Goal: Download file/media

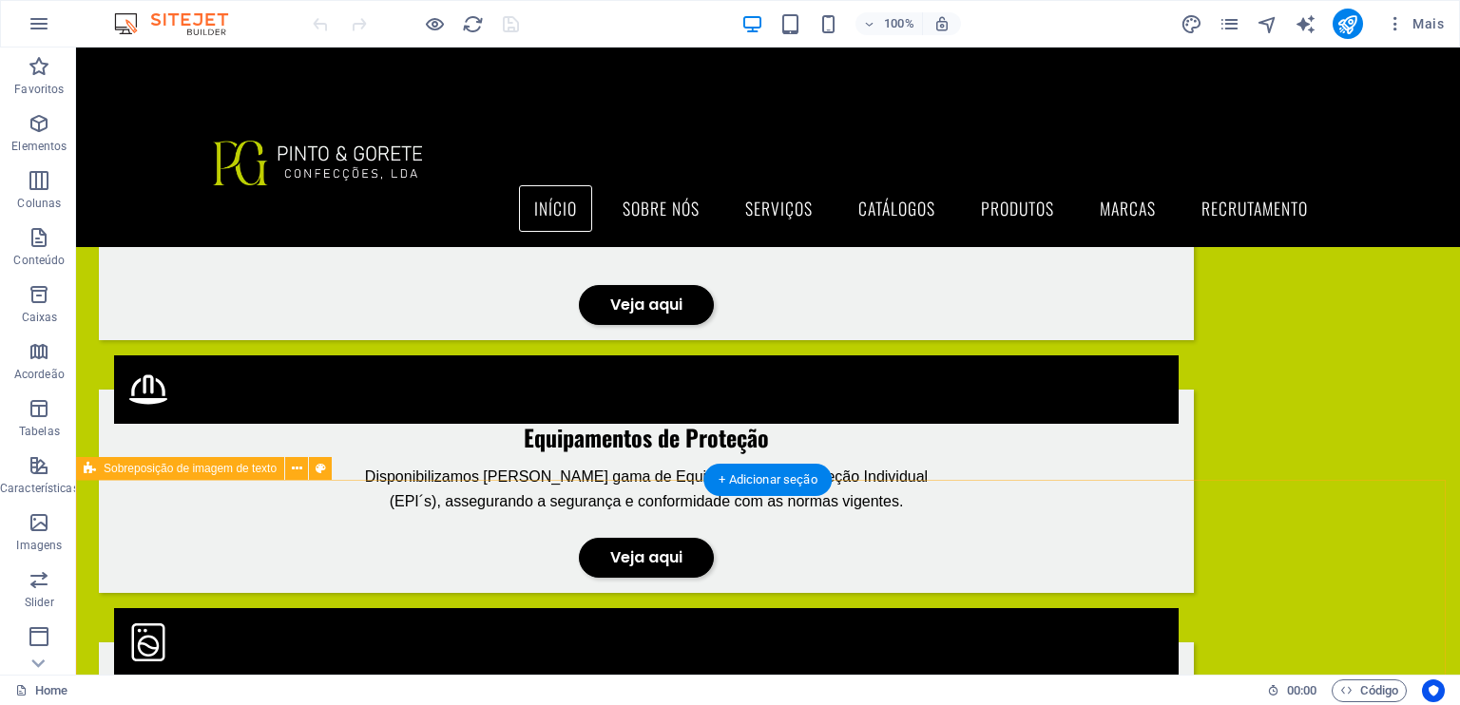
scroll to position [1561, 0]
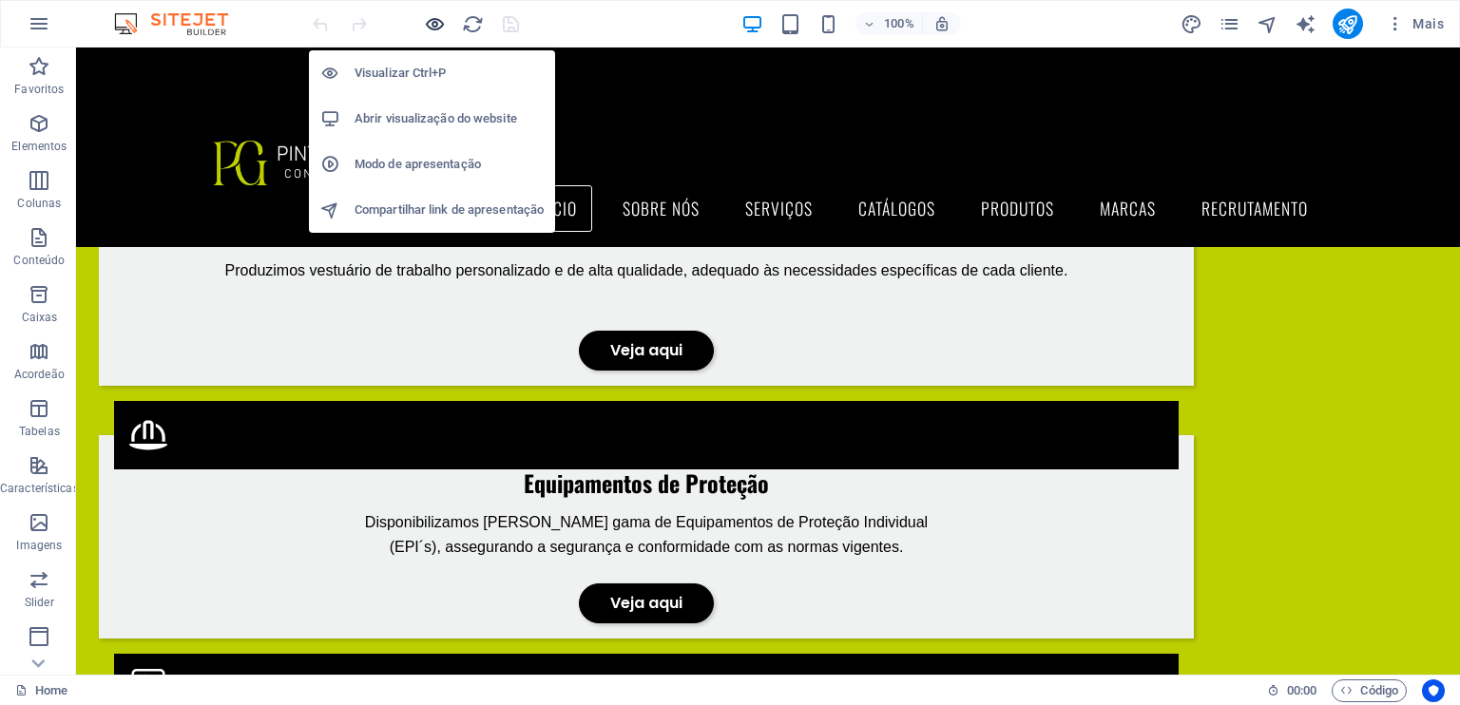
click at [438, 19] on icon "button" at bounding box center [435, 24] width 22 height 22
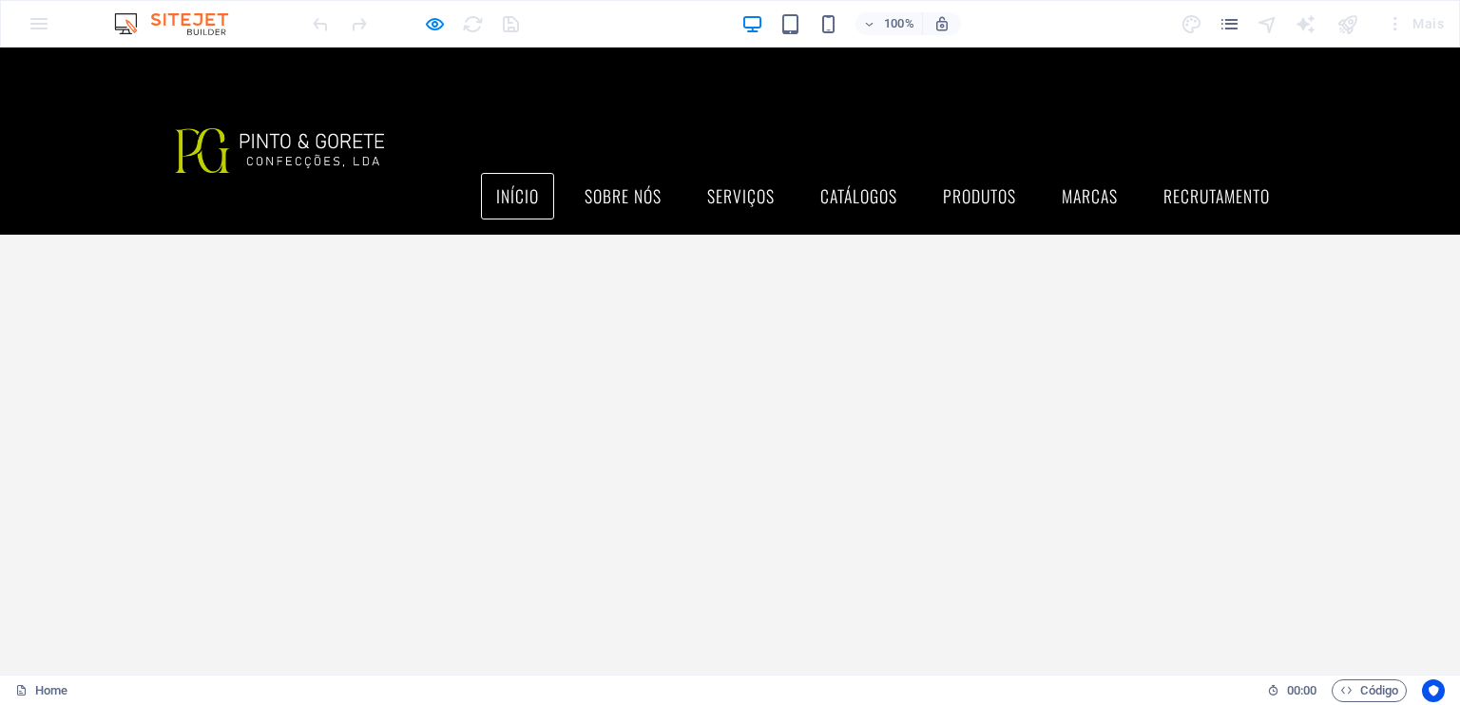
scroll to position [11, 0]
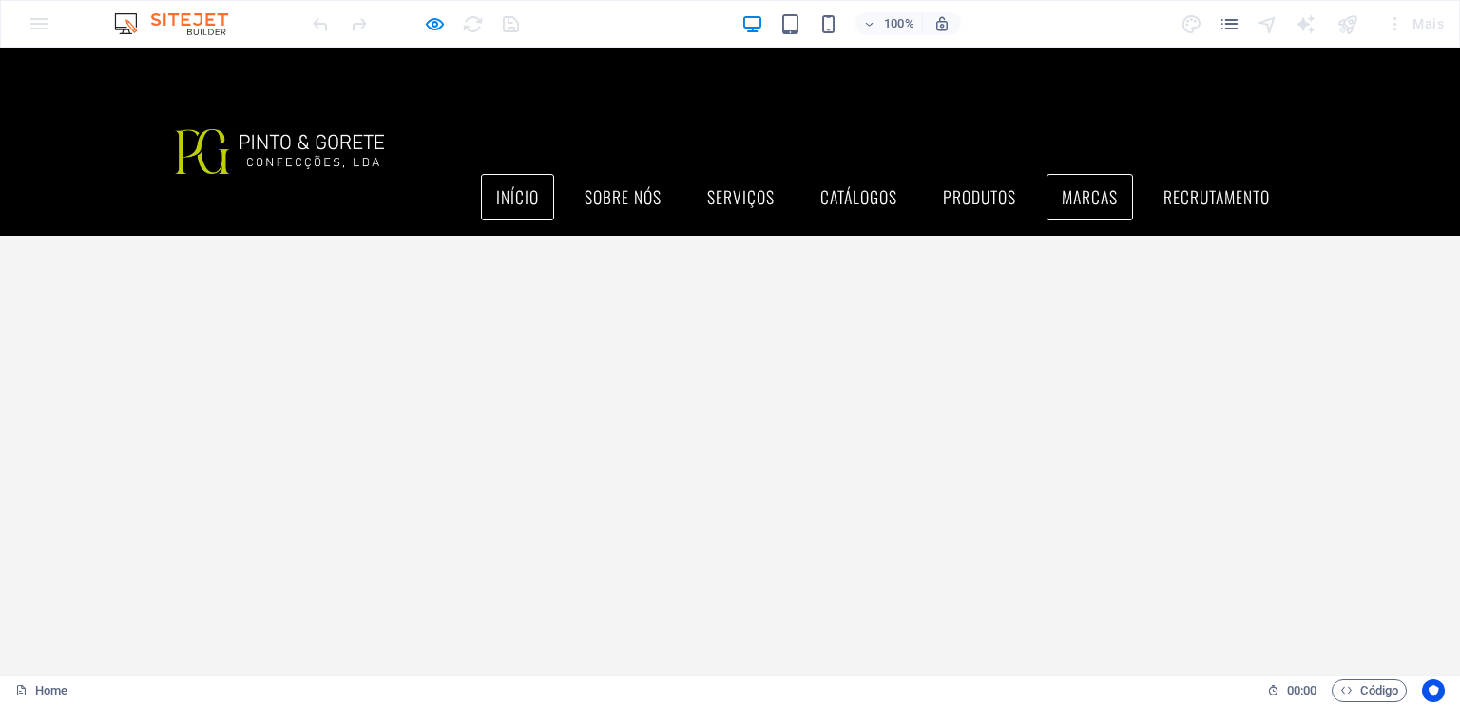
click at [1097, 174] on link "Marcas" at bounding box center [1089, 198] width 86 height 48
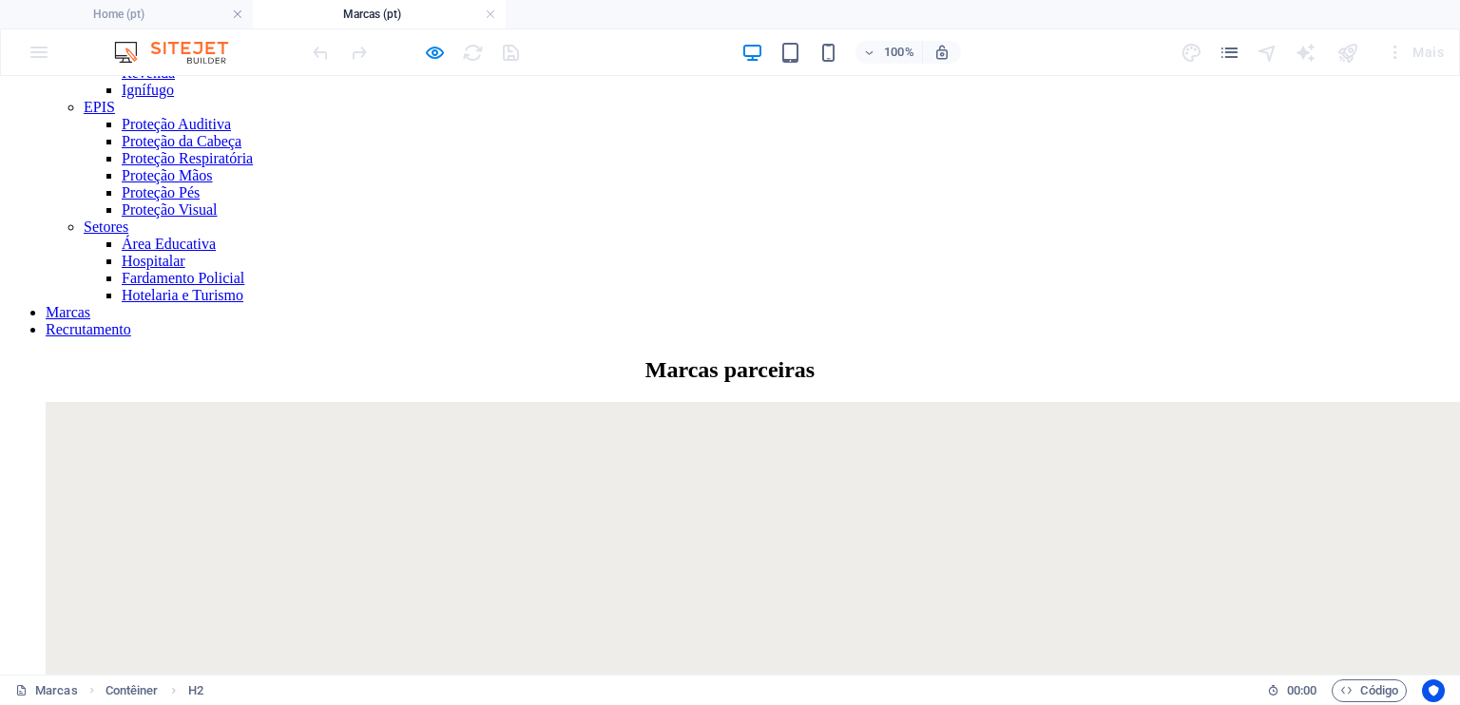
scroll to position [279, 0]
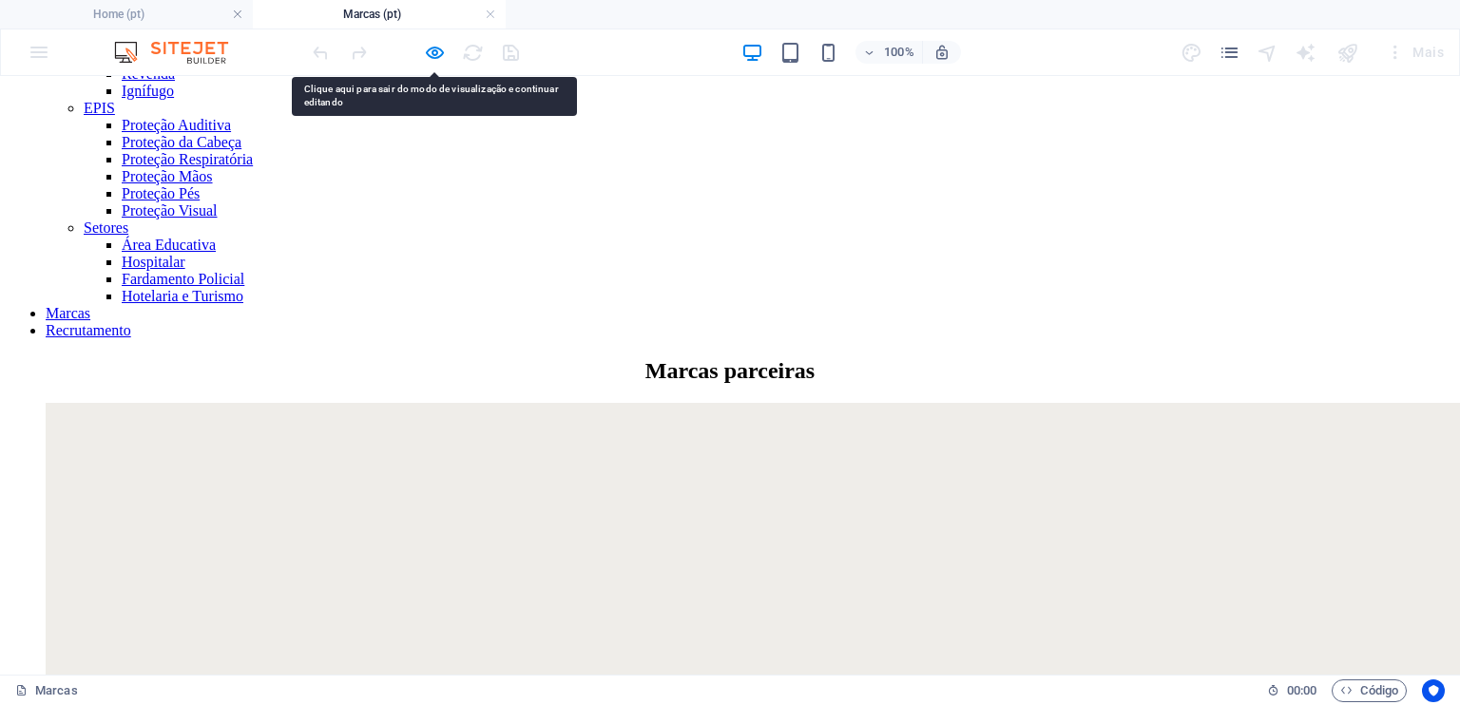
drag, startPoint x: 185, startPoint y: 239, endPoint x: 137, endPoint y: 219, distance: 52.4
click at [433, 47] on icon "button" at bounding box center [435, 53] width 22 height 22
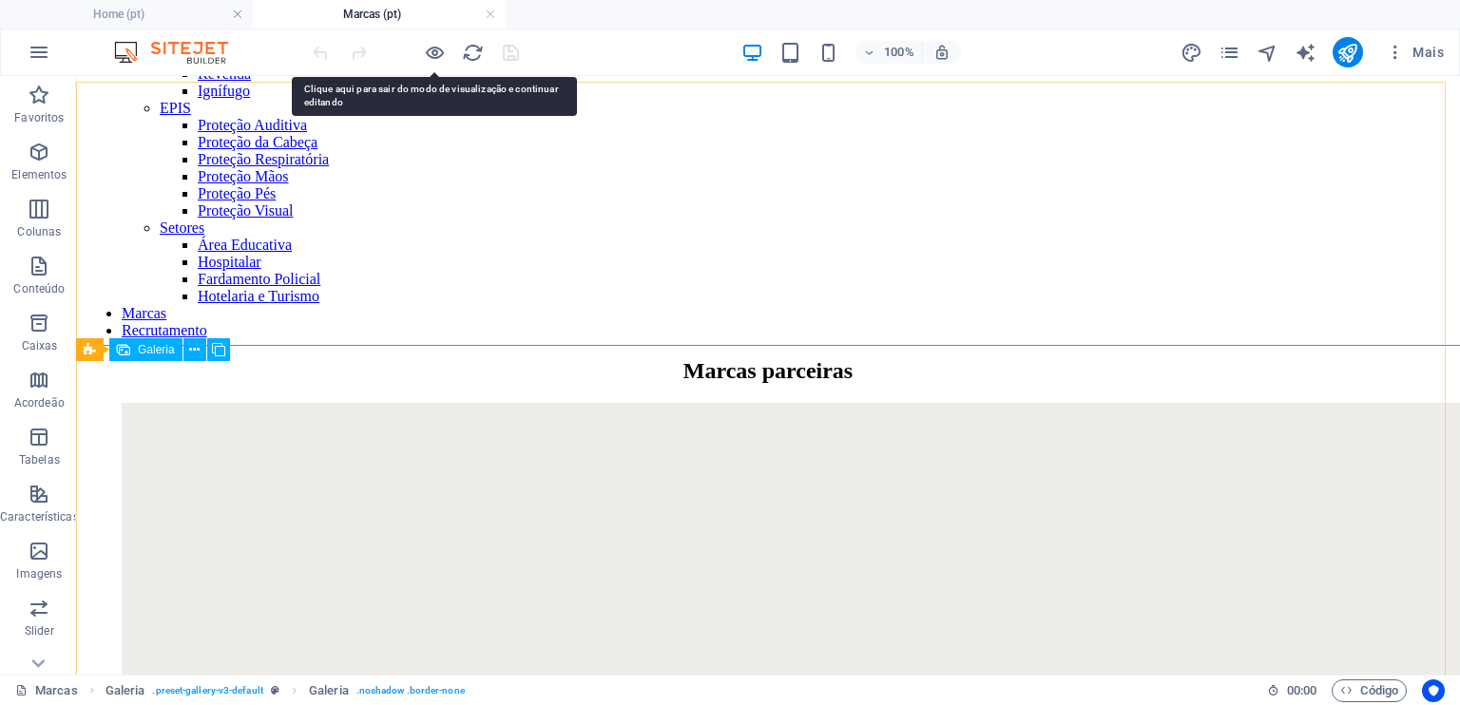
click at [161, 353] on span "Galeria" at bounding box center [156, 349] width 37 height 11
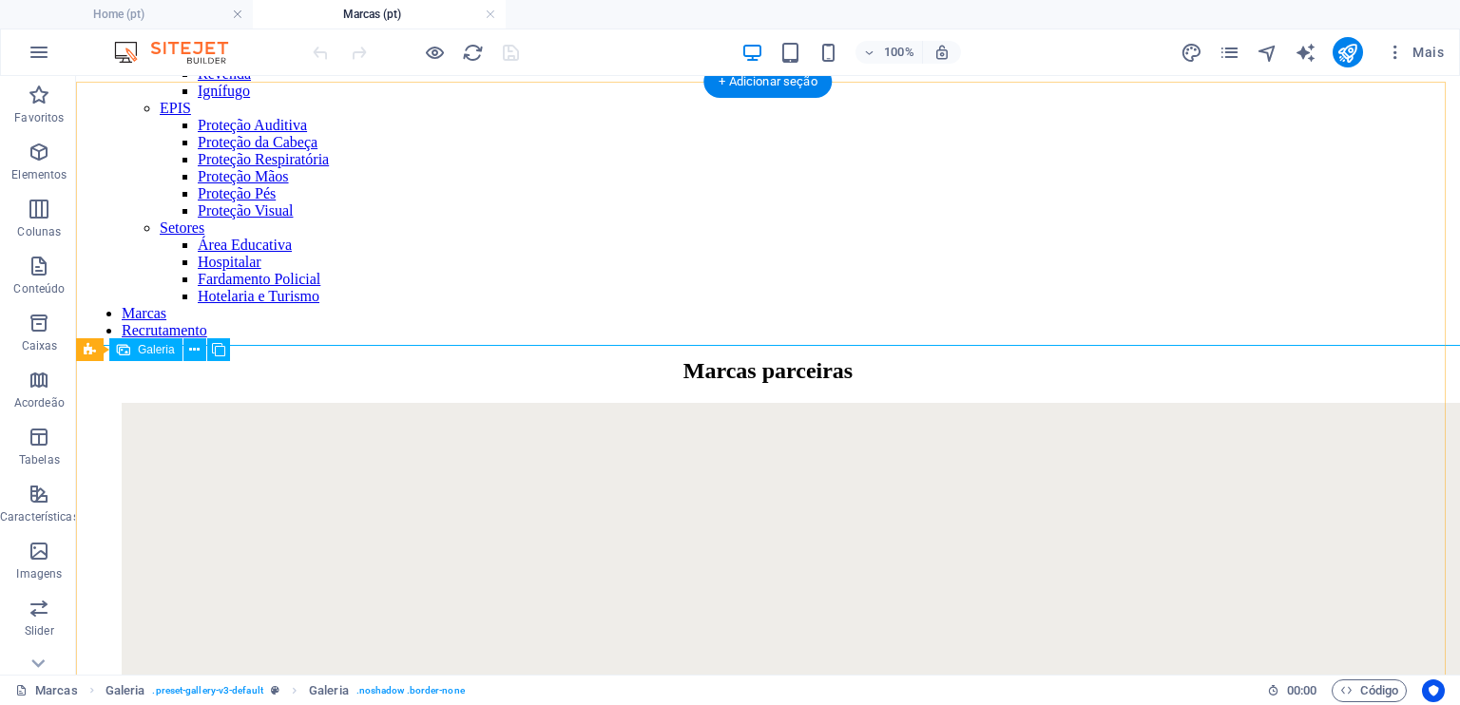
scroll to position [205, 0]
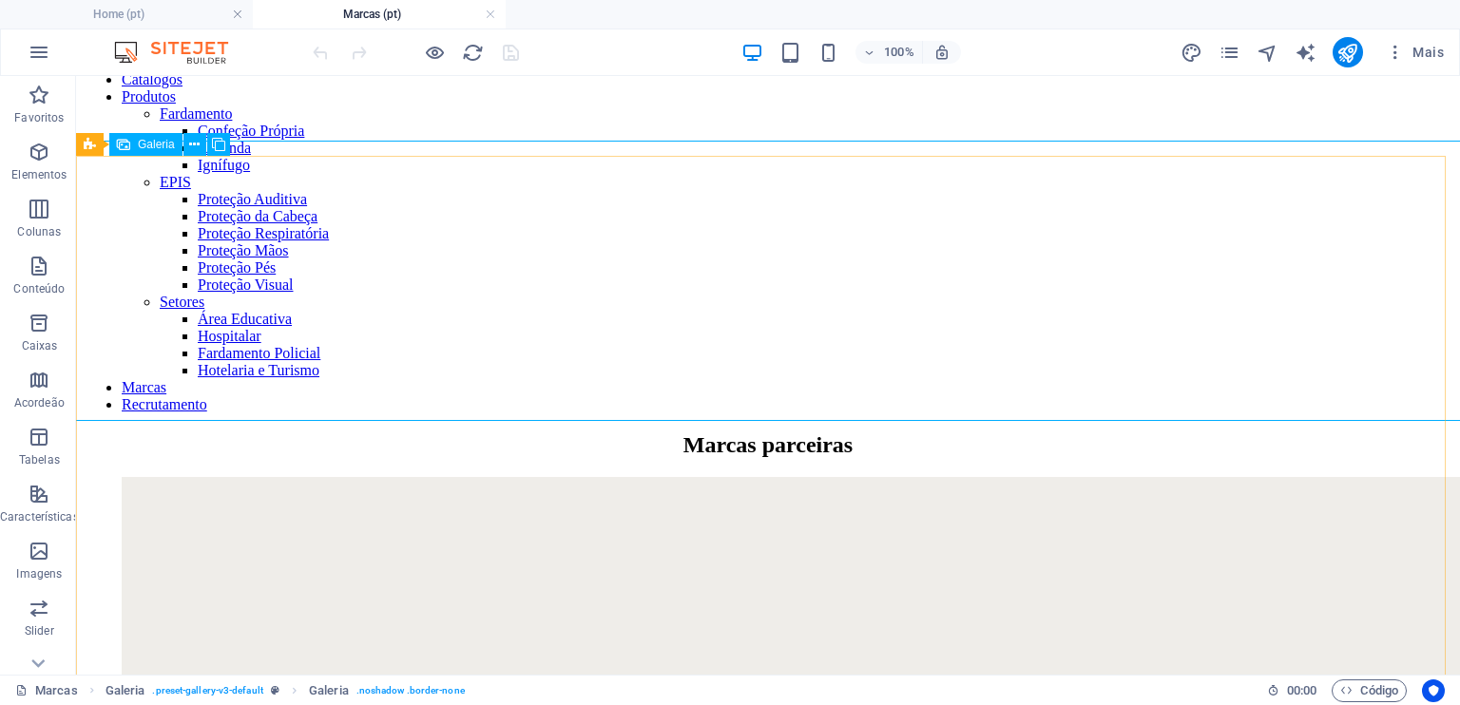
click at [159, 143] on span "Galeria" at bounding box center [156, 144] width 37 height 11
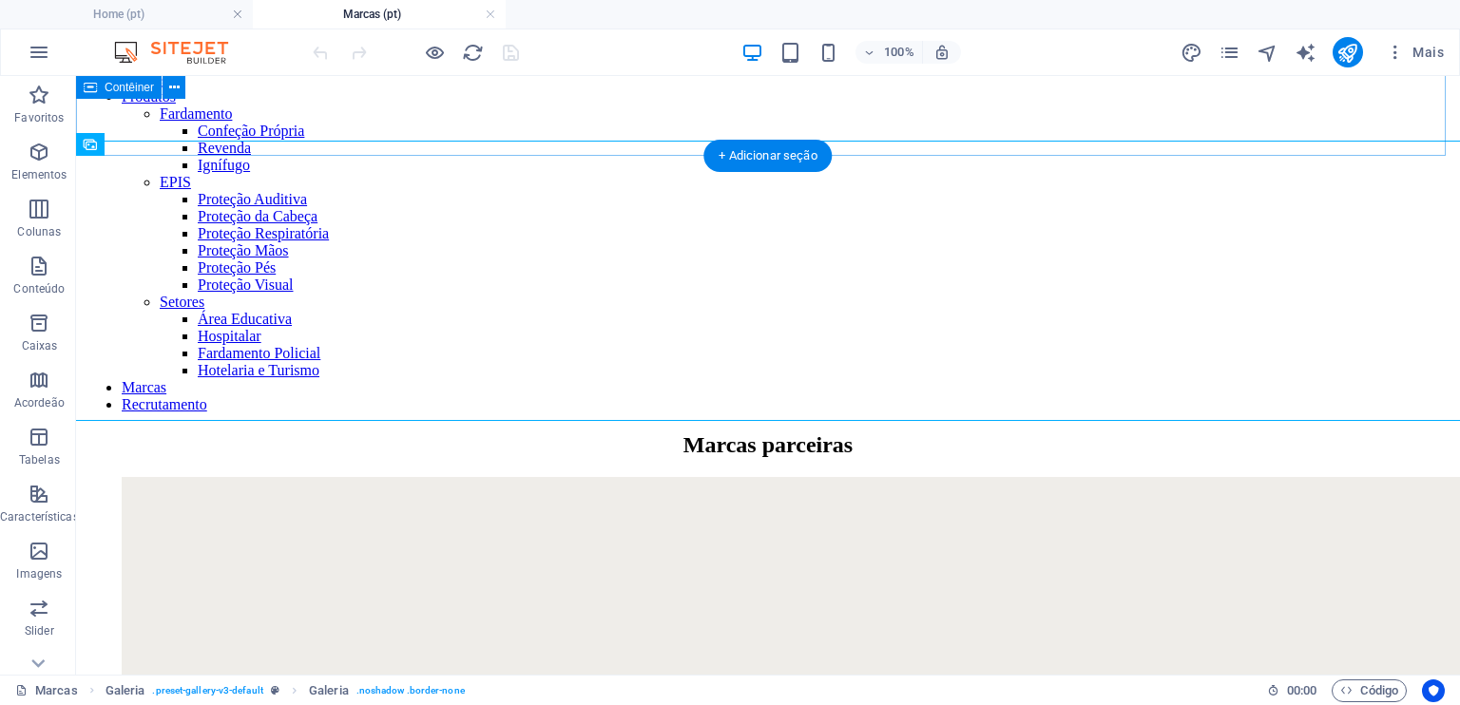
click at [143, 432] on div "Marcas parceiras" at bounding box center [768, 445] width 1368 height 26
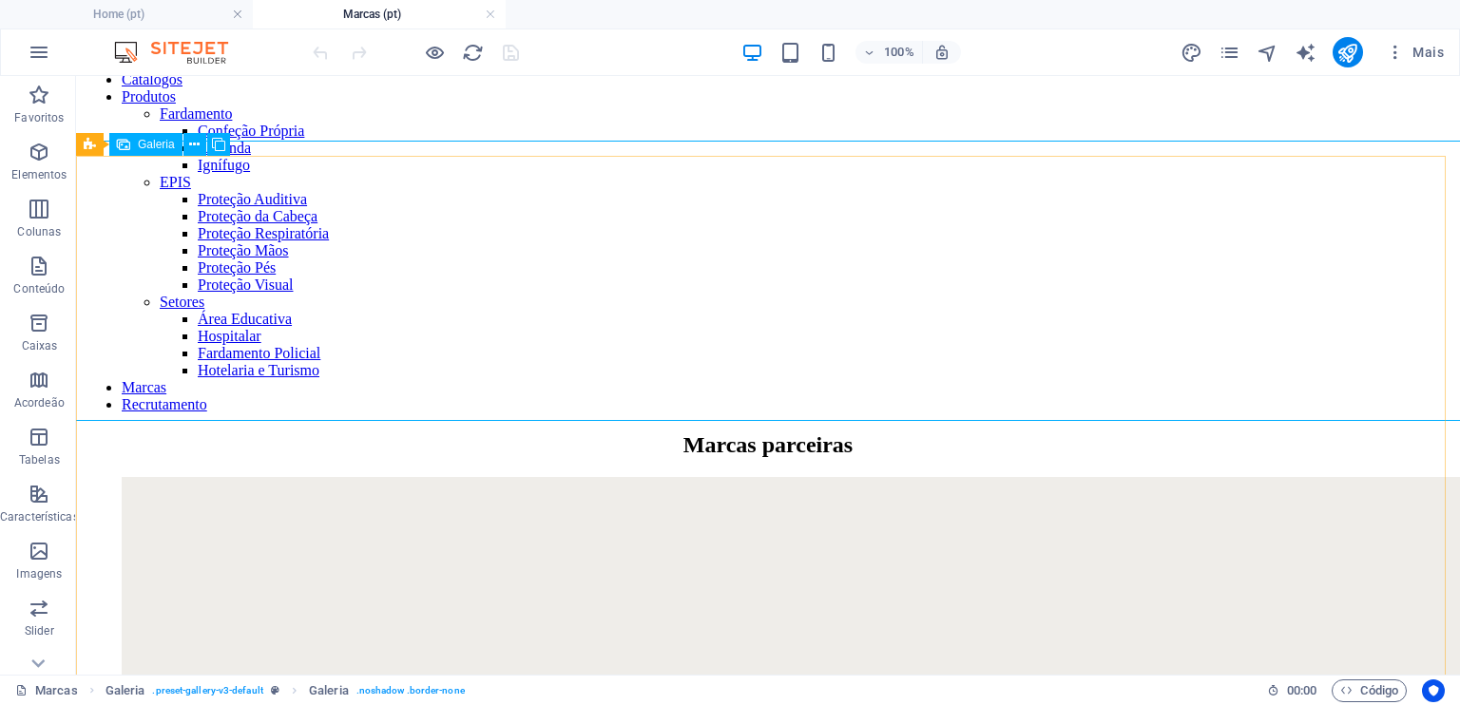
click at [149, 147] on span "Galeria" at bounding box center [156, 144] width 37 height 11
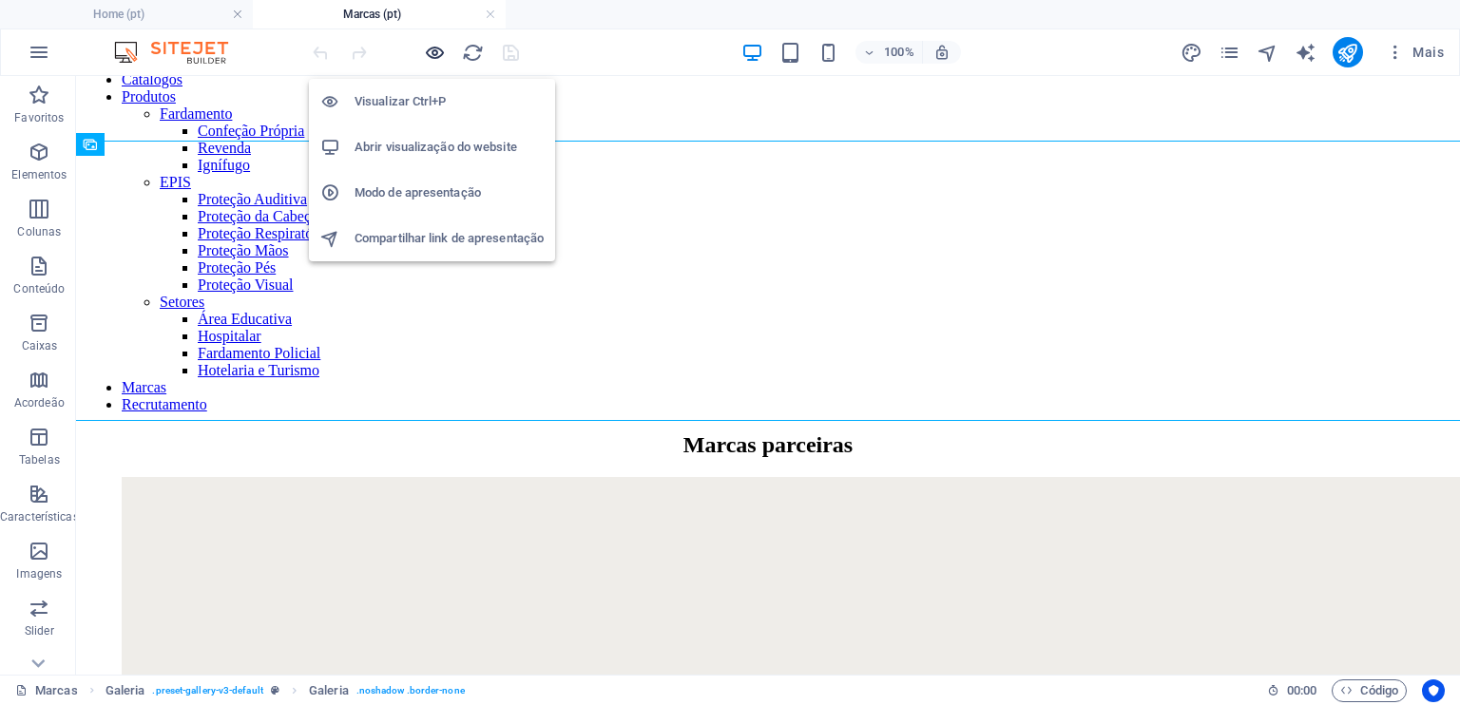
click at [433, 53] on icon "button" at bounding box center [435, 53] width 22 height 22
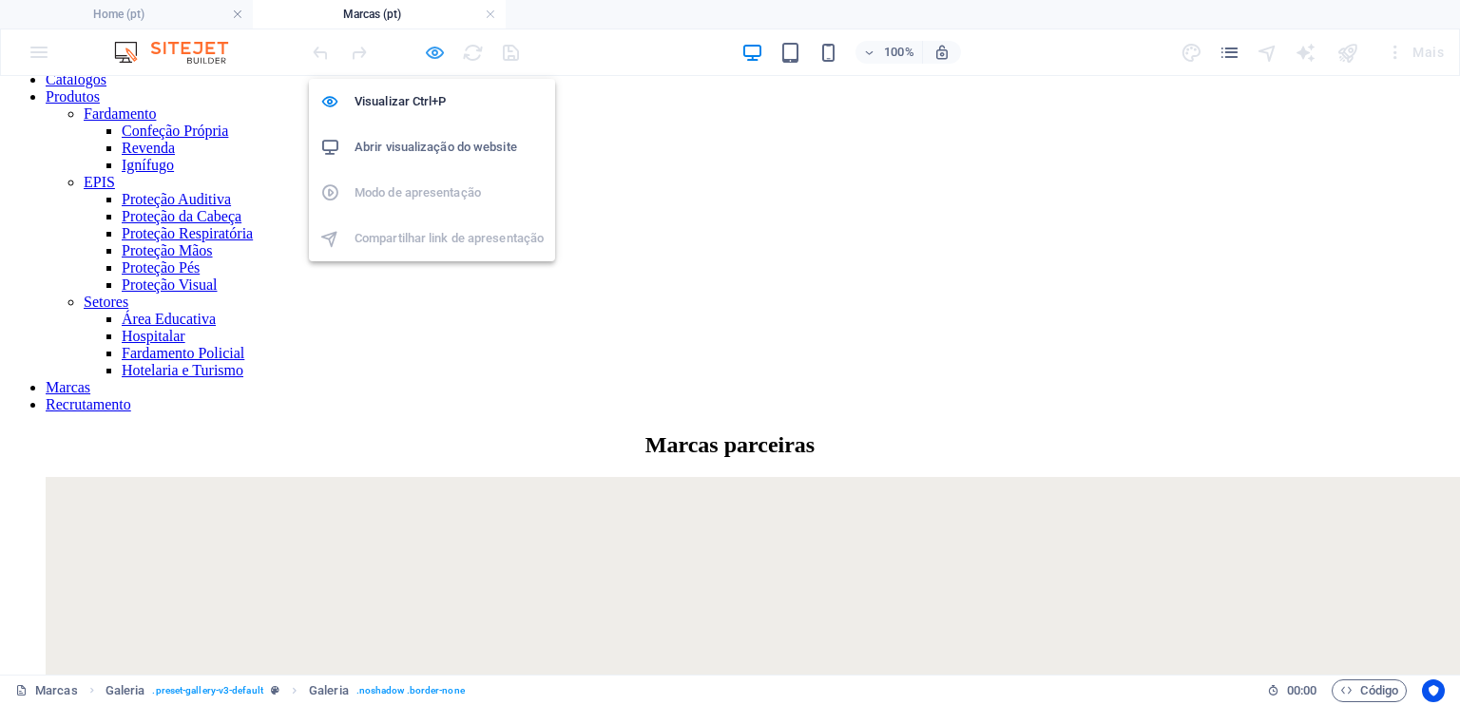
click at [433, 53] on icon "button" at bounding box center [435, 53] width 22 height 22
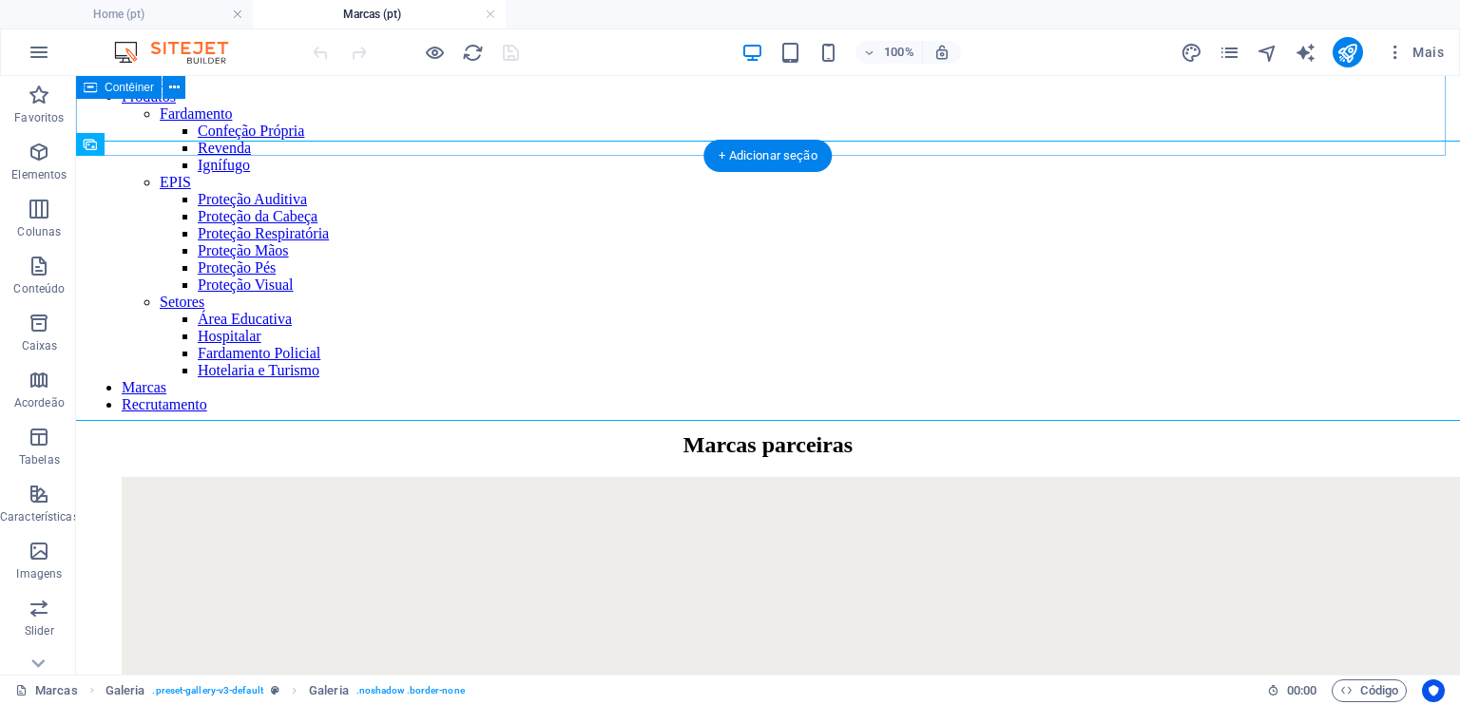
select select "4"
select select "px"
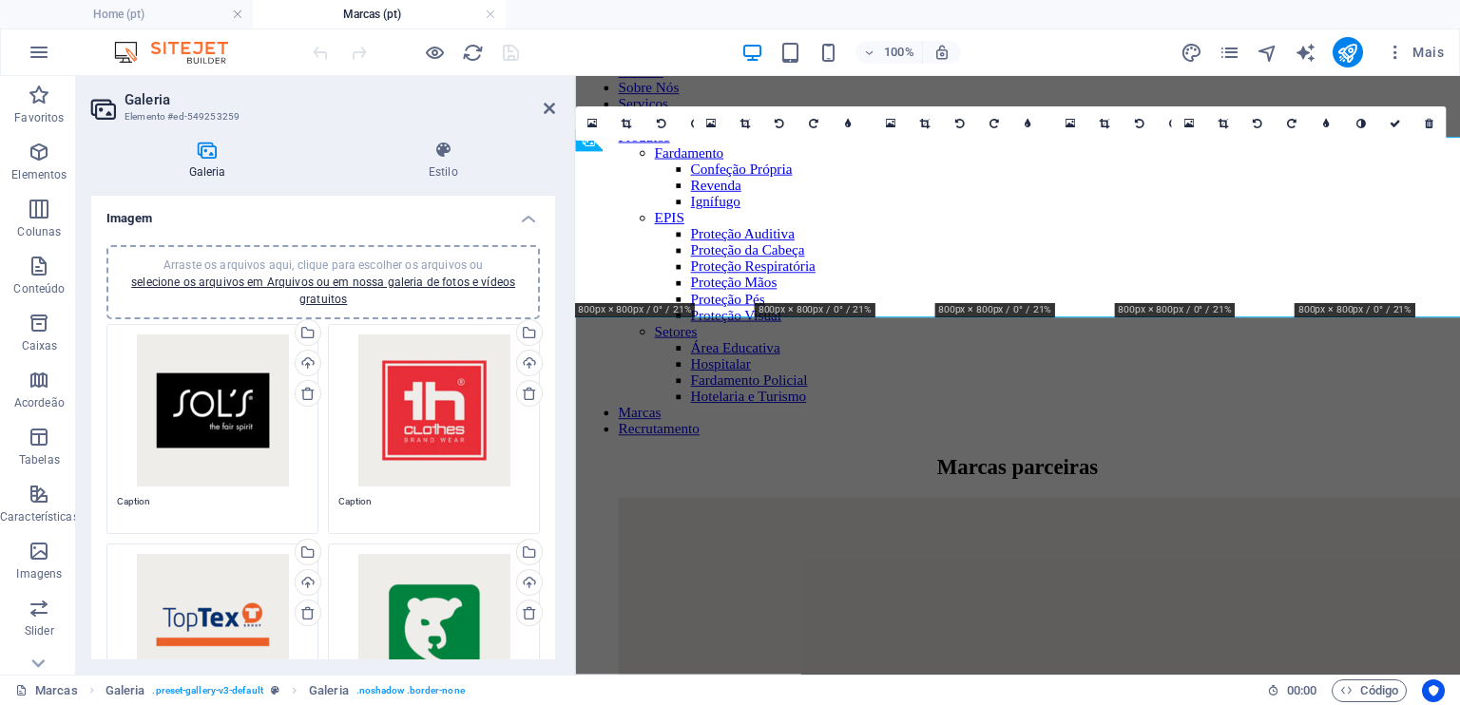
scroll to position [249, 0]
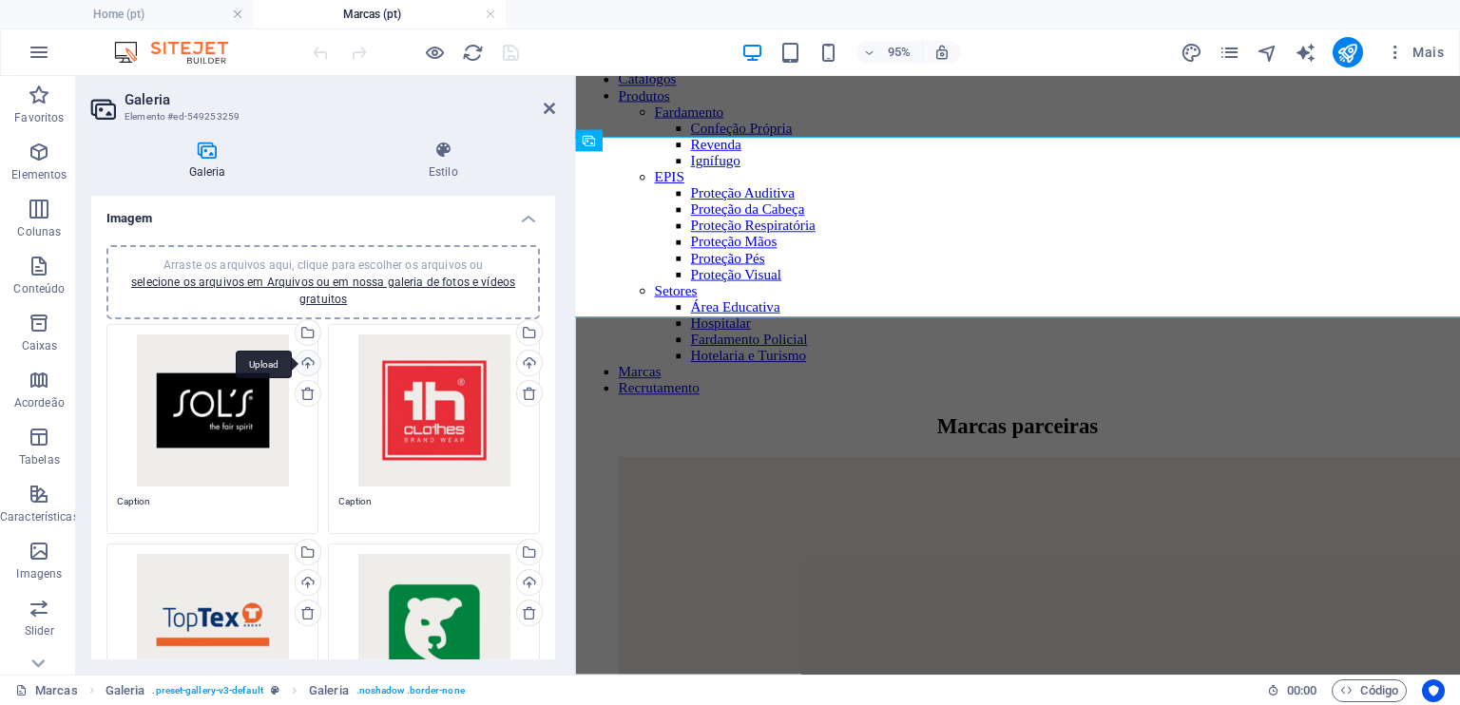
click at [296, 361] on div "Upload" at bounding box center [306, 365] width 29 height 29
click at [307, 332] on div "Selecione arquivos do gerenciador de arquivos, galeria de fotos ou faça upload …" at bounding box center [306, 334] width 29 height 29
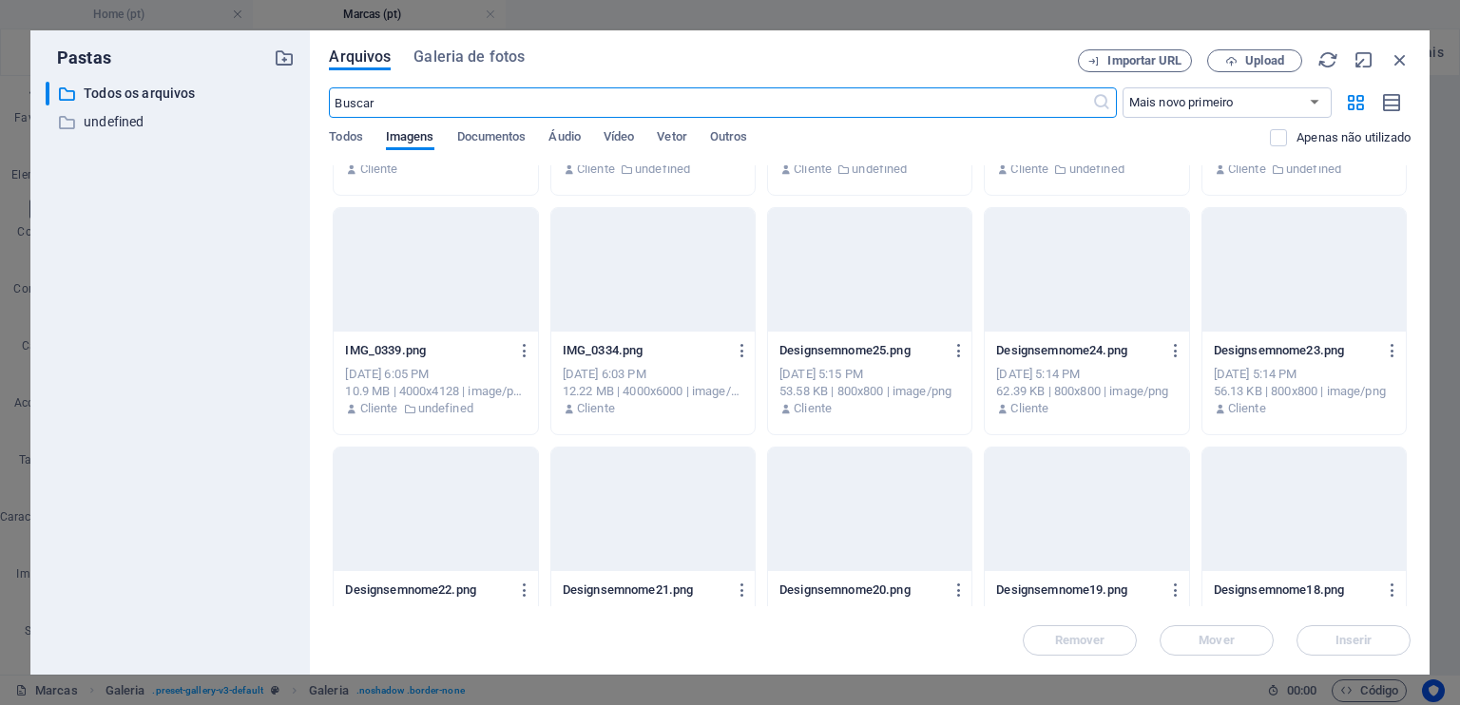
scroll to position [35157, 0]
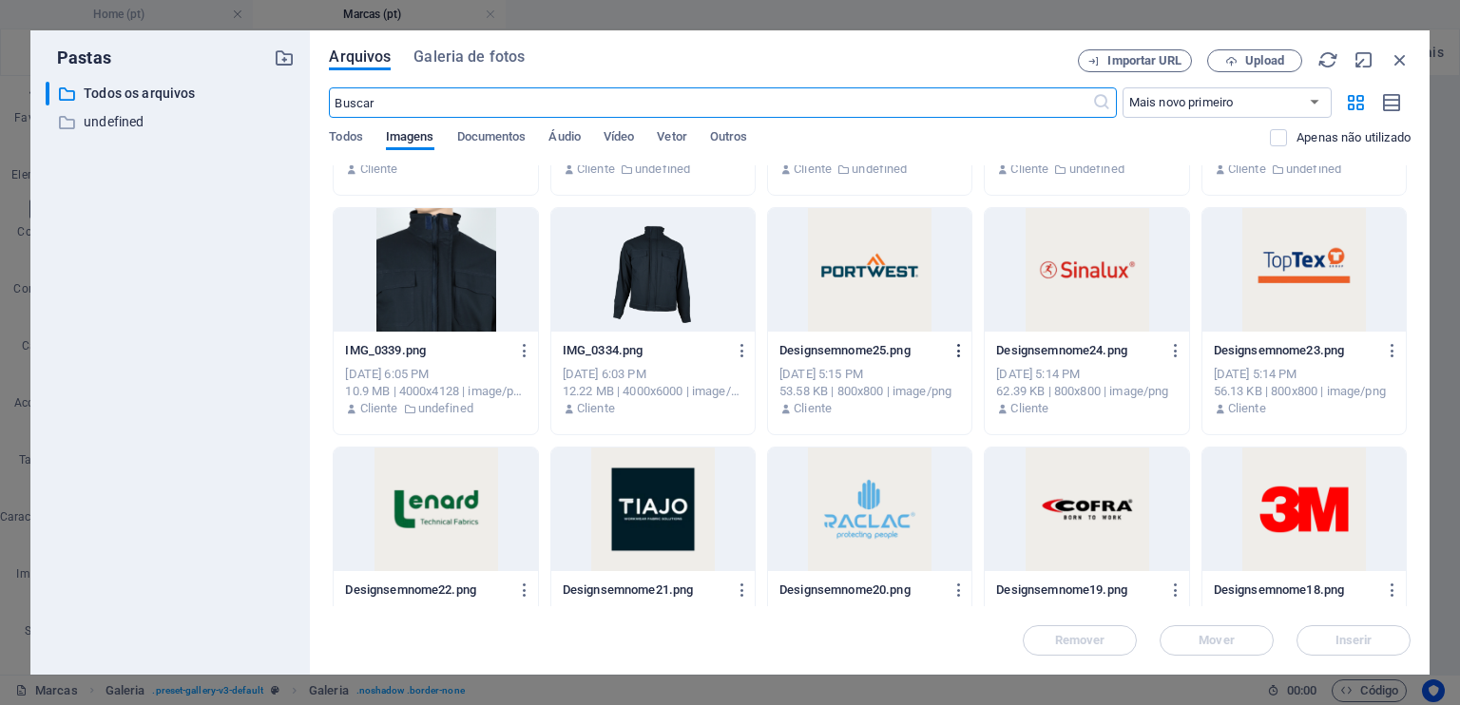
click at [958, 351] on icon "button" at bounding box center [959, 350] width 18 height 17
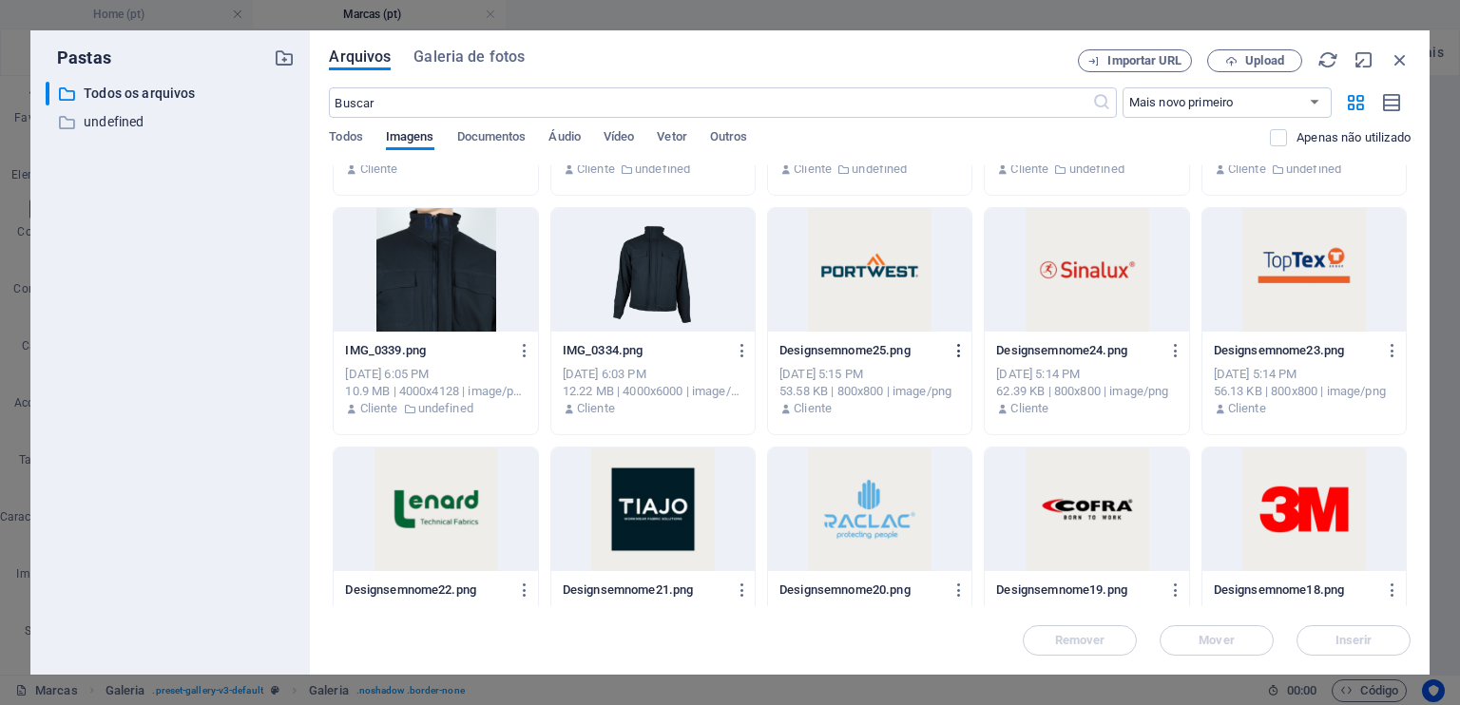
click at [958, 351] on icon "button" at bounding box center [959, 350] width 18 height 17
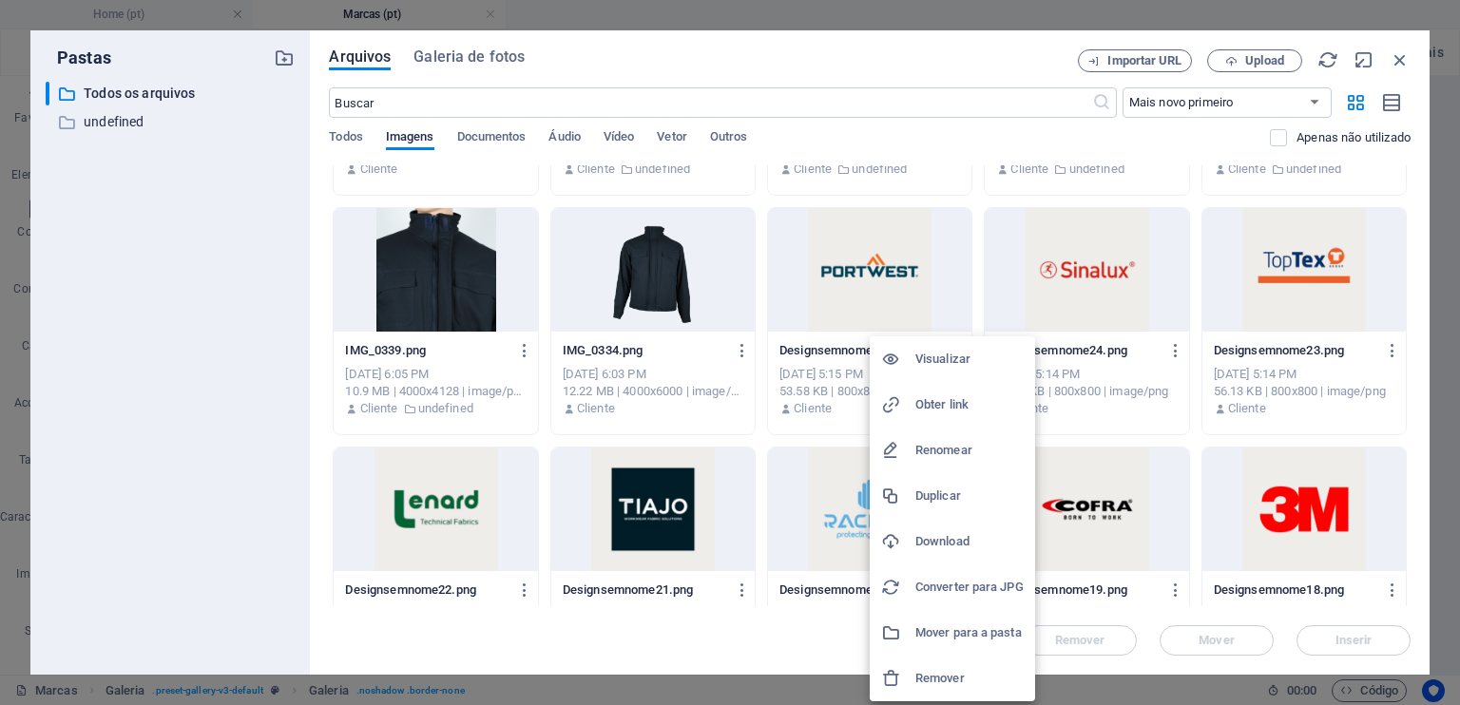
click at [927, 531] on h6 "Download" at bounding box center [969, 541] width 108 height 23
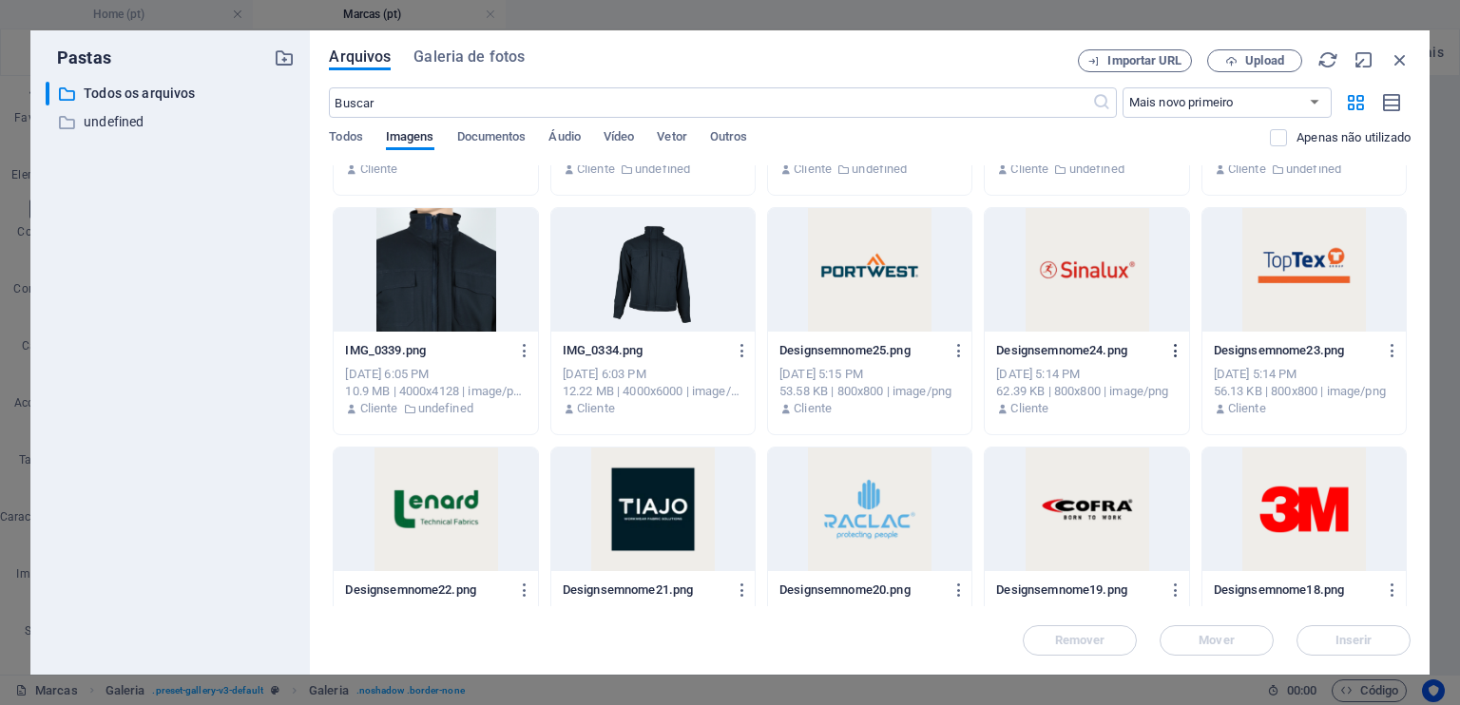
click at [1171, 349] on icon "button" at bounding box center [1176, 350] width 18 height 17
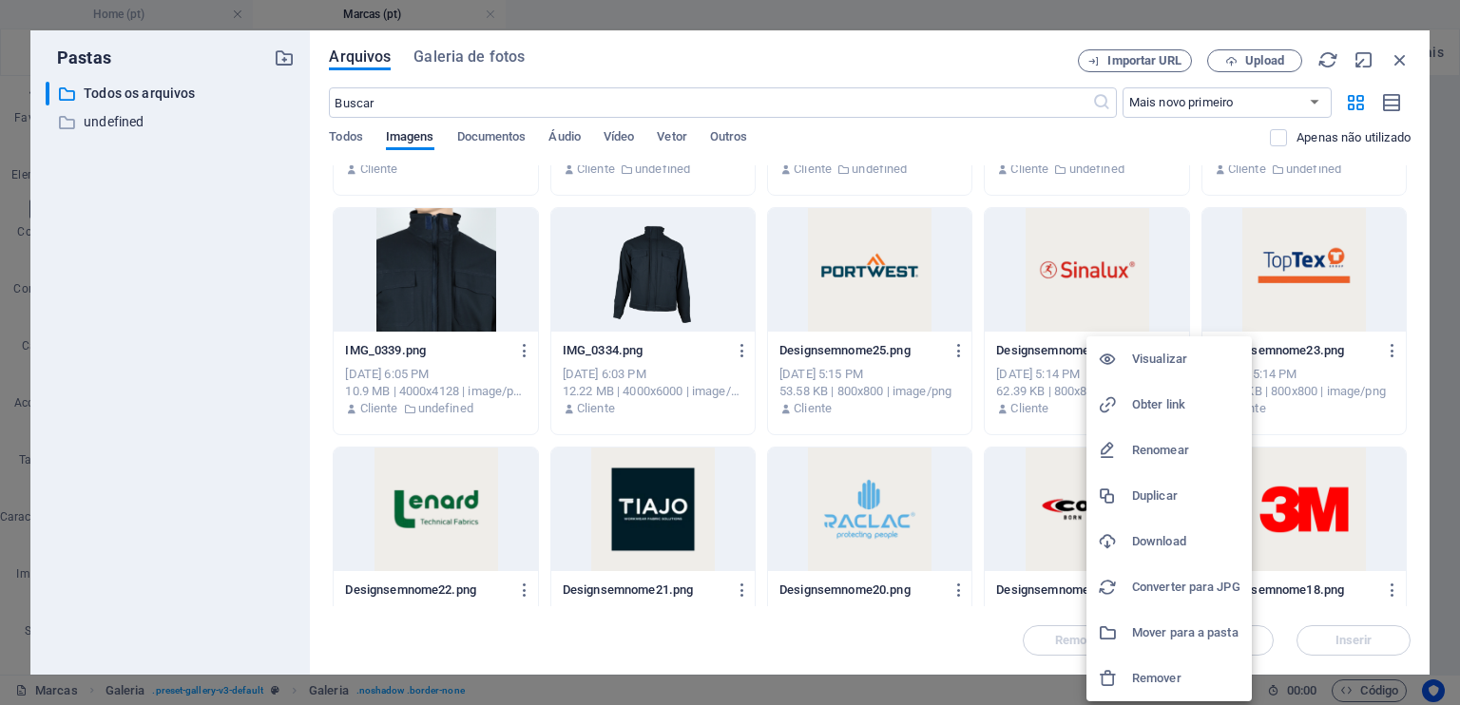
click at [1147, 551] on h6 "Download" at bounding box center [1186, 541] width 108 height 23
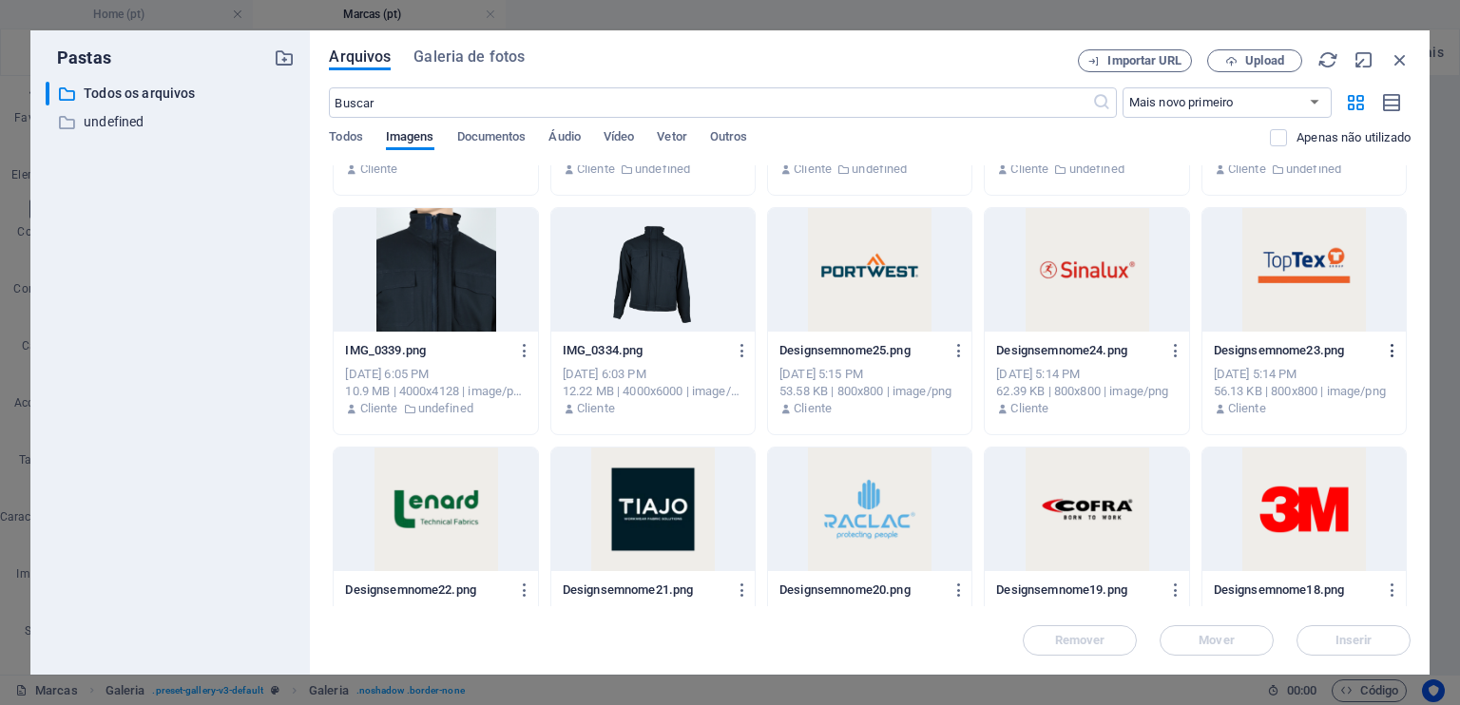
click at [1393, 348] on icon "button" at bounding box center [1392, 350] width 18 height 17
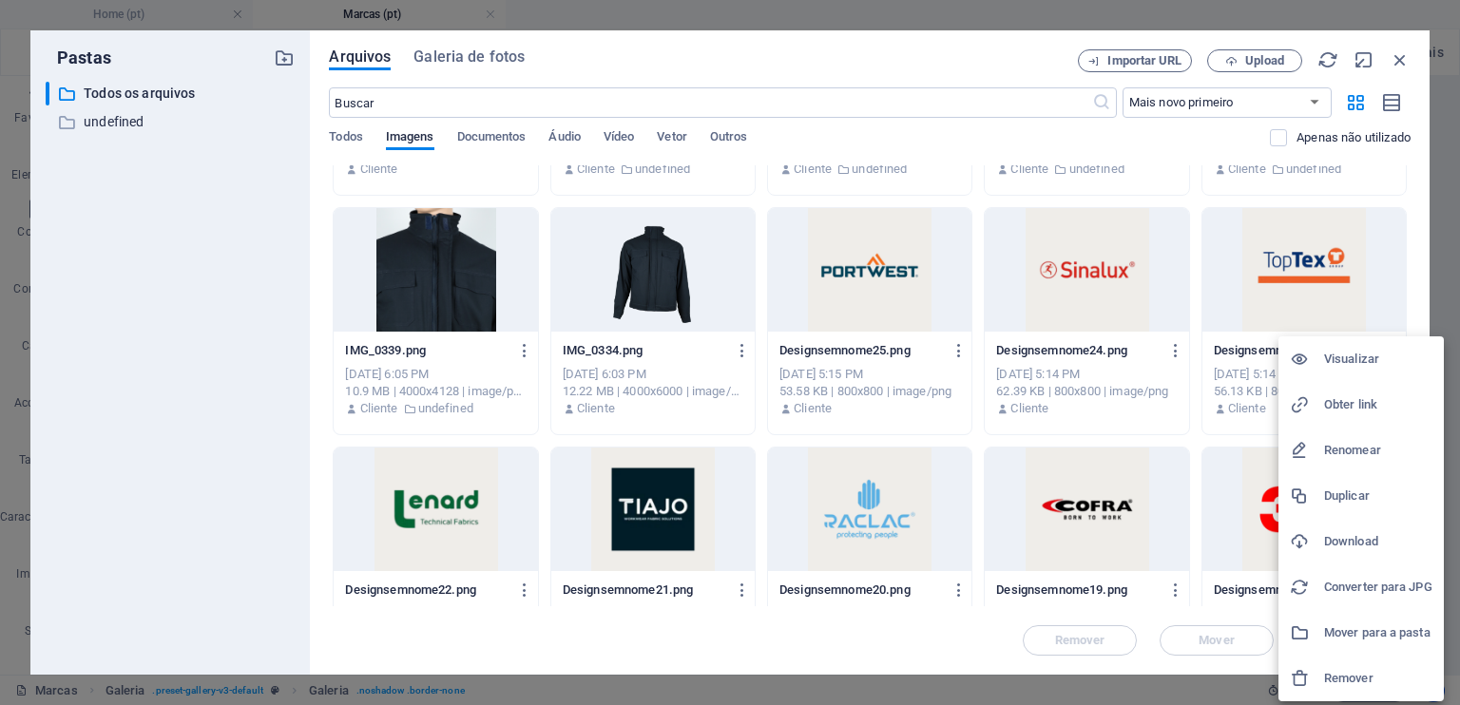
click at [1324, 543] on h6 "Download" at bounding box center [1378, 541] width 108 height 23
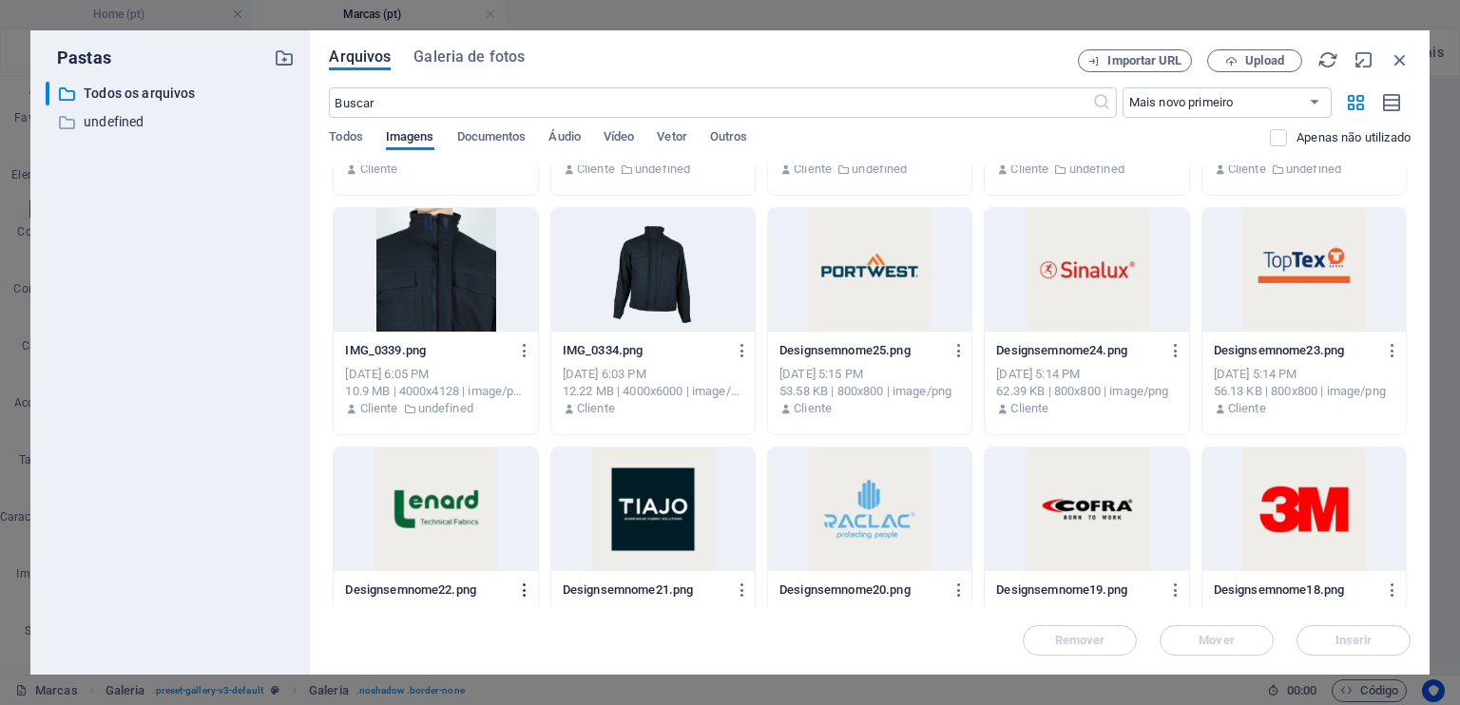
click at [526, 589] on icon "button" at bounding box center [525, 590] width 18 height 17
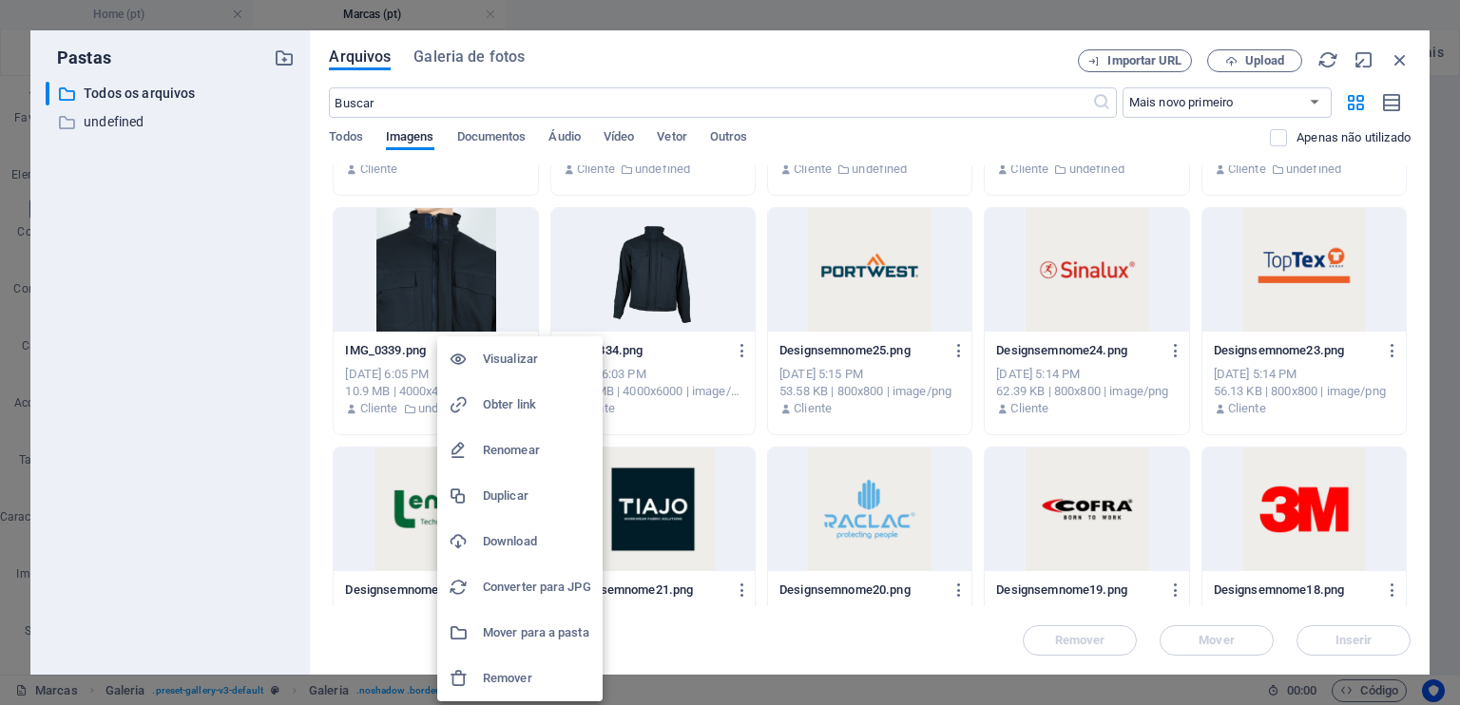
click at [534, 538] on h6 "Download" at bounding box center [537, 541] width 108 height 23
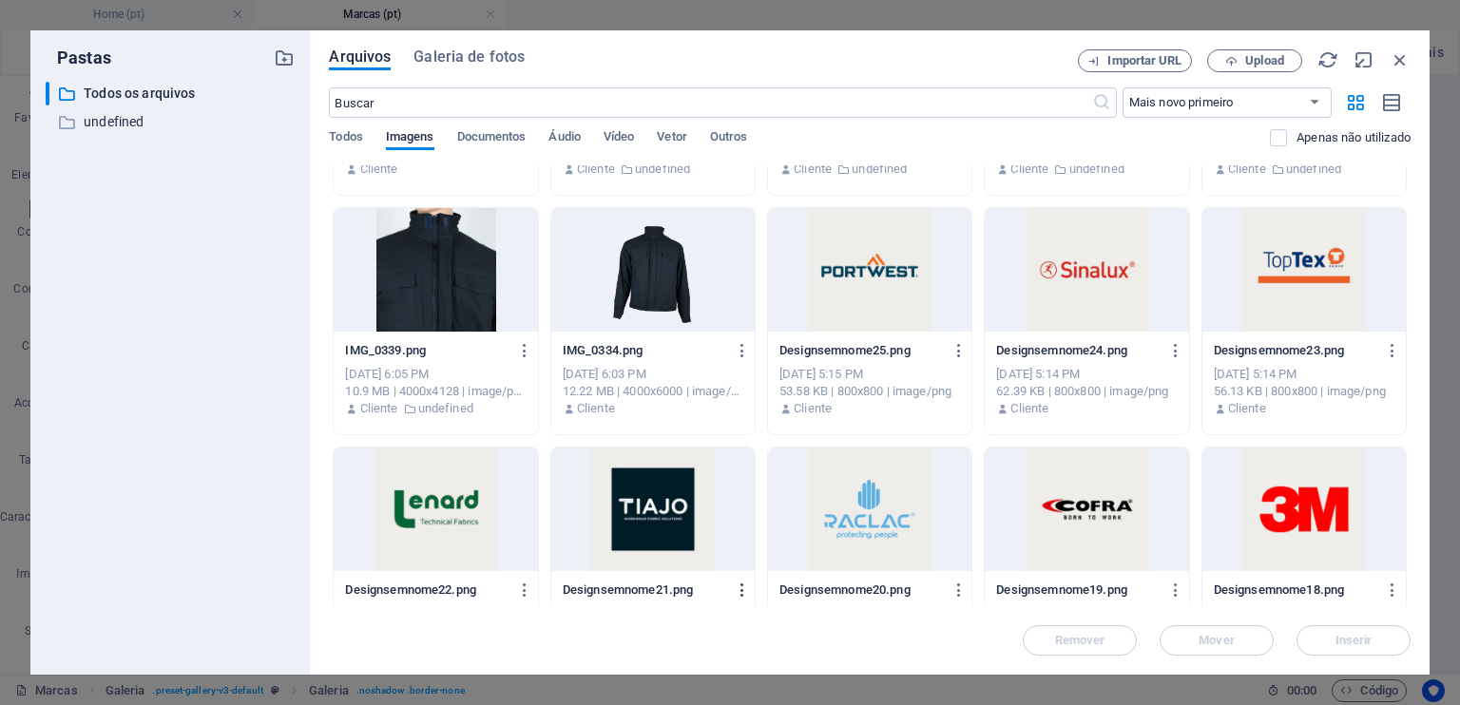
click at [738, 589] on icon "button" at bounding box center [743, 590] width 18 height 17
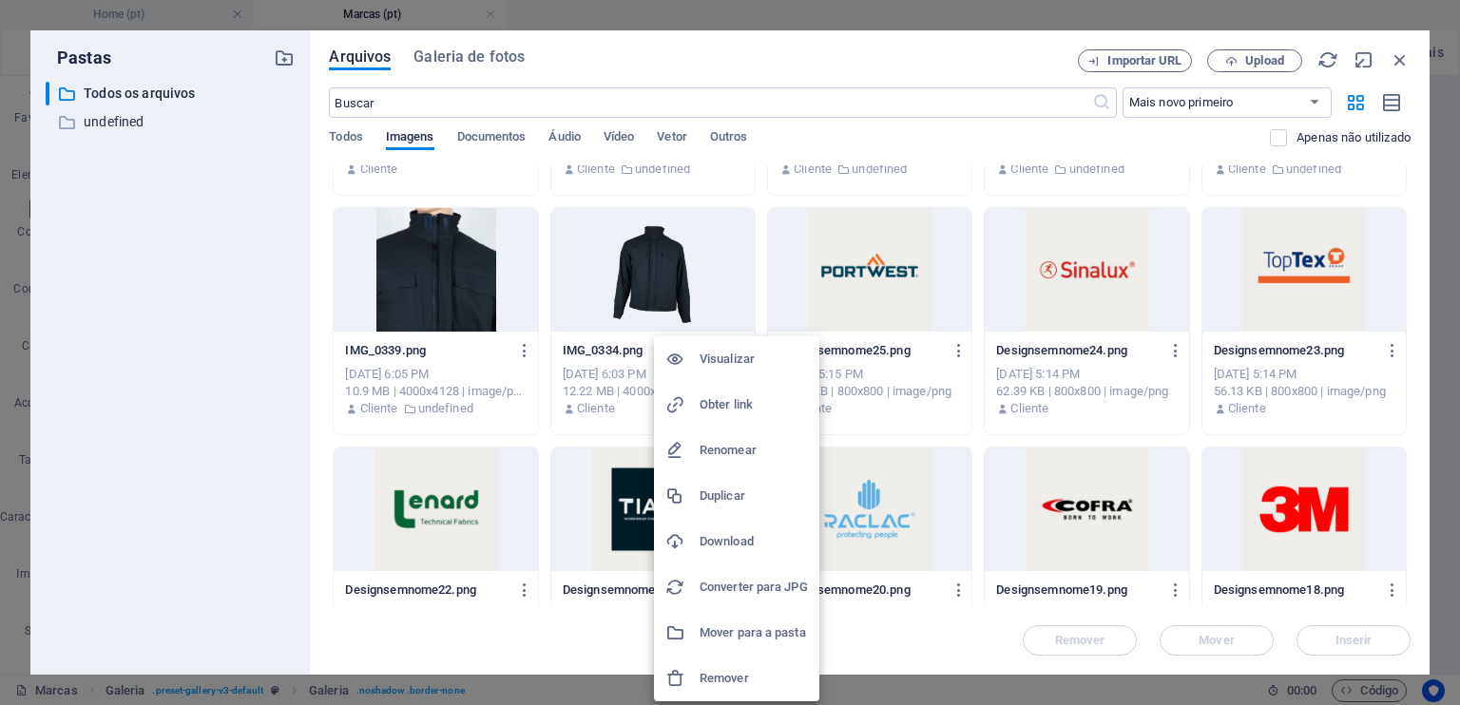
click at [745, 534] on h6 "Download" at bounding box center [753, 541] width 108 height 23
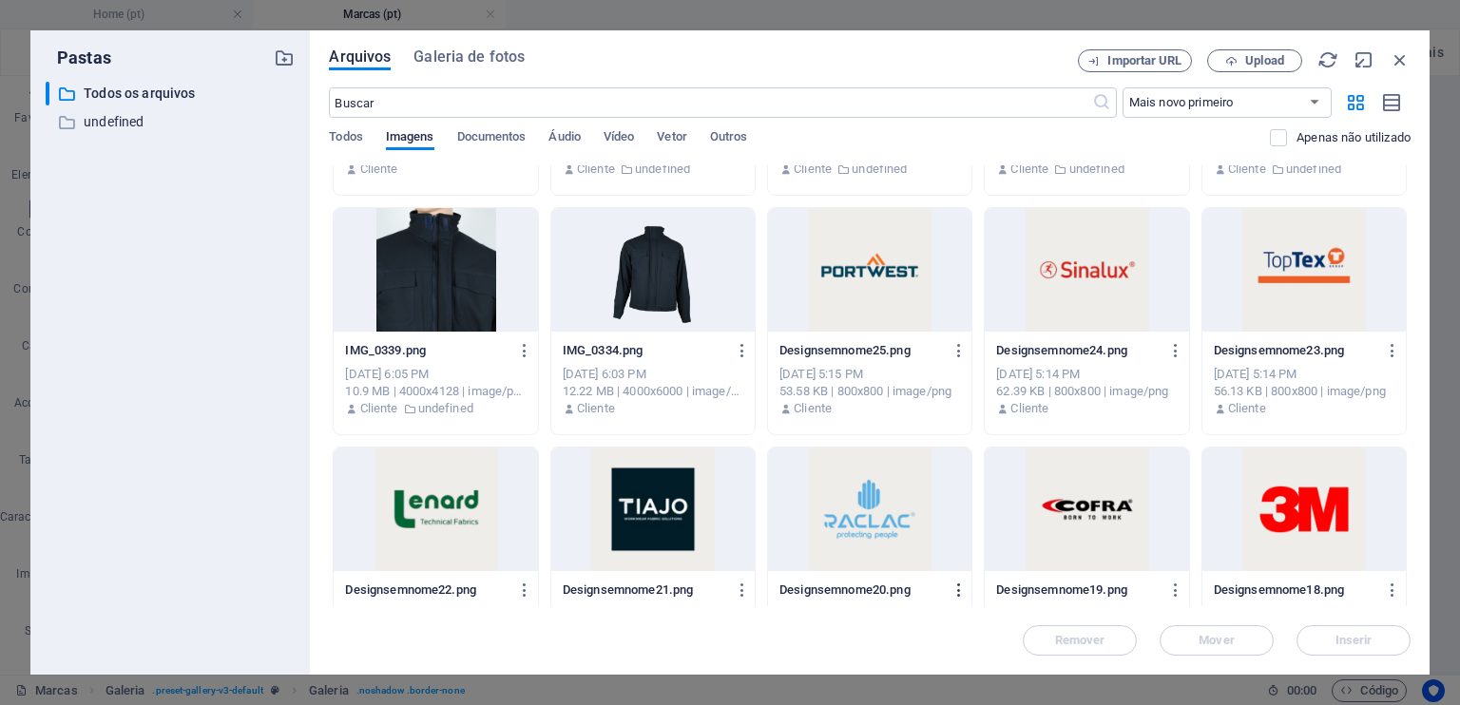
click at [954, 590] on icon "button" at bounding box center [959, 590] width 18 height 17
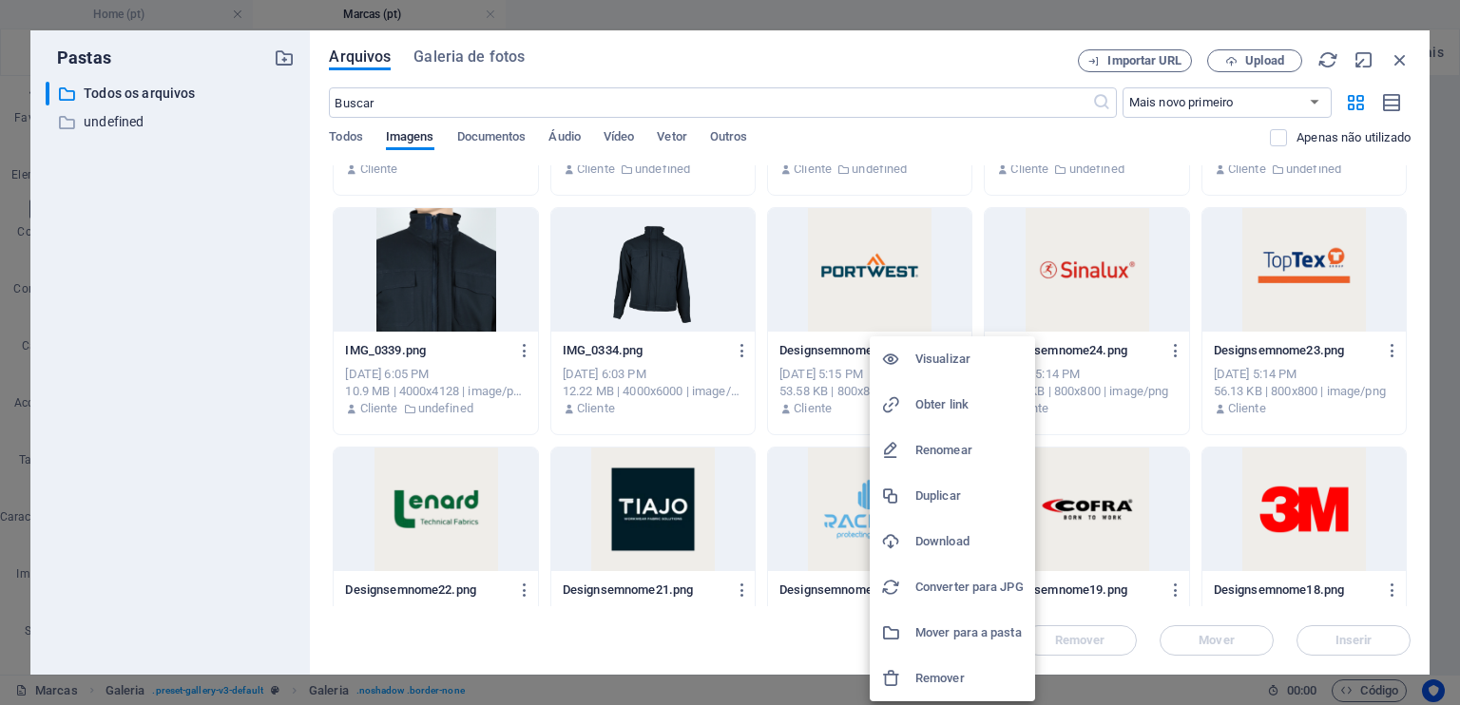
click at [954, 590] on li "Converter para JPG" at bounding box center [951, 587] width 165 height 46
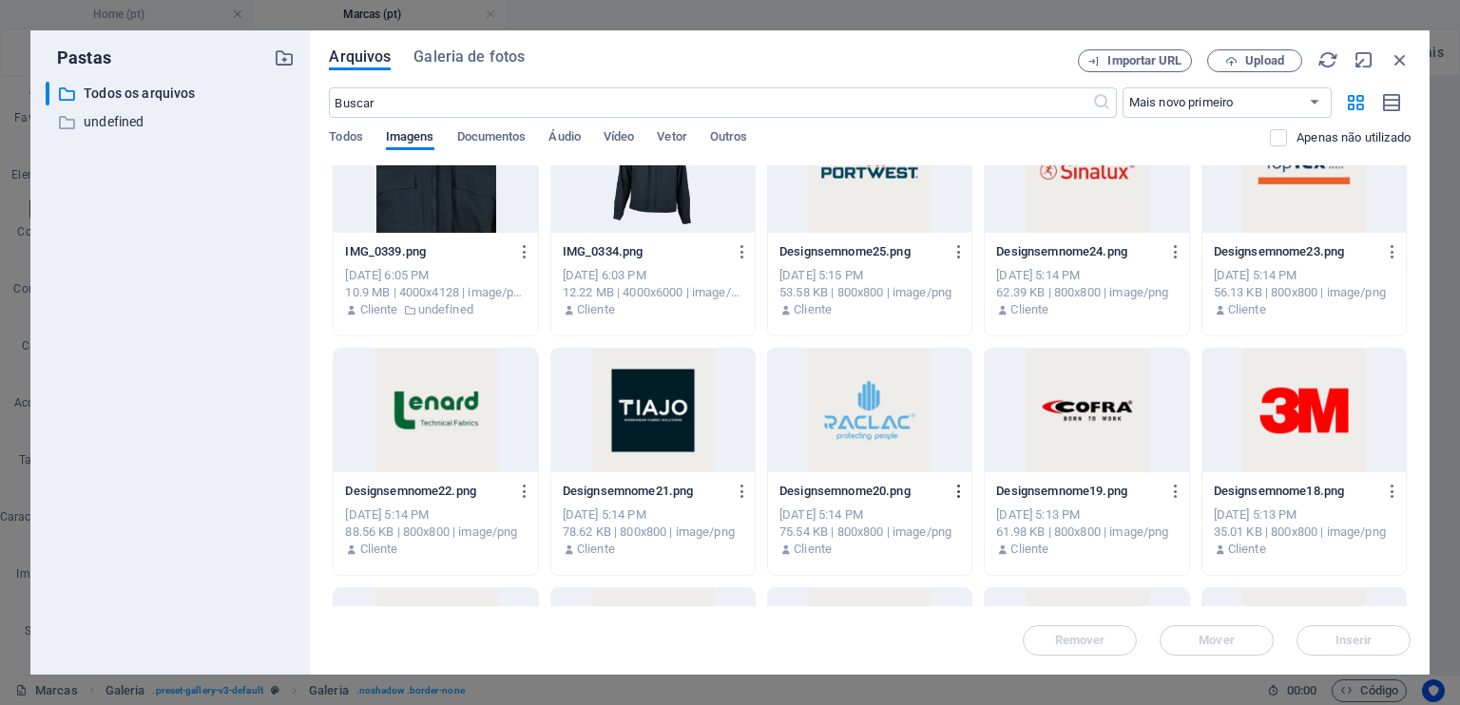
scroll to position [35256, 0]
click at [957, 491] on icon "button" at bounding box center [959, 491] width 18 height 17
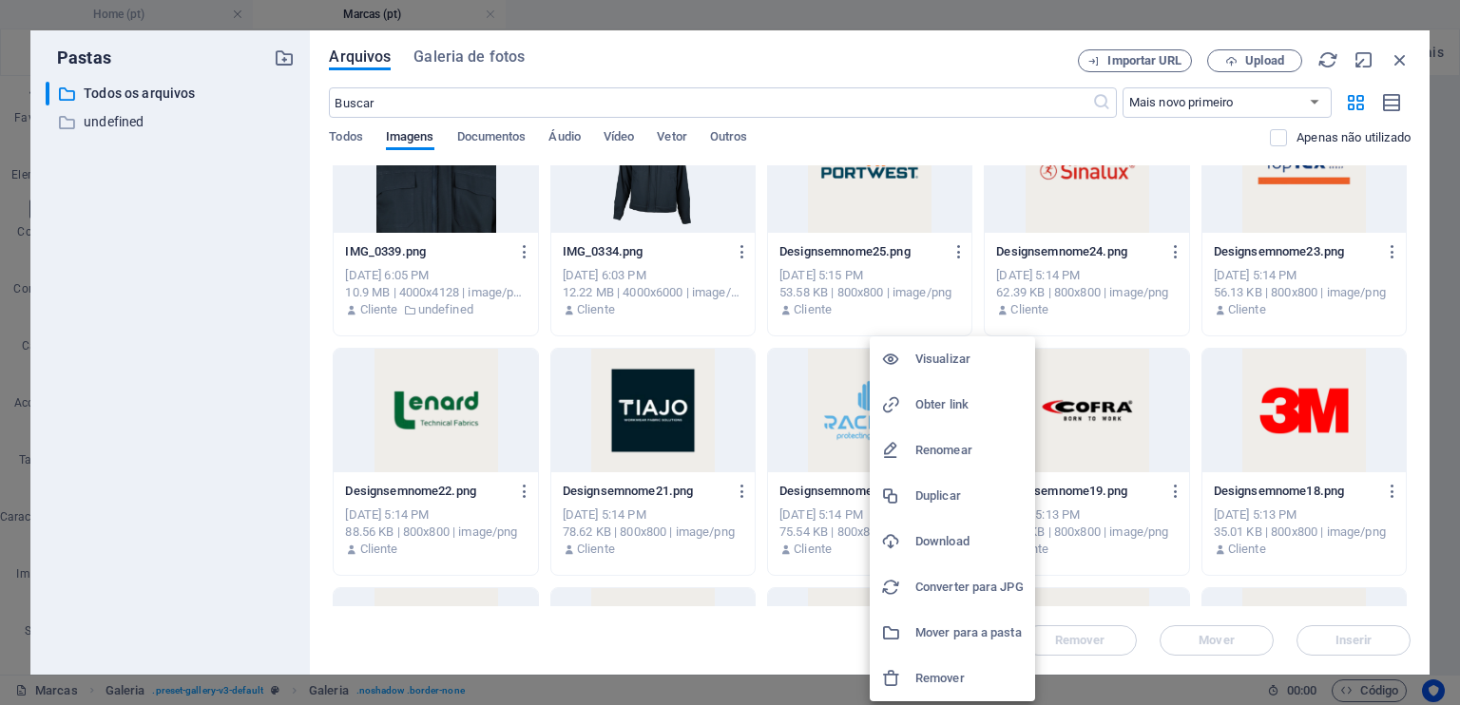
click at [965, 539] on h6 "Download" at bounding box center [969, 541] width 108 height 23
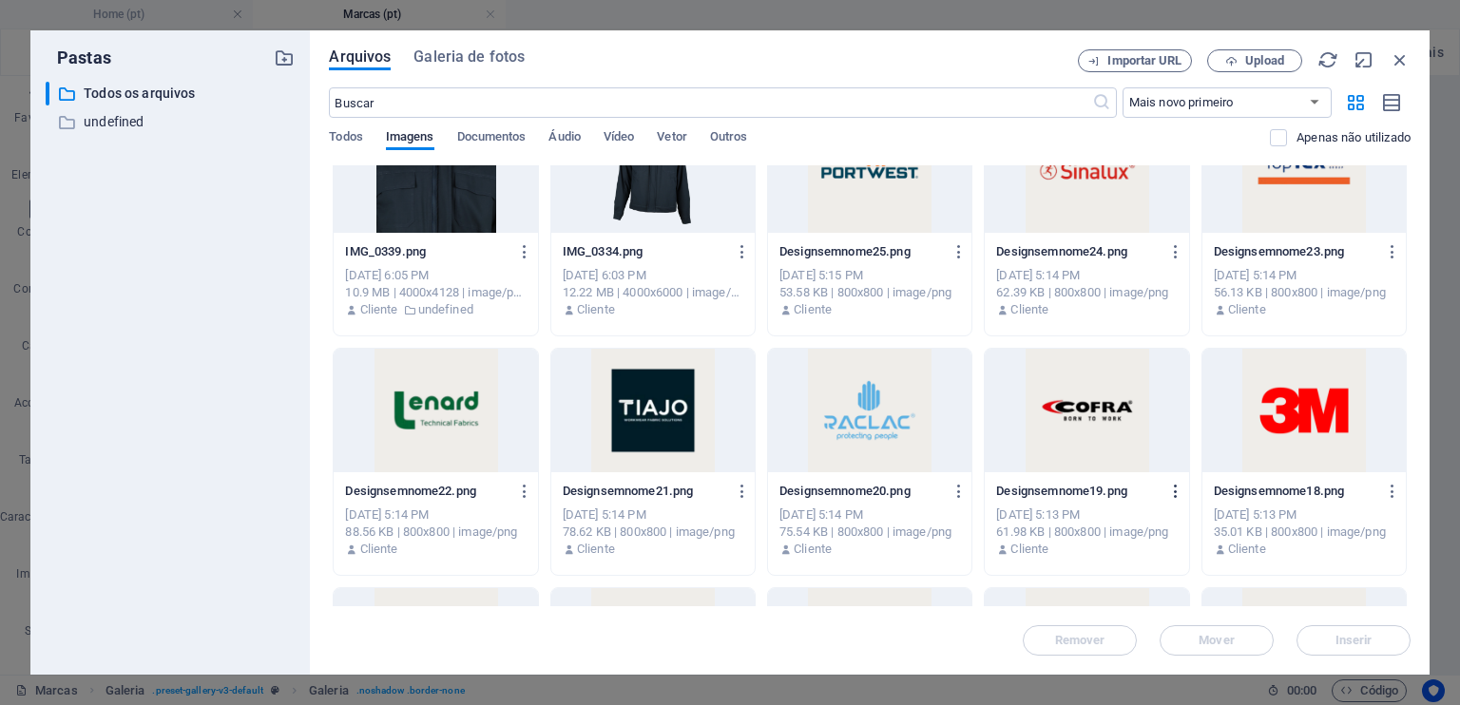
click at [1173, 487] on icon "button" at bounding box center [1176, 491] width 18 height 17
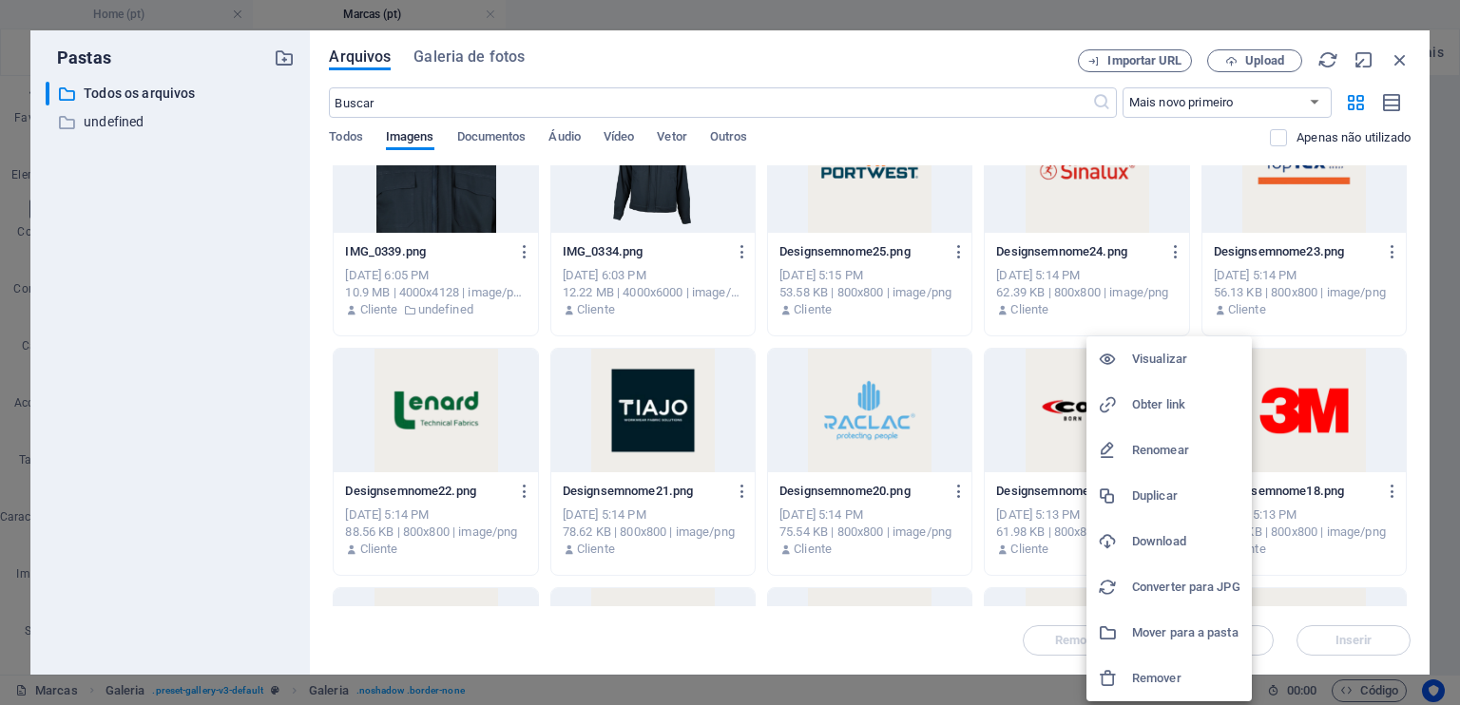
click at [1172, 537] on h6 "Download" at bounding box center [1186, 541] width 108 height 23
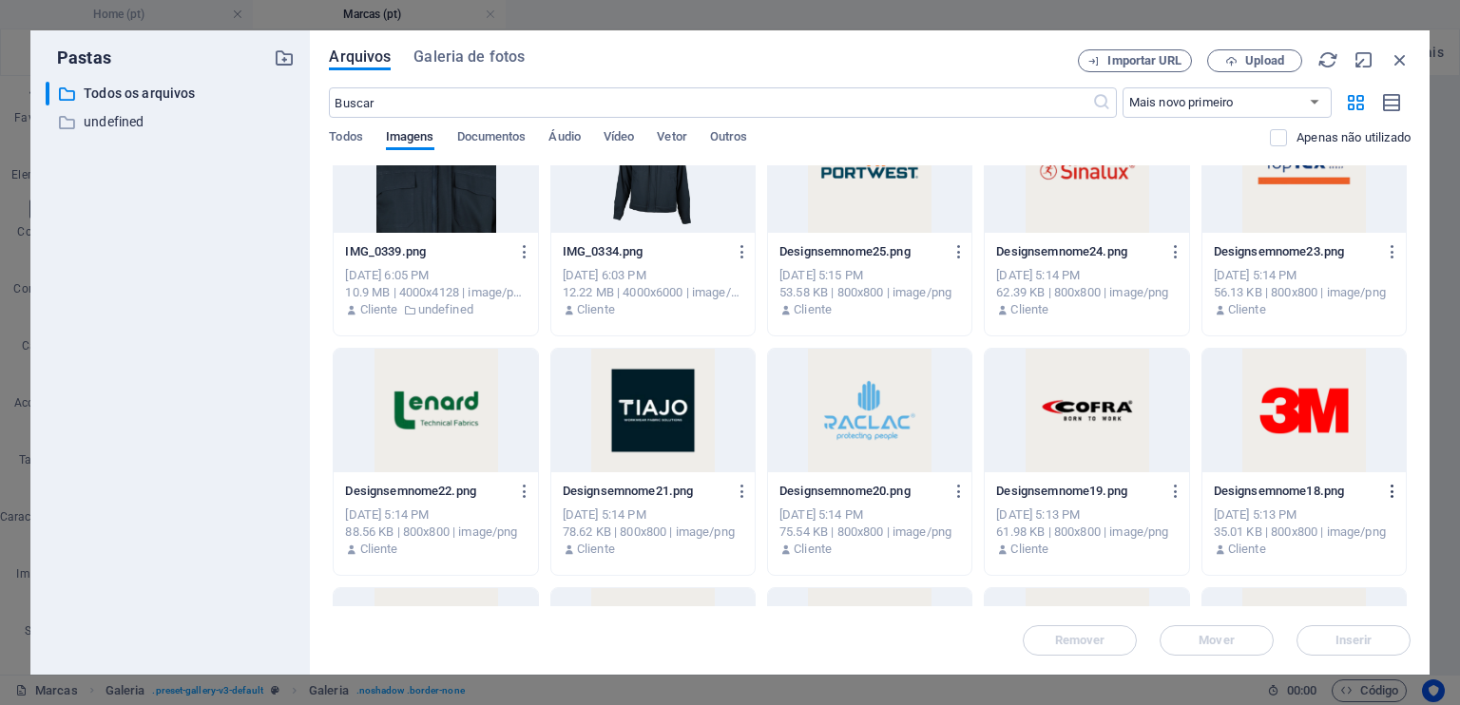
click at [1390, 493] on icon "button" at bounding box center [1392, 491] width 18 height 17
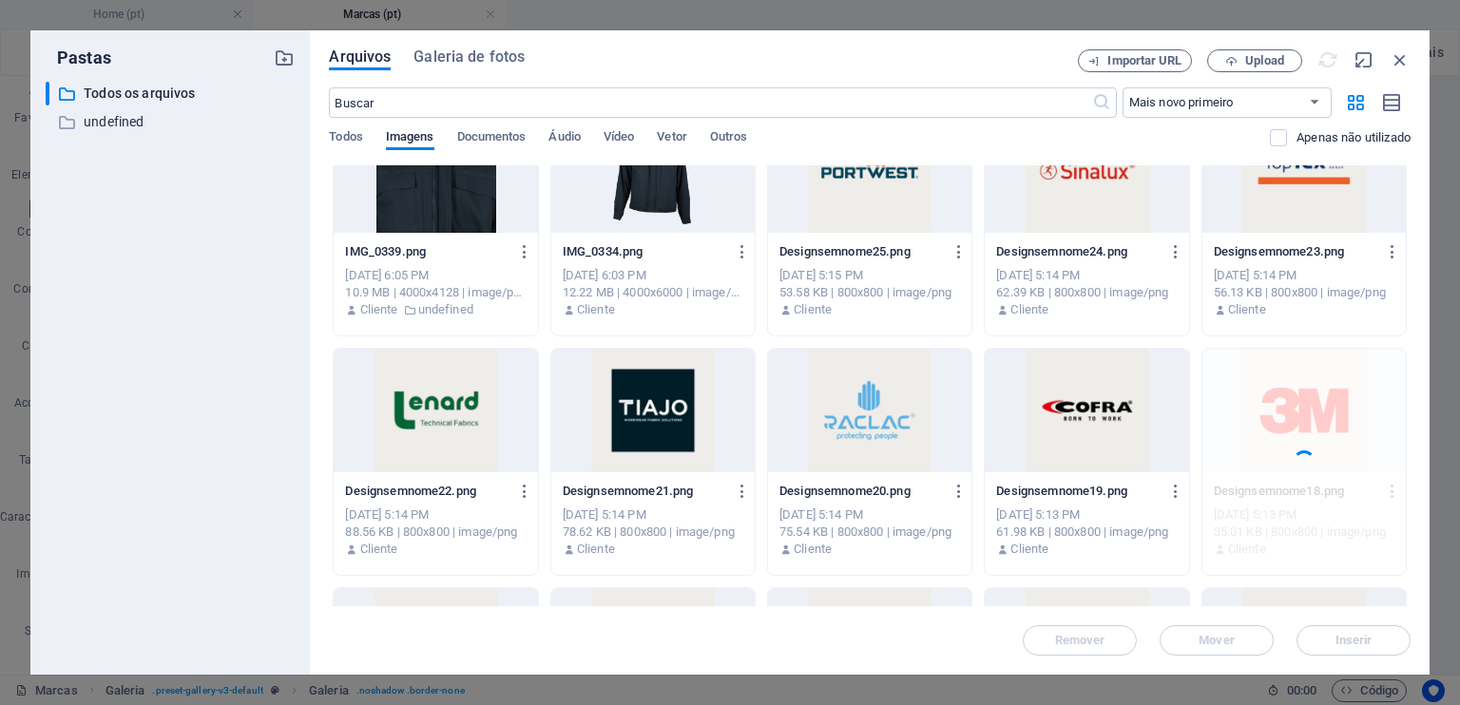
click at [1390, 493] on div at bounding box center [1303, 462] width 203 height 226
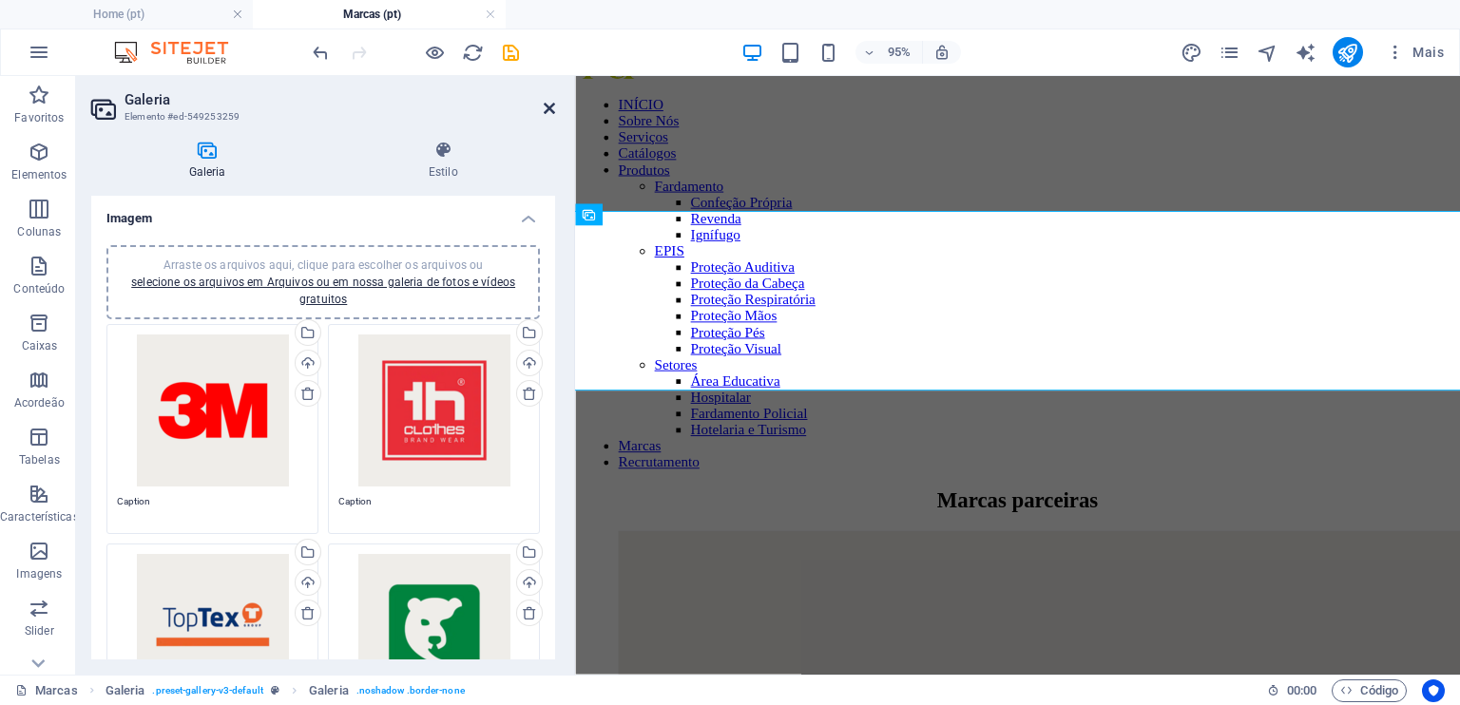
click at [551, 104] on icon at bounding box center [549, 108] width 11 height 15
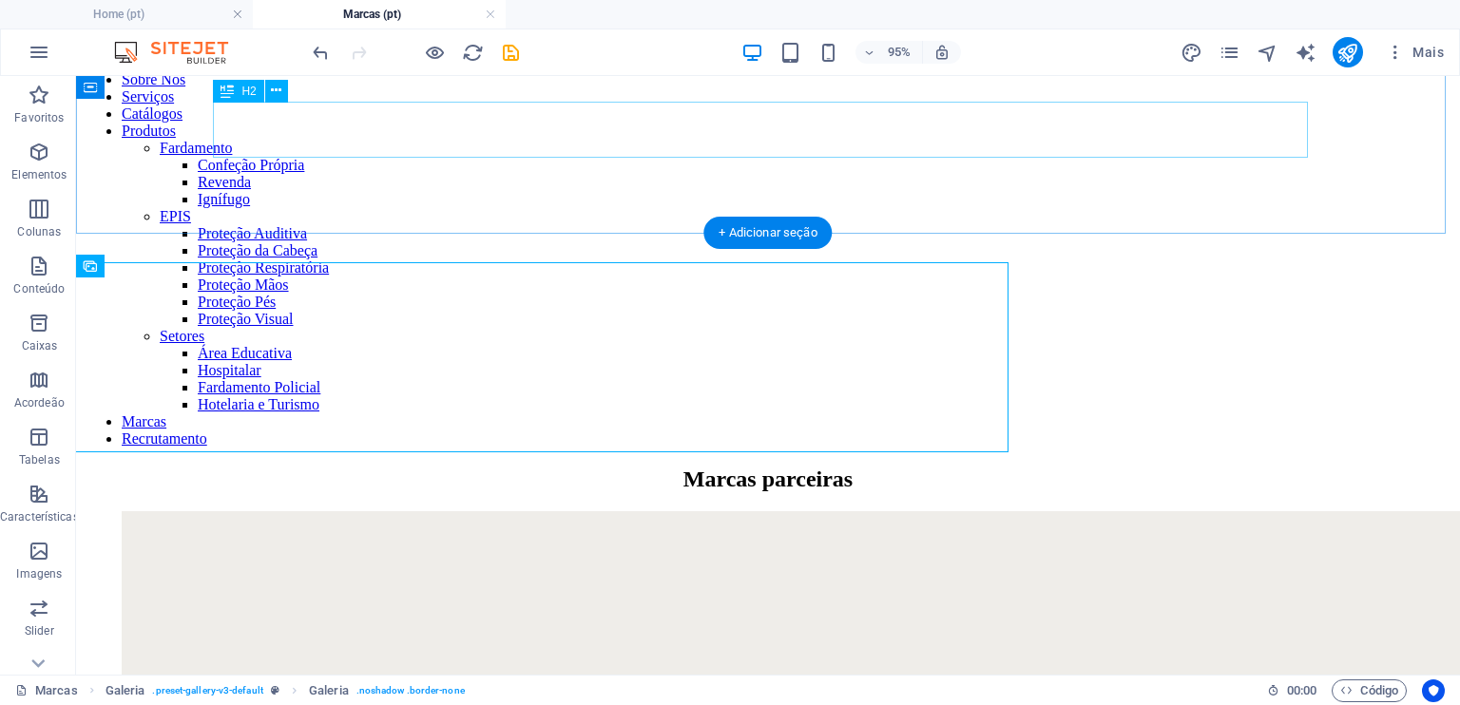
scroll to position [127, 0]
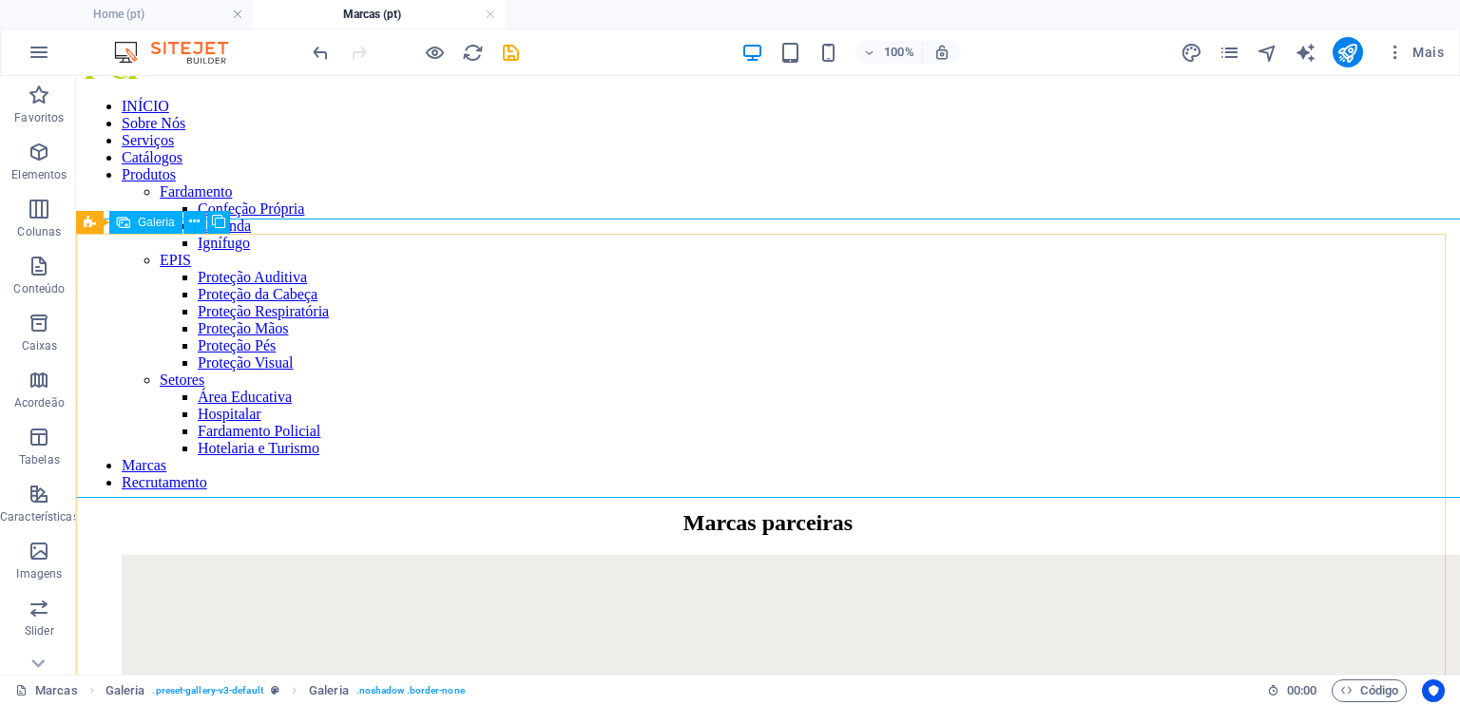
click at [162, 221] on span "Galeria" at bounding box center [156, 222] width 37 height 11
select select "4"
select select "px"
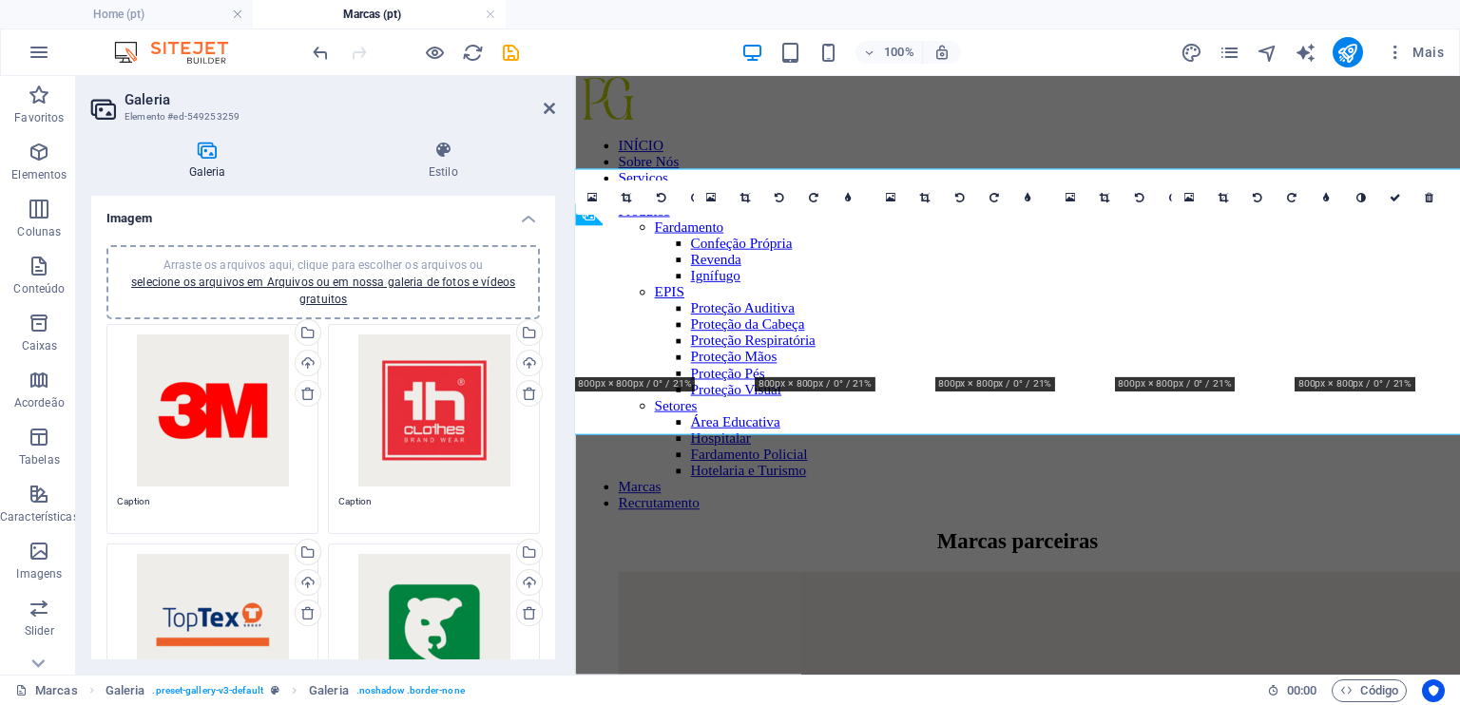
scroll to position [171, 0]
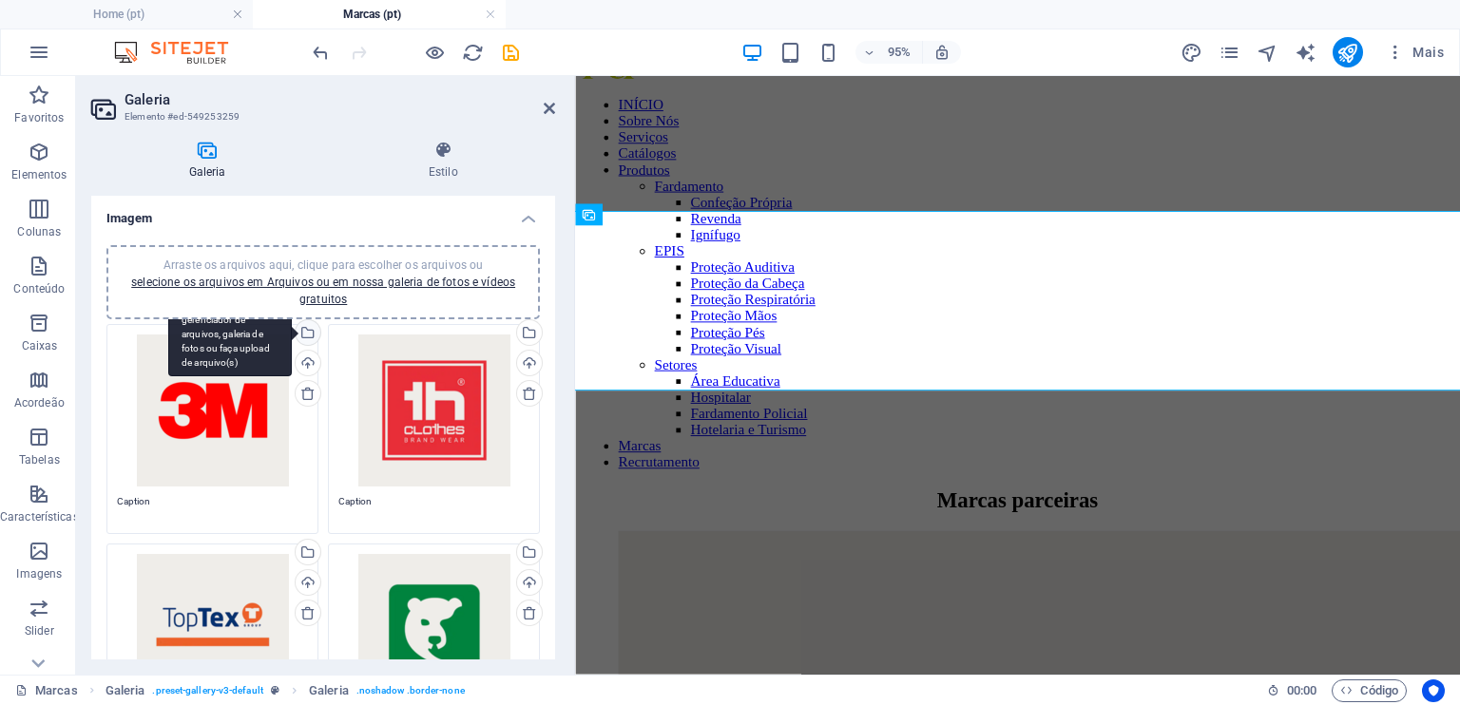
click at [308, 326] on div "Selecione arquivos do gerenciador de arquivos, galeria de fotos ou faça upload …" at bounding box center [306, 334] width 29 height 29
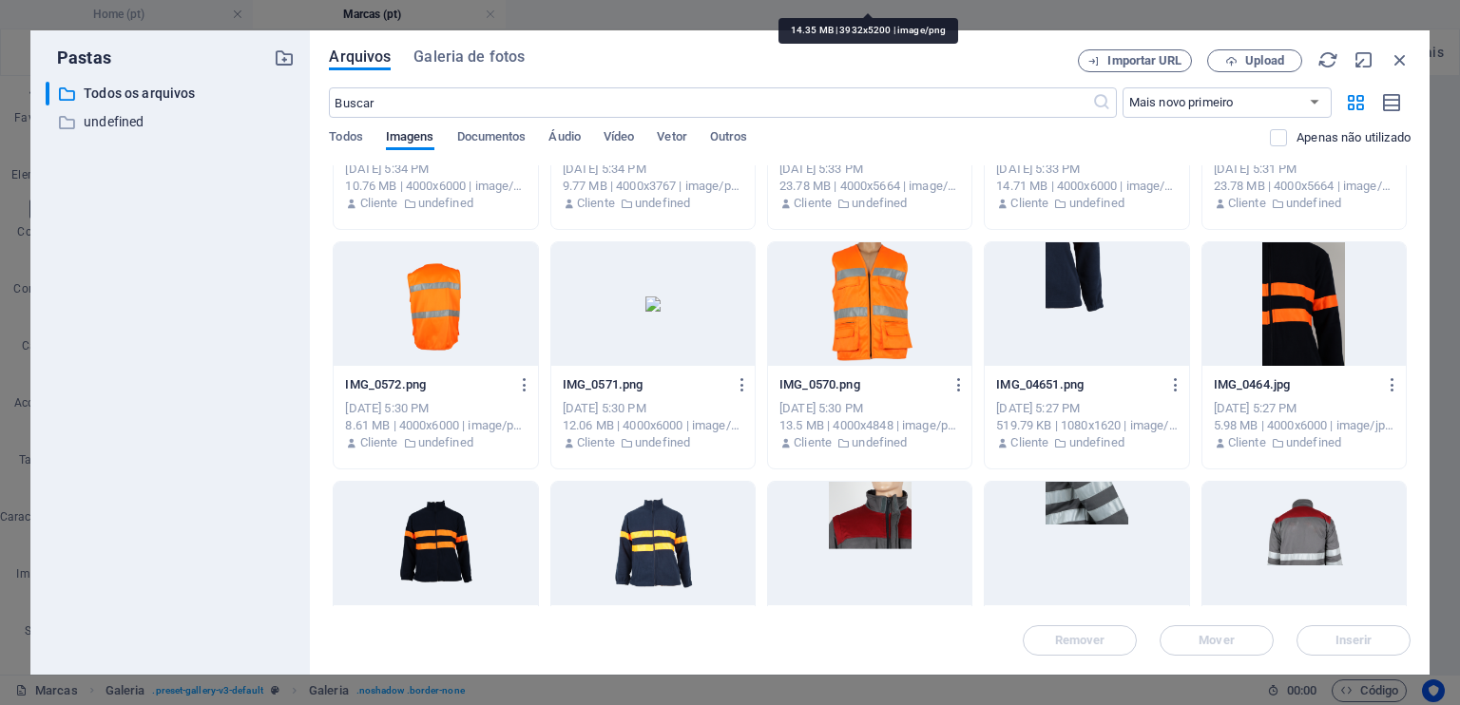
scroll to position [24933, 0]
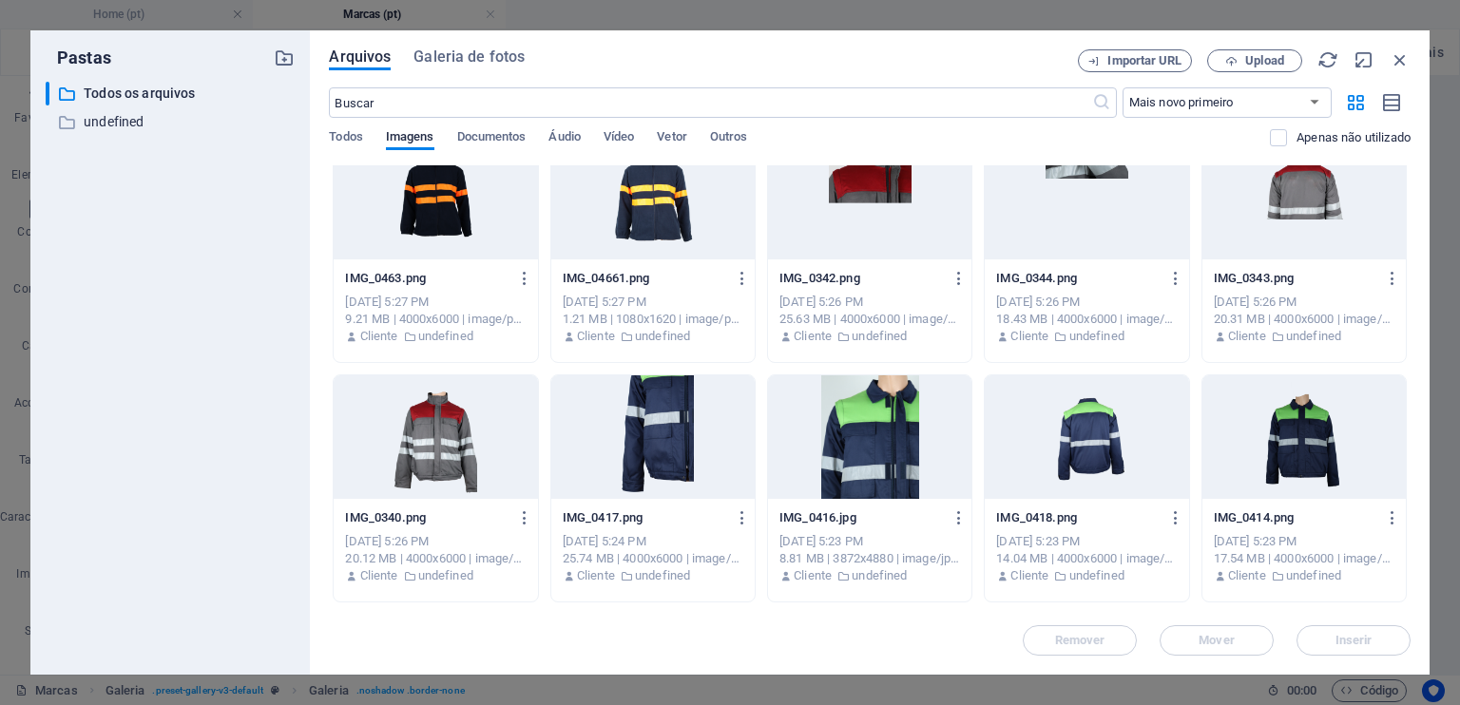
click at [277, 348] on div "​ Todos os arquivos Todos os arquivos ​ undefined undefined" at bounding box center [170, 371] width 249 height 578
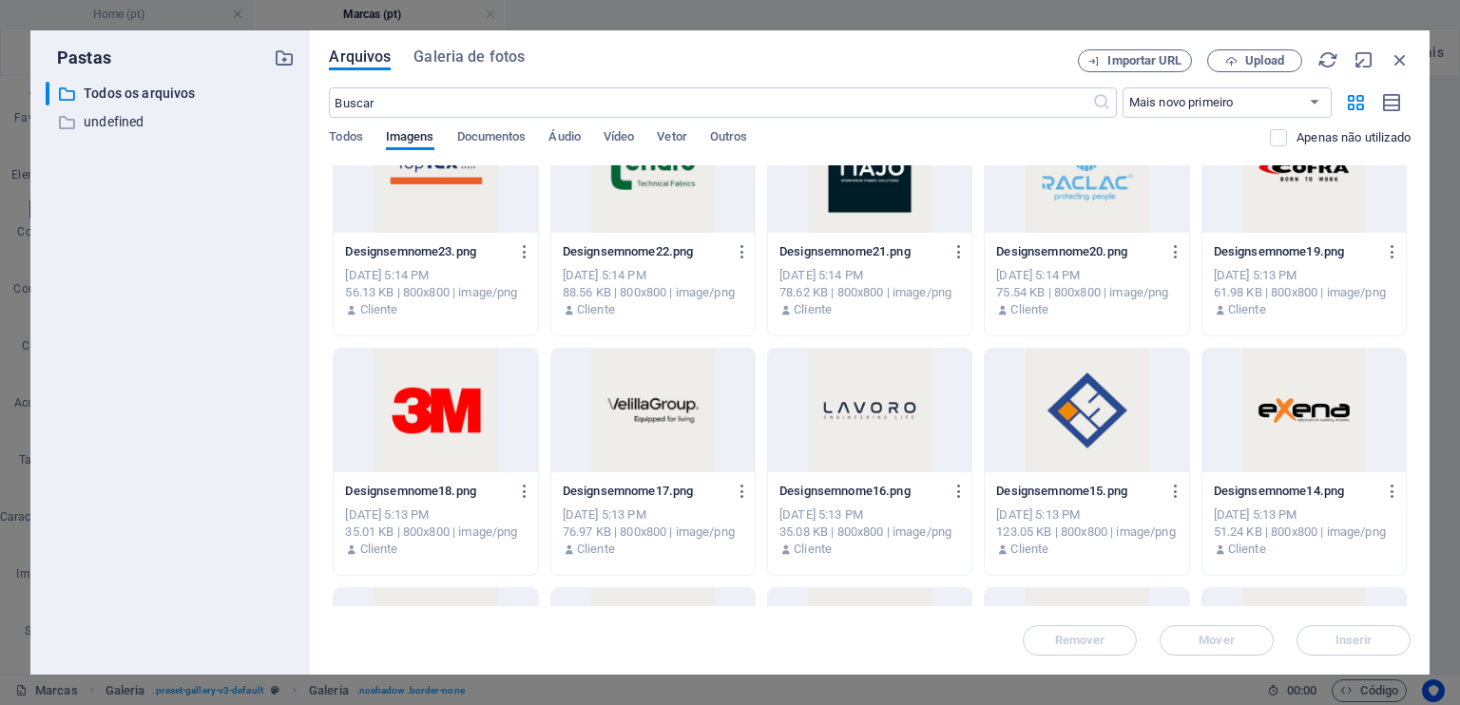
scroll to position [35475, 0]
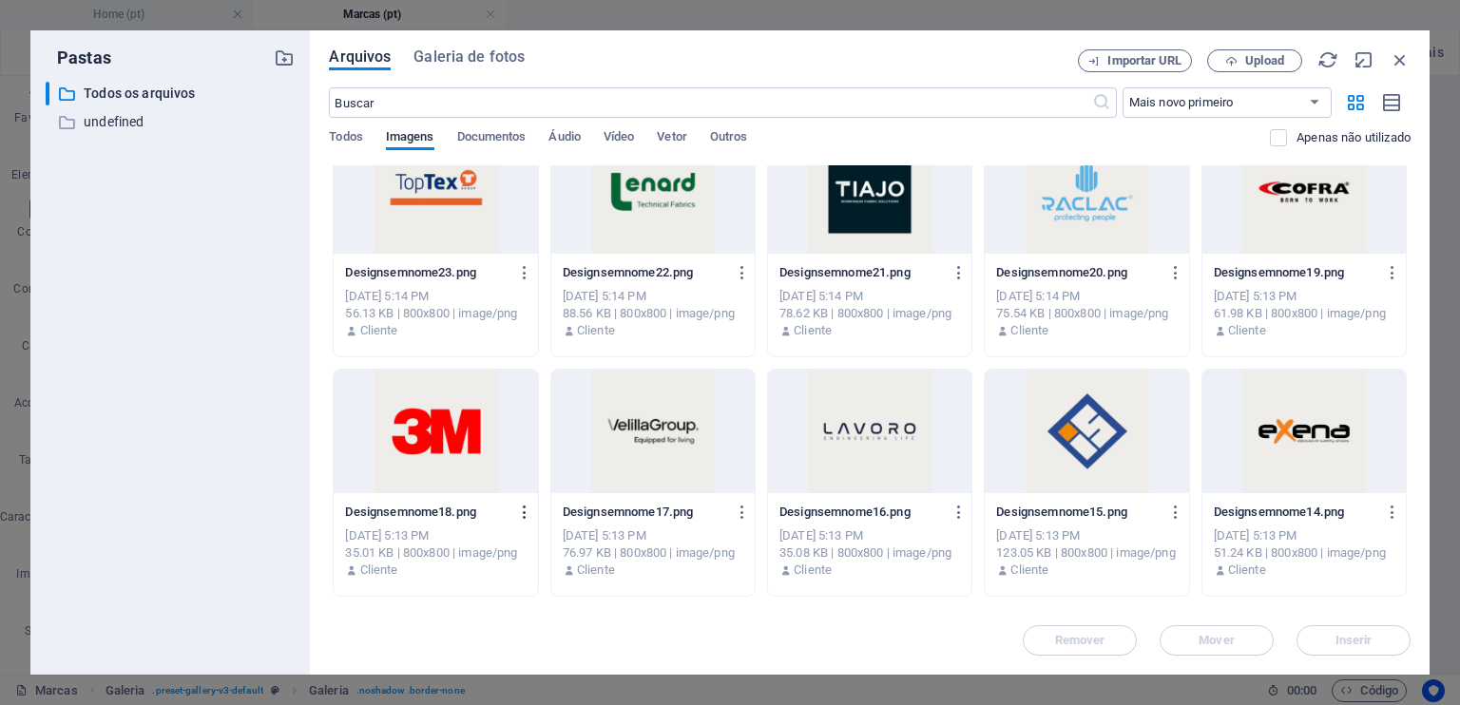
click at [521, 506] on icon "button" at bounding box center [525, 512] width 18 height 17
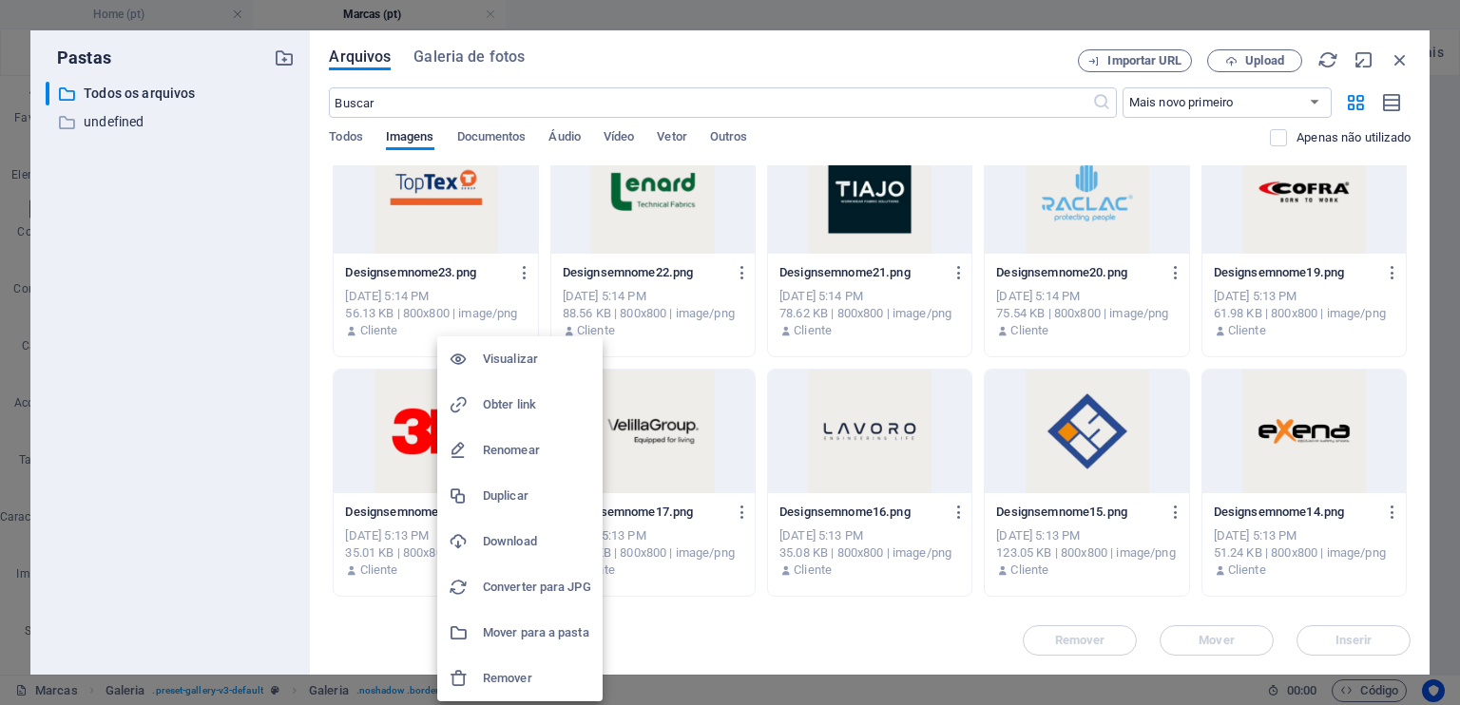
click at [528, 539] on h6 "Download" at bounding box center [537, 541] width 108 height 23
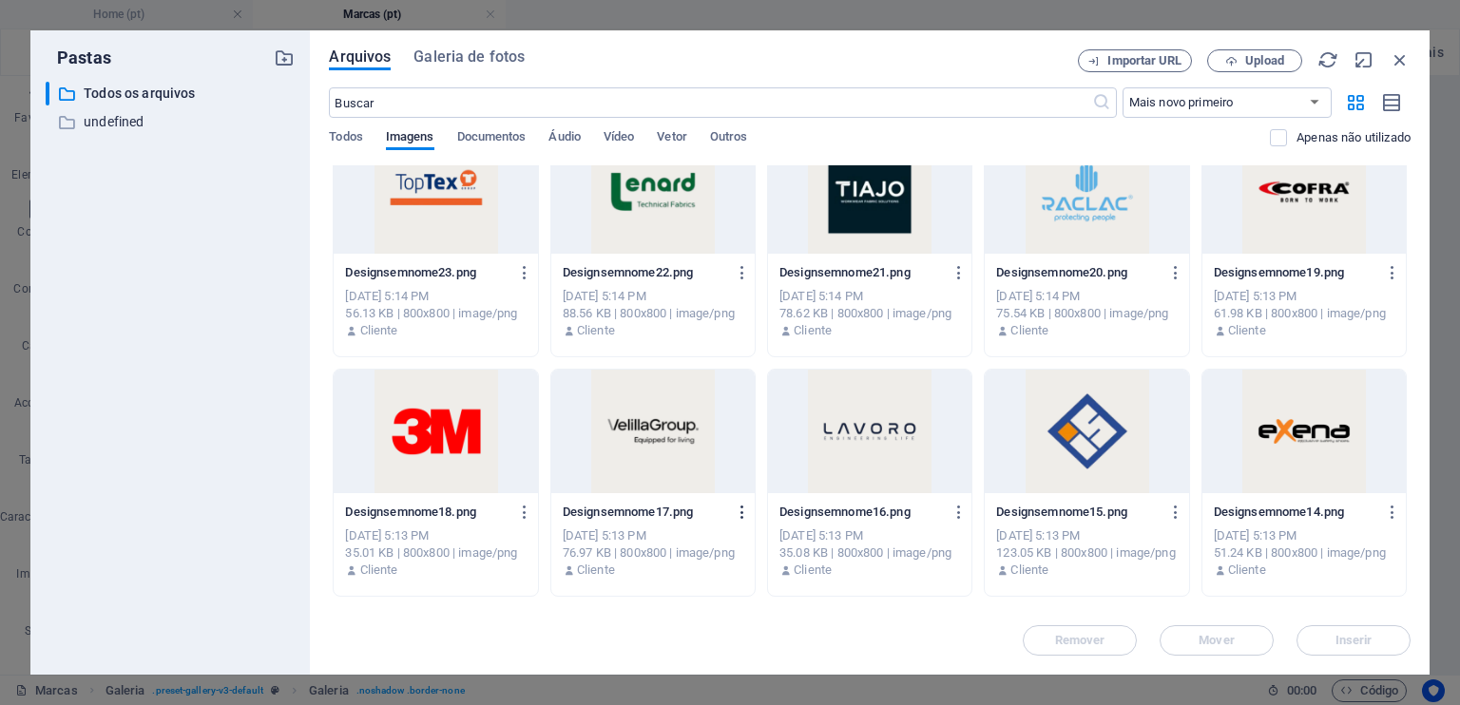
click at [735, 510] on icon "button" at bounding box center [743, 512] width 18 height 17
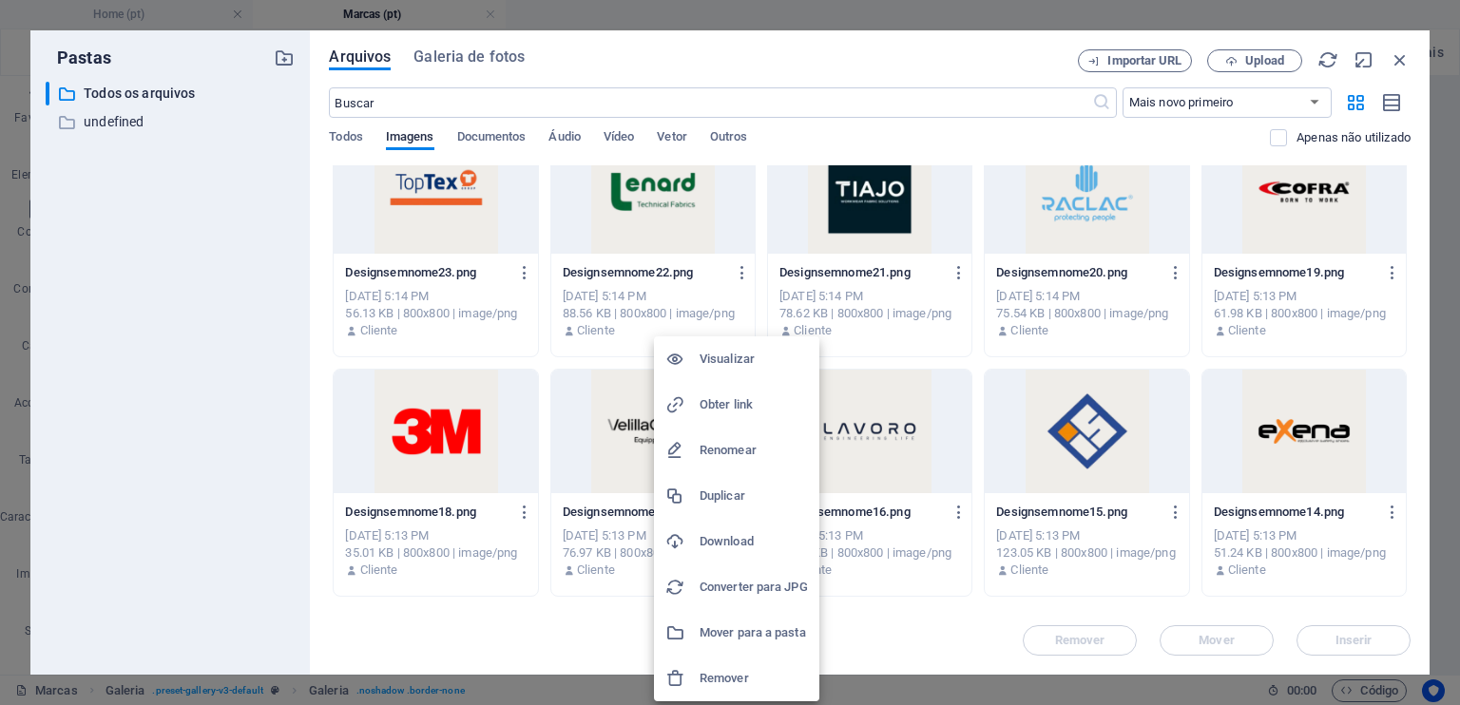
click at [751, 536] on h6 "Download" at bounding box center [753, 541] width 108 height 23
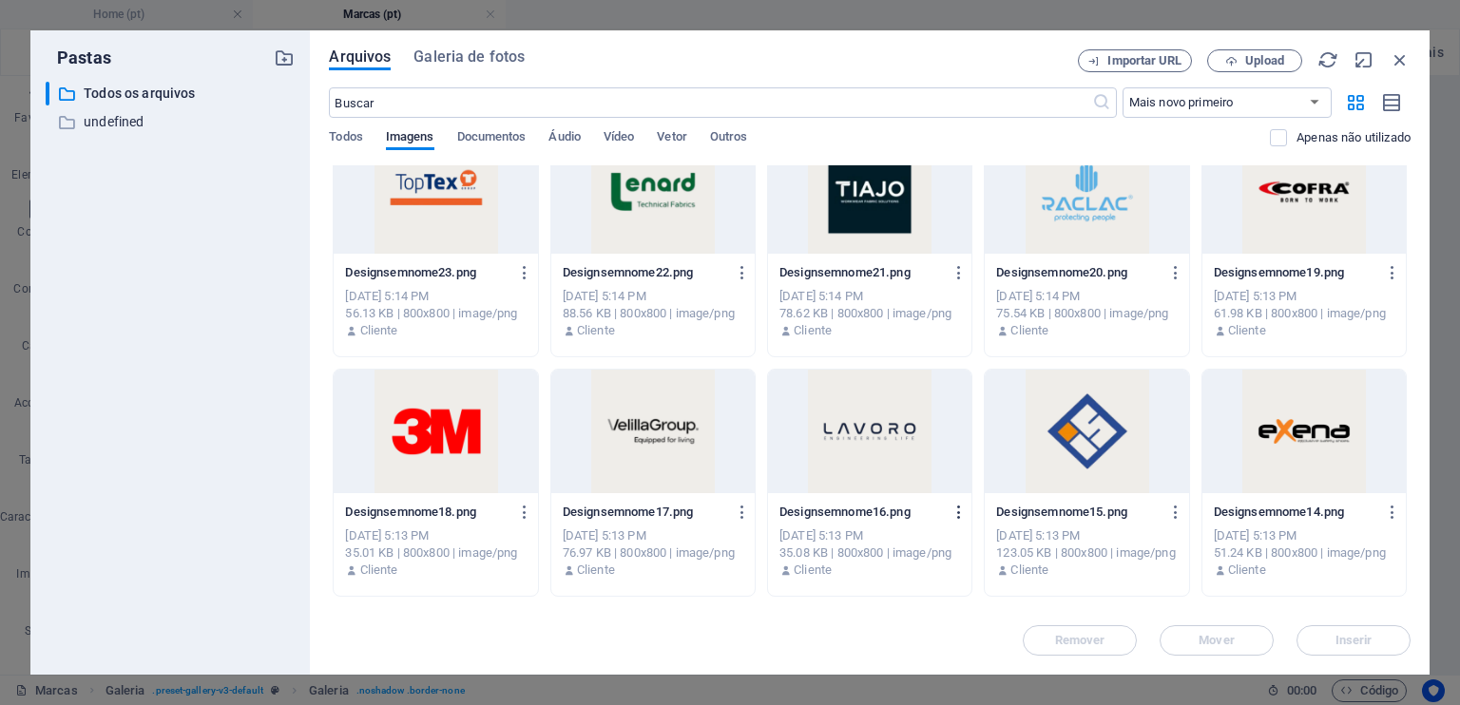
click at [958, 509] on icon "button" at bounding box center [959, 512] width 18 height 17
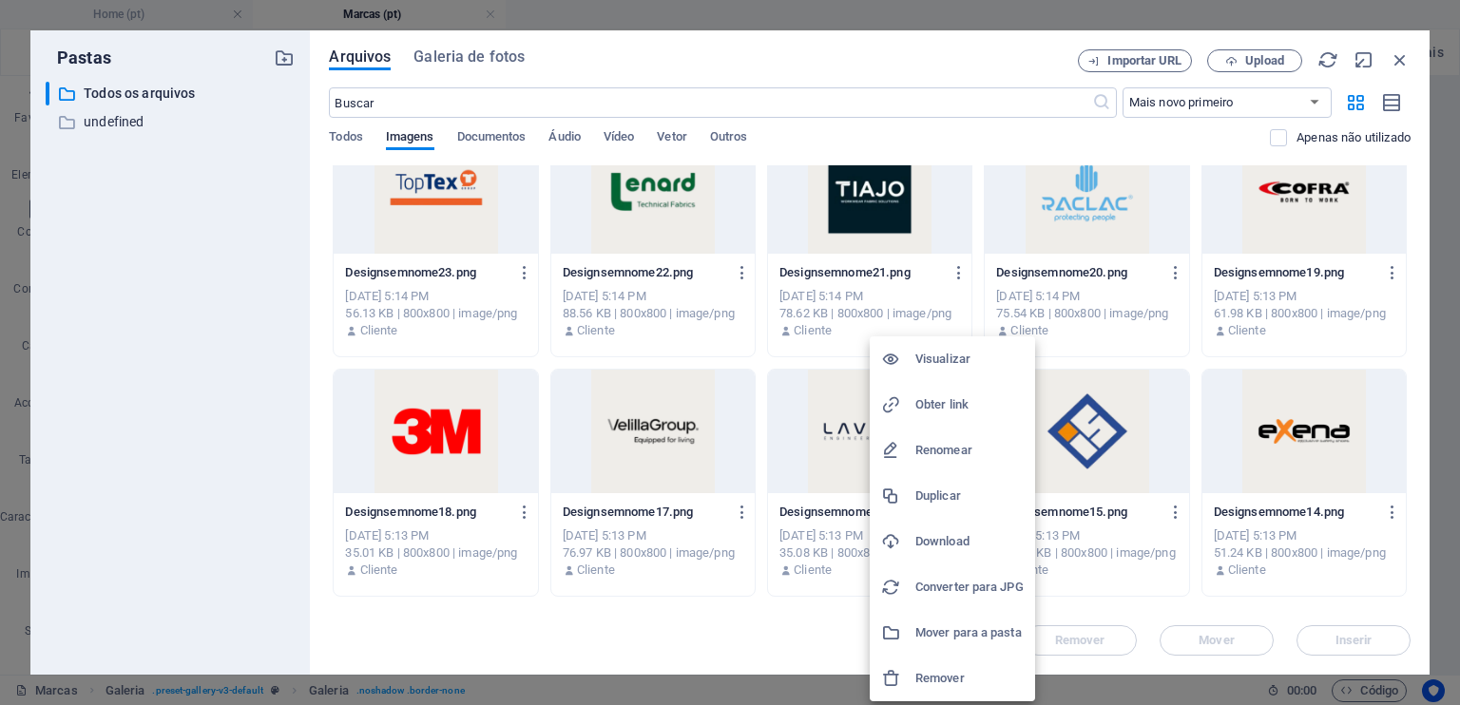
click at [966, 546] on h6 "Download" at bounding box center [969, 541] width 108 height 23
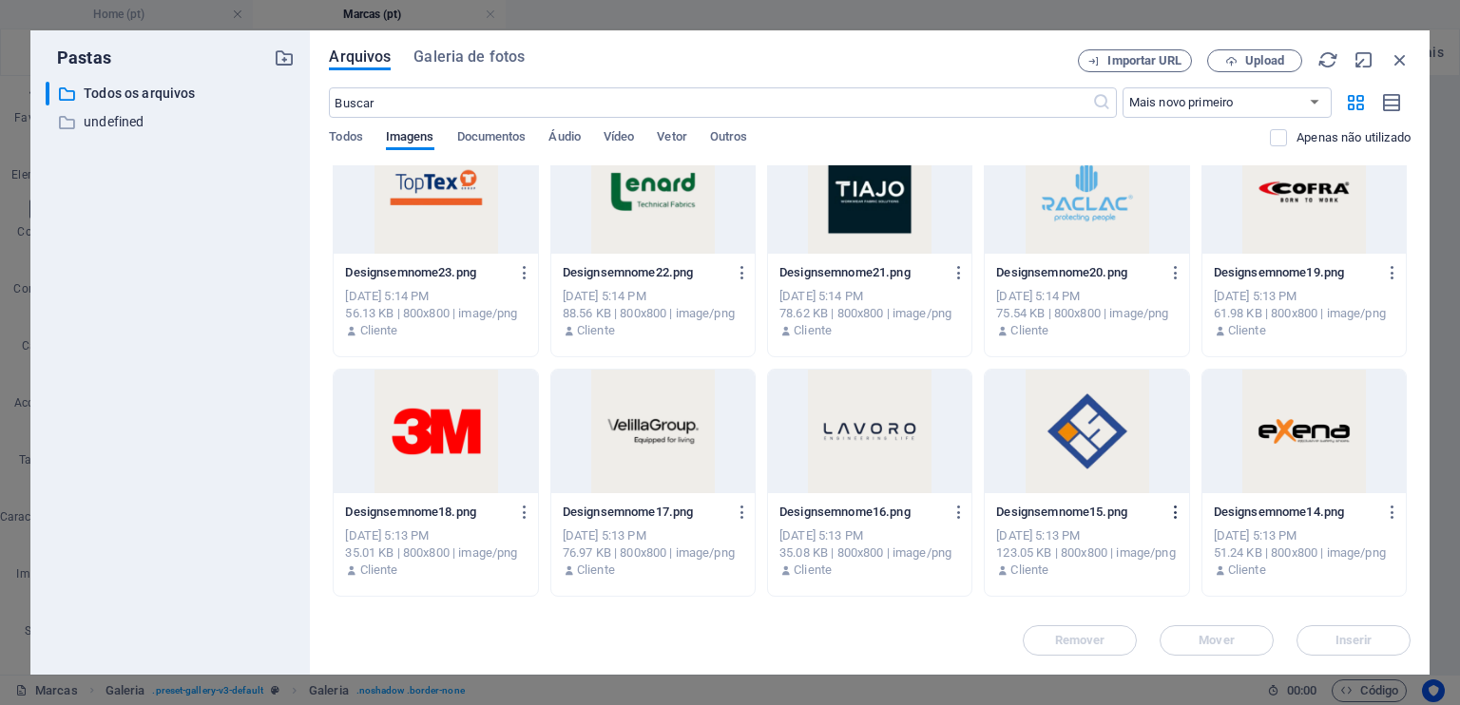
click at [1170, 508] on icon "button" at bounding box center [1176, 512] width 18 height 17
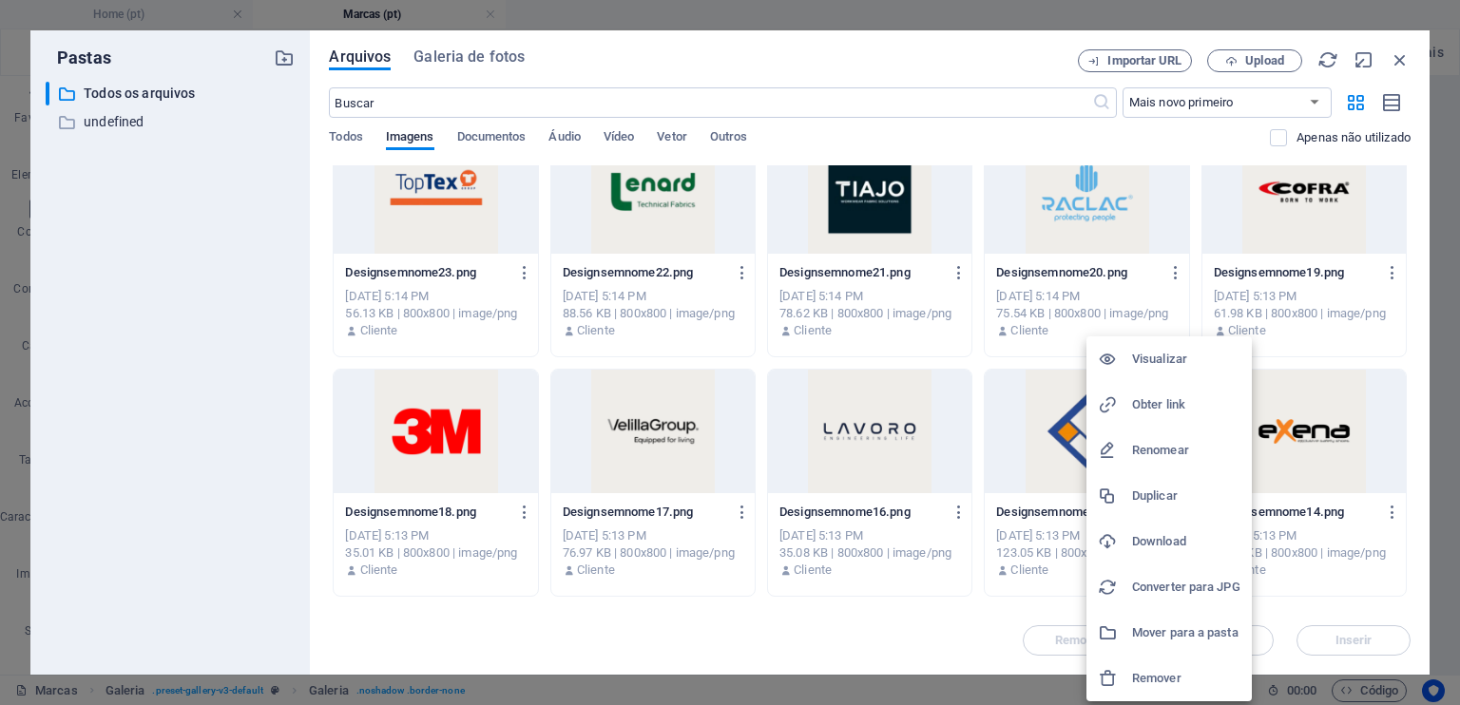
click at [1170, 545] on h6 "Download" at bounding box center [1186, 541] width 108 height 23
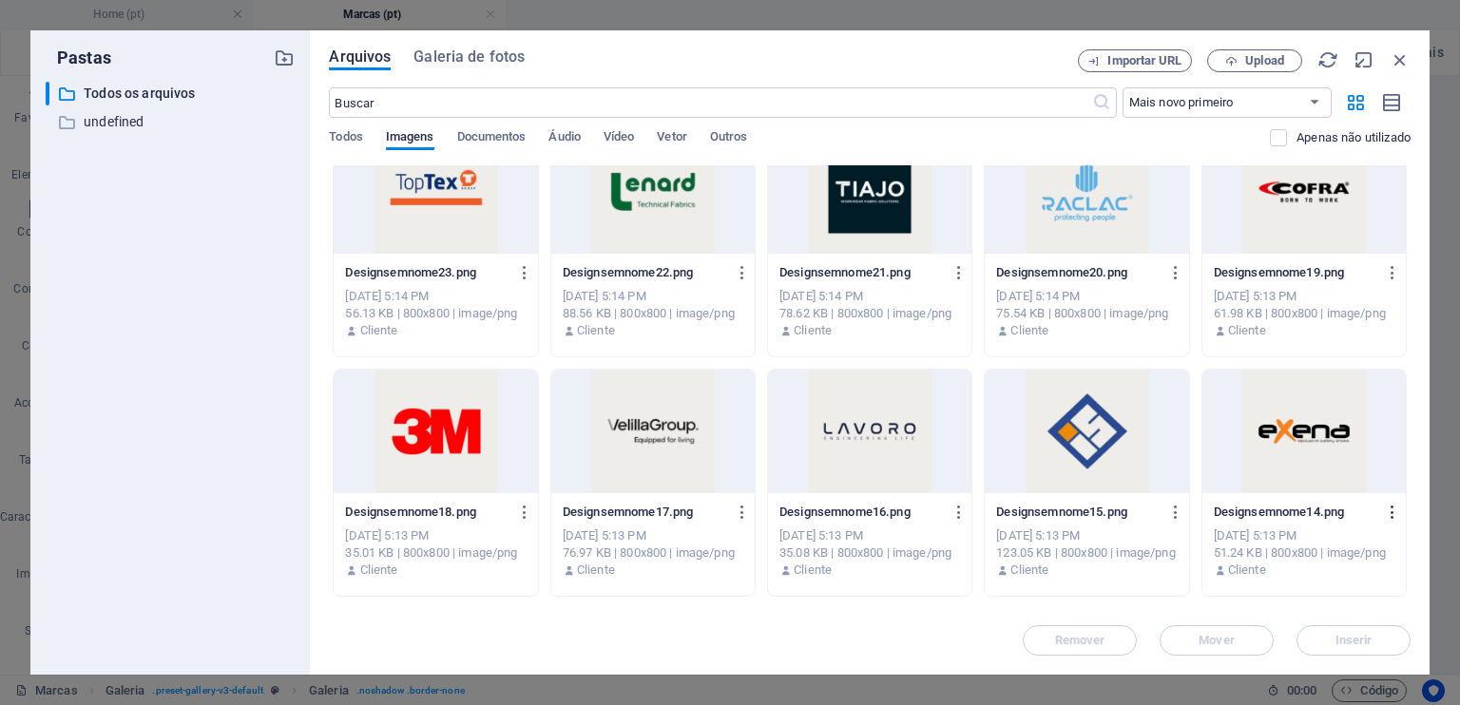
click at [1387, 508] on icon "button" at bounding box center [1392, 512] width 18 height 17
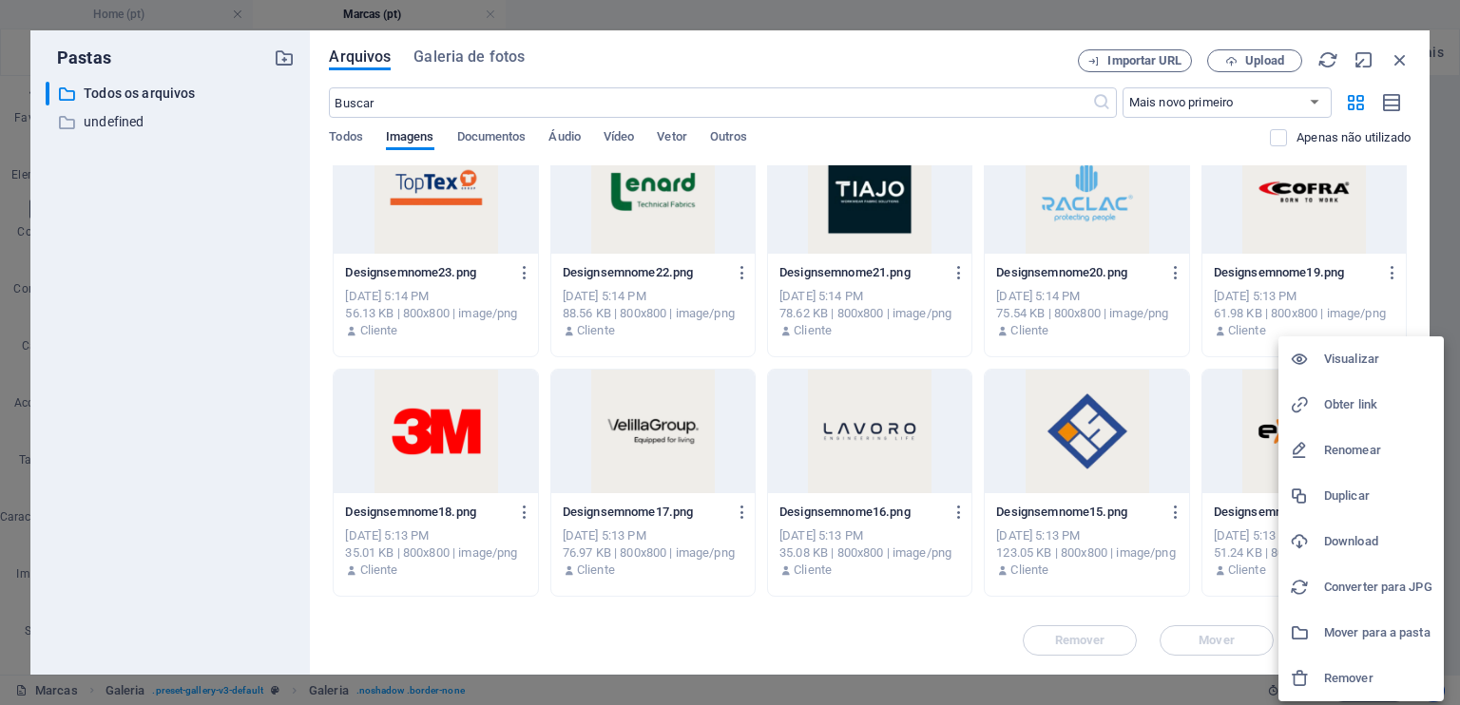
click at [1372, 536] on h6 "Download" at bounding box center [1378, 541] width 108 height 23
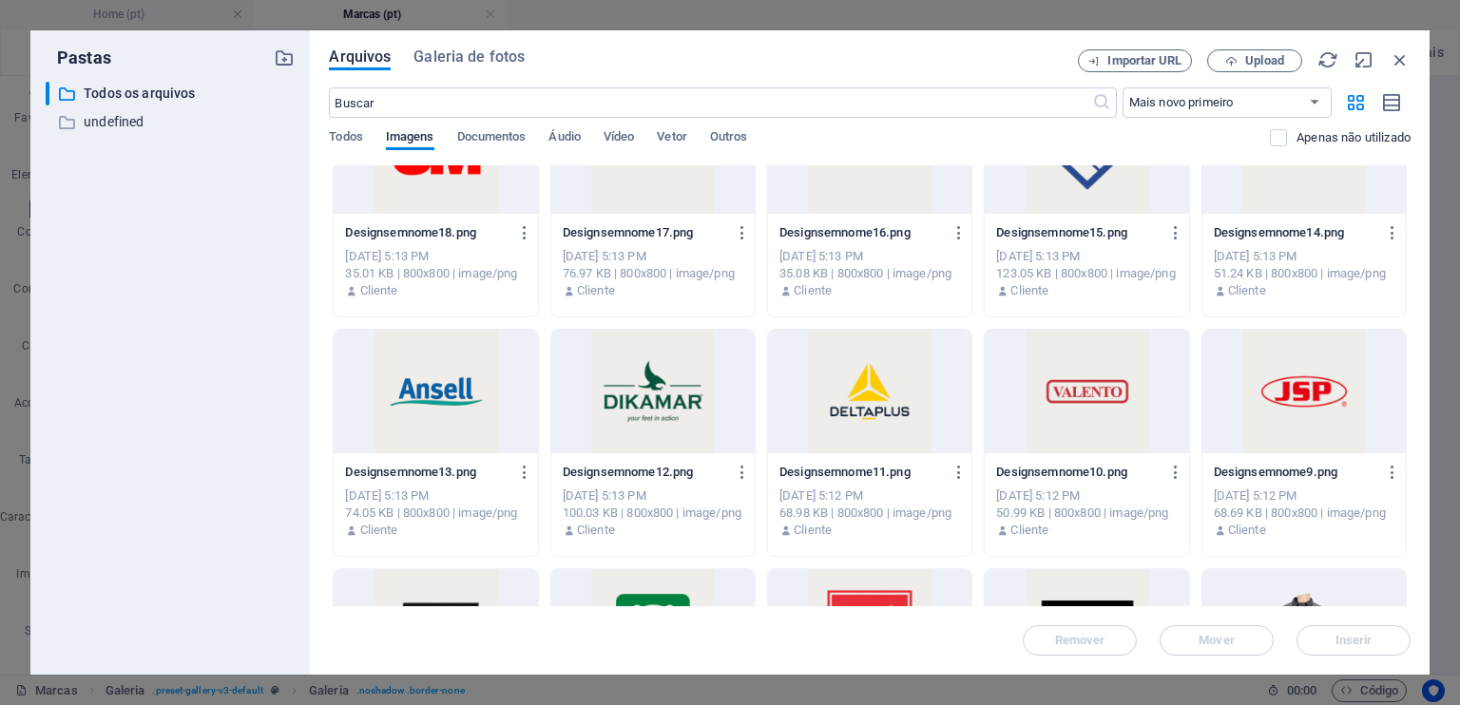
scroll to position [35754, 0]
click at [523, 473] on icon "button" at bounding box center [525, 472] width 18 height 17
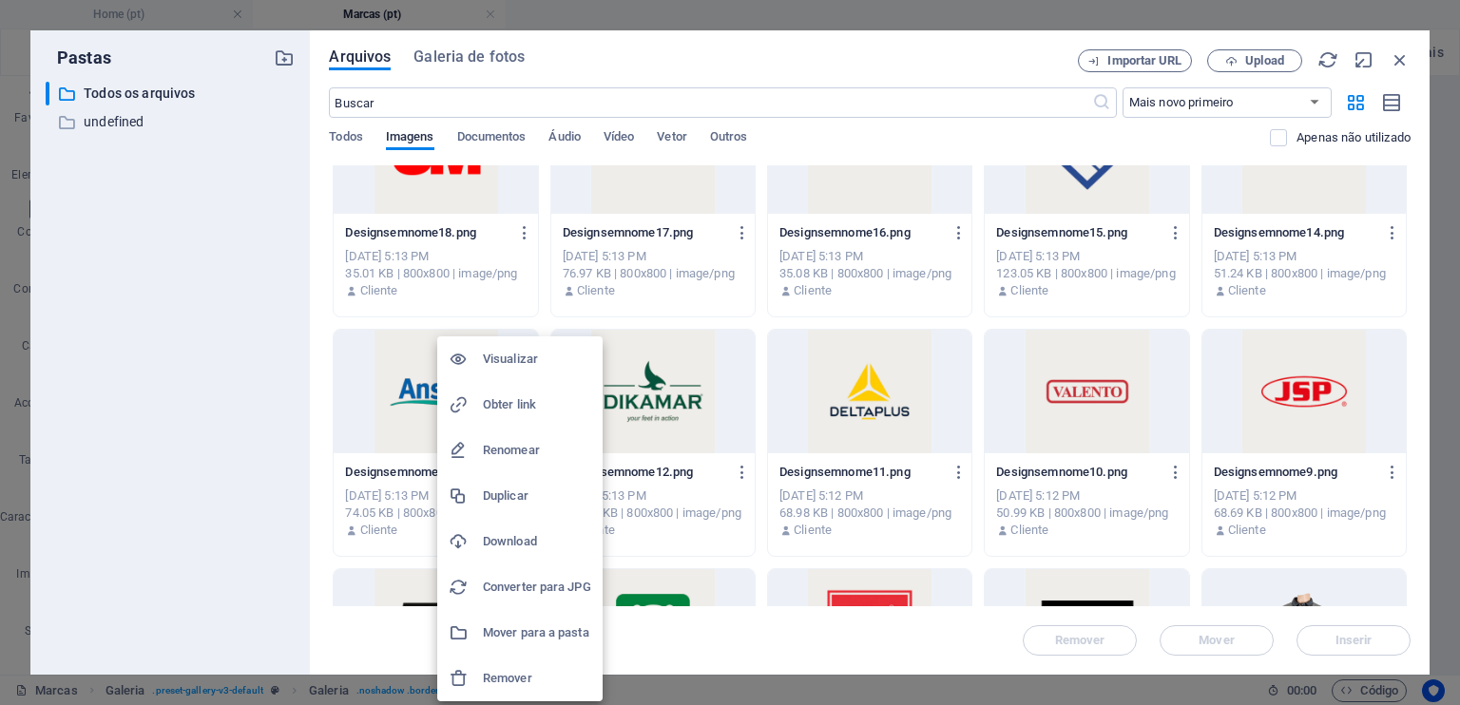
click at [528, 535] on h6 "Download" at bounding box center [537, 541] width 108 height 23
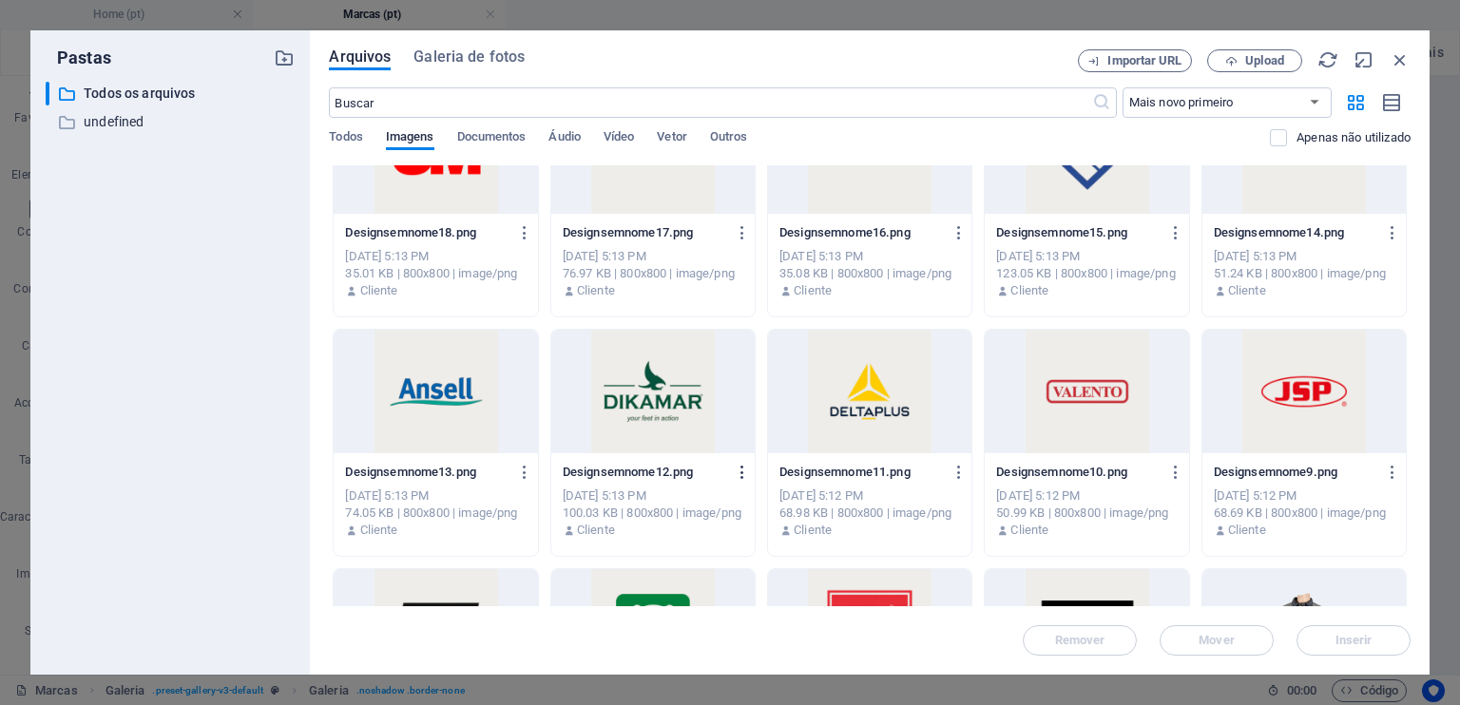
click at [737, 469] on icon "button" at bounding box center [743, 472] width 18 height 17
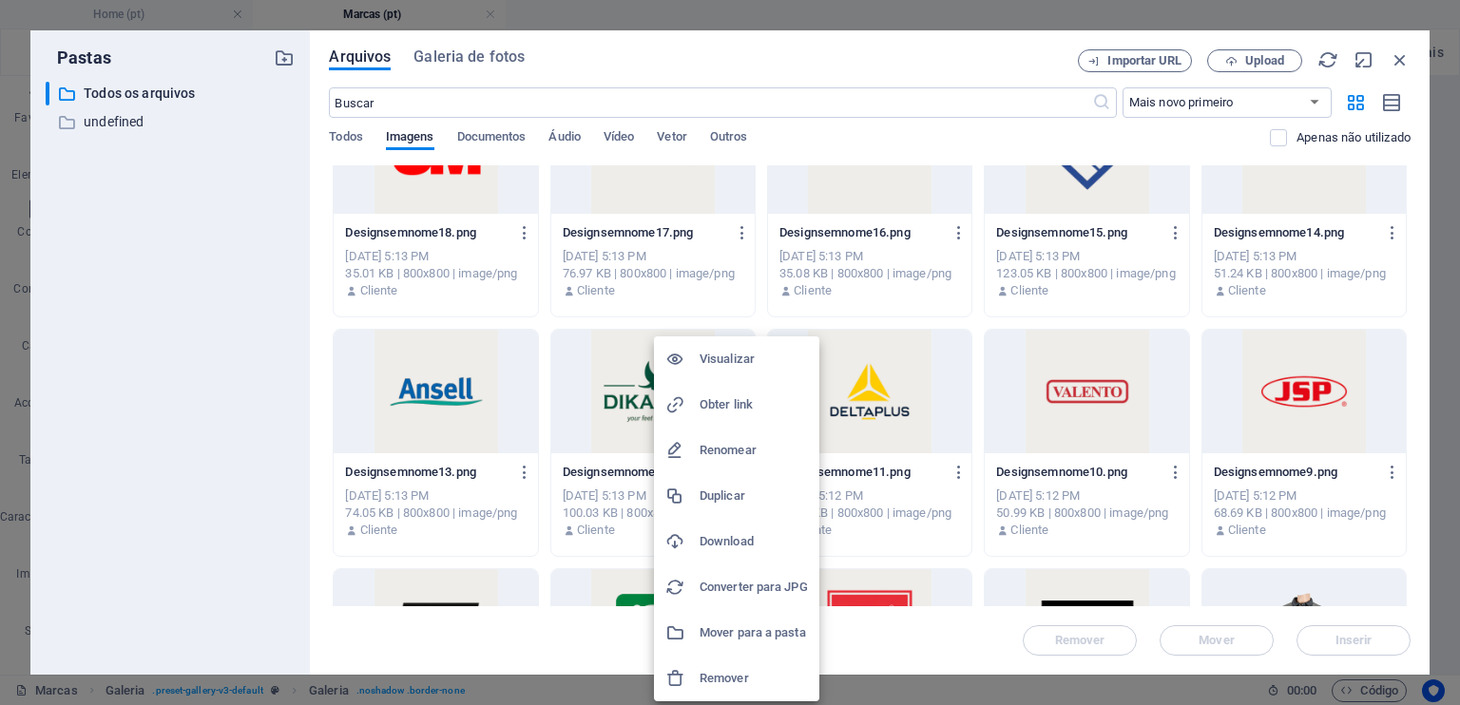
click at [738, 535] on h6 "Download" at bounding box center [753, 541] width 108 height 23
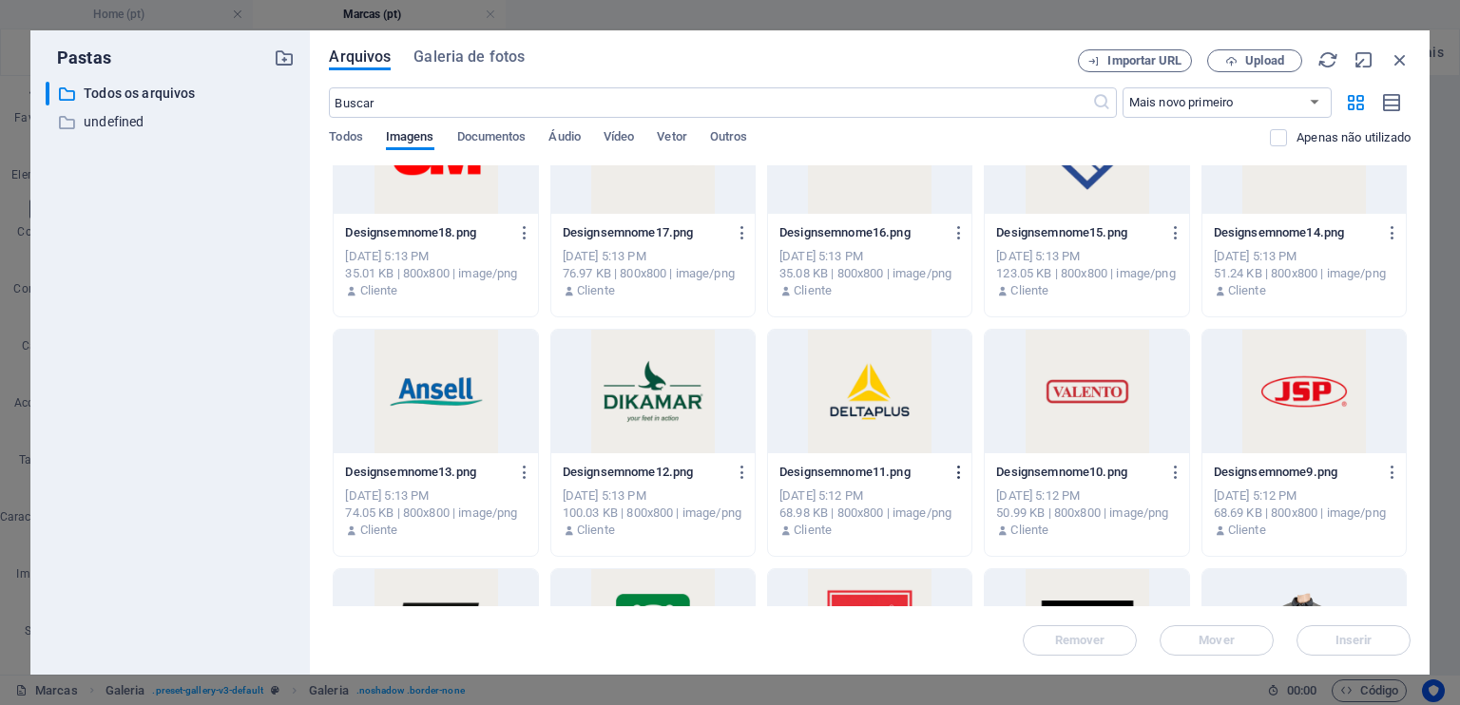
click at [951, 467] on icon "button" at bounding box center [959, 472] width 18 height 17
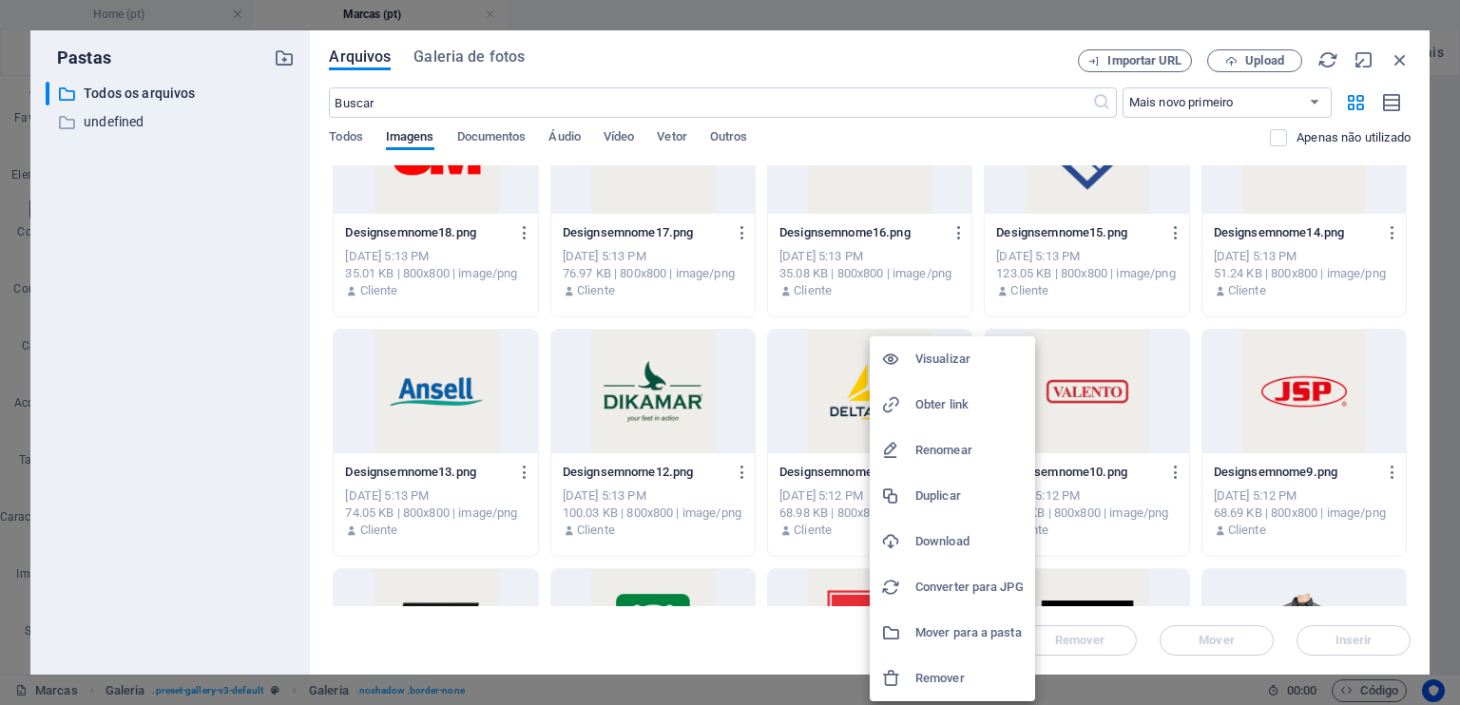
click at [962, 525] on li "Download" at bounding box center [951, 542] width 165 height 46
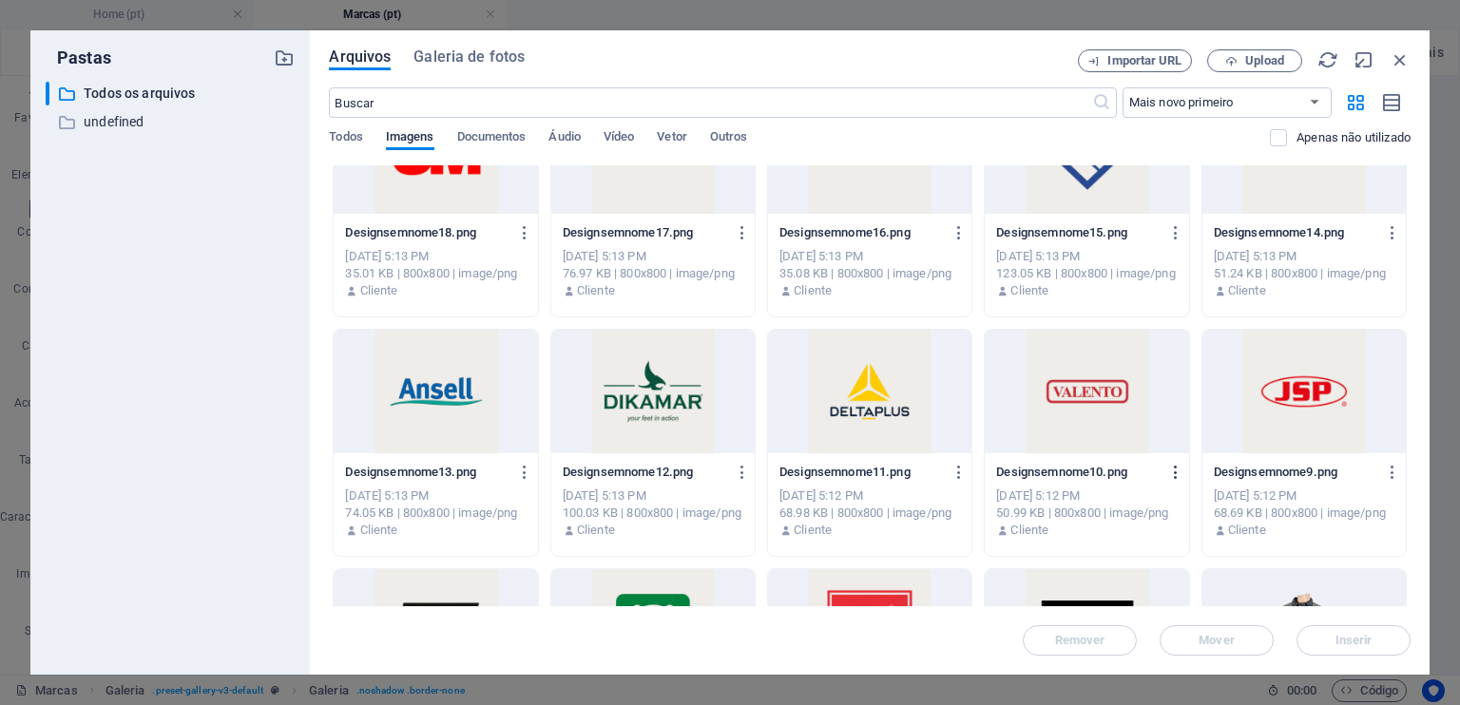
click at [1177, 467] on icon "button" at bounding box center [1176, 472] width 18 height 17
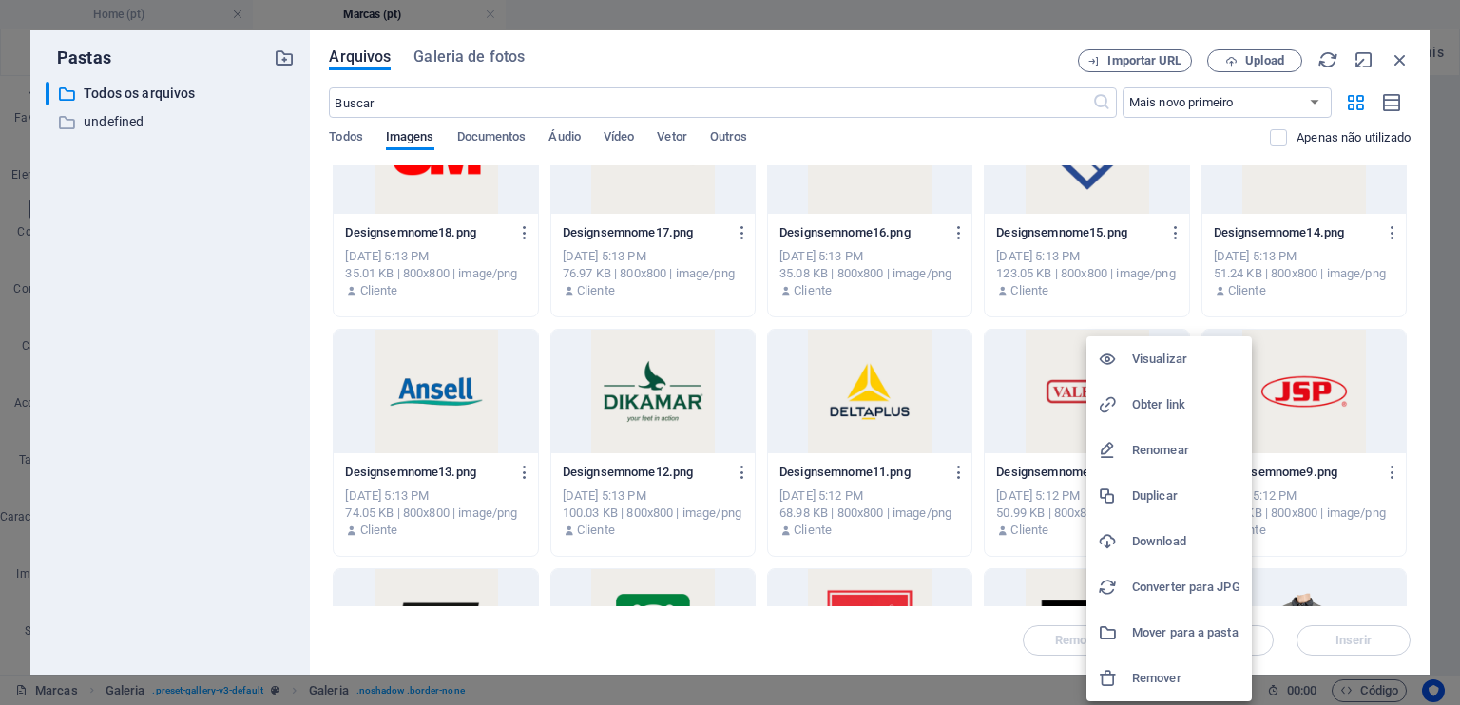
click at [1168, 536] on h6 "Download" at bounding box center [1186, 541] width 108 height 23
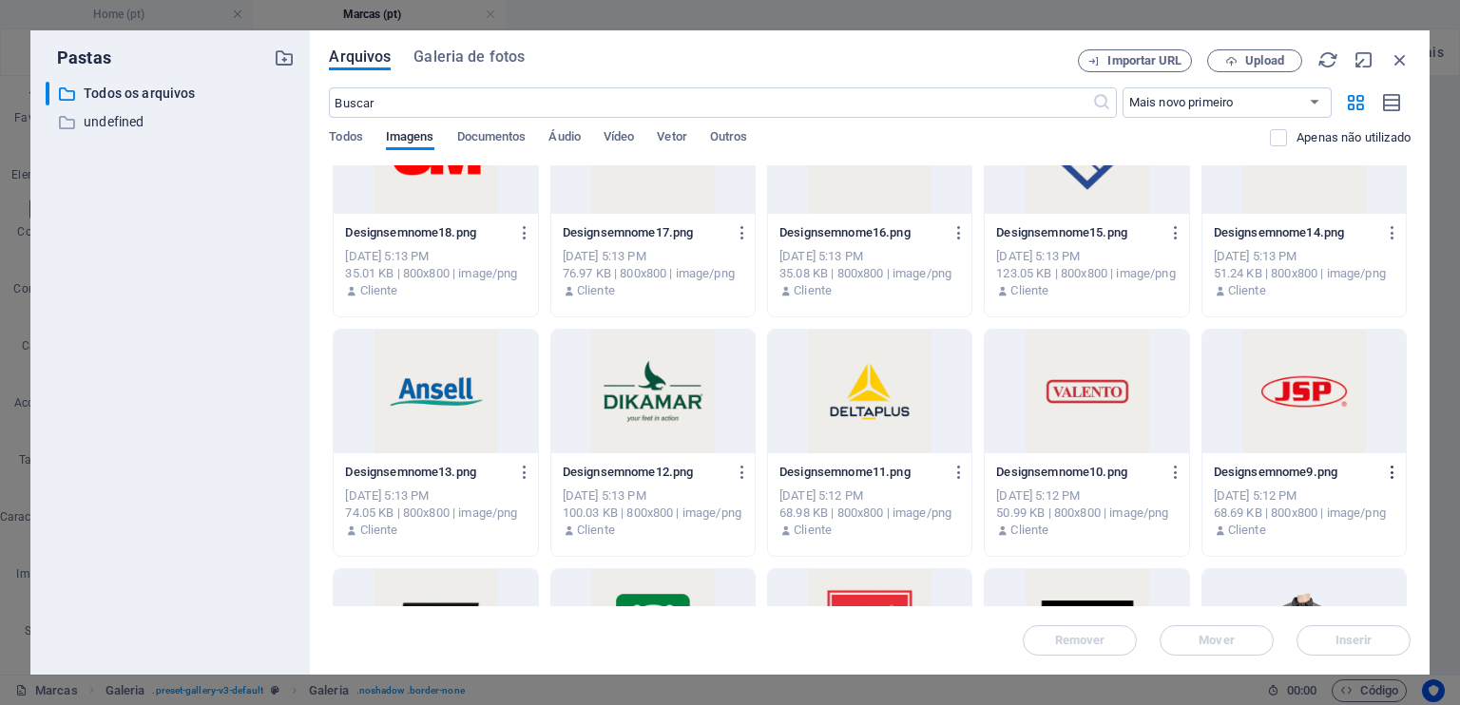
click at [1390, 467] on icon "button" at bounding box center [1392, 472] width 18 height 17
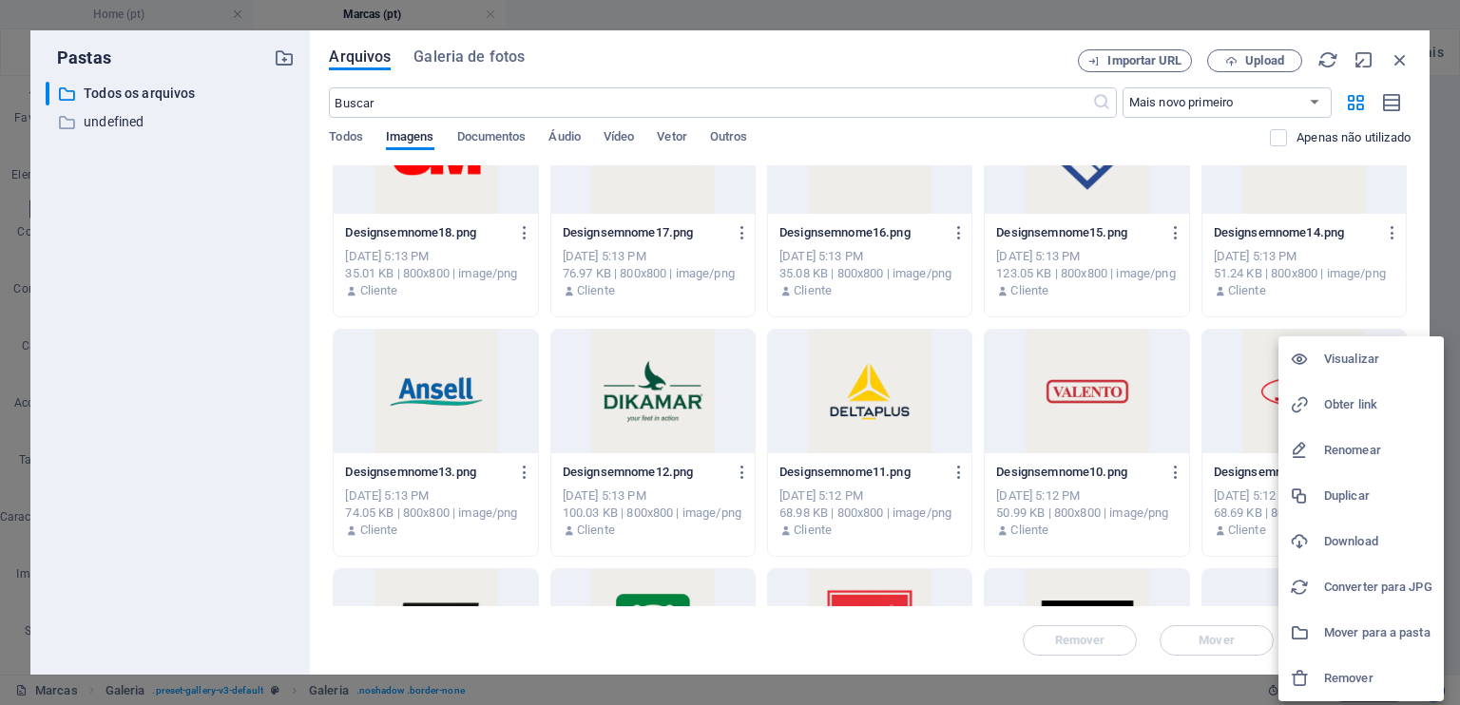
click at [1360, 543] on h6 "Download" at bounding box center [1378, 541] width 108 height 23
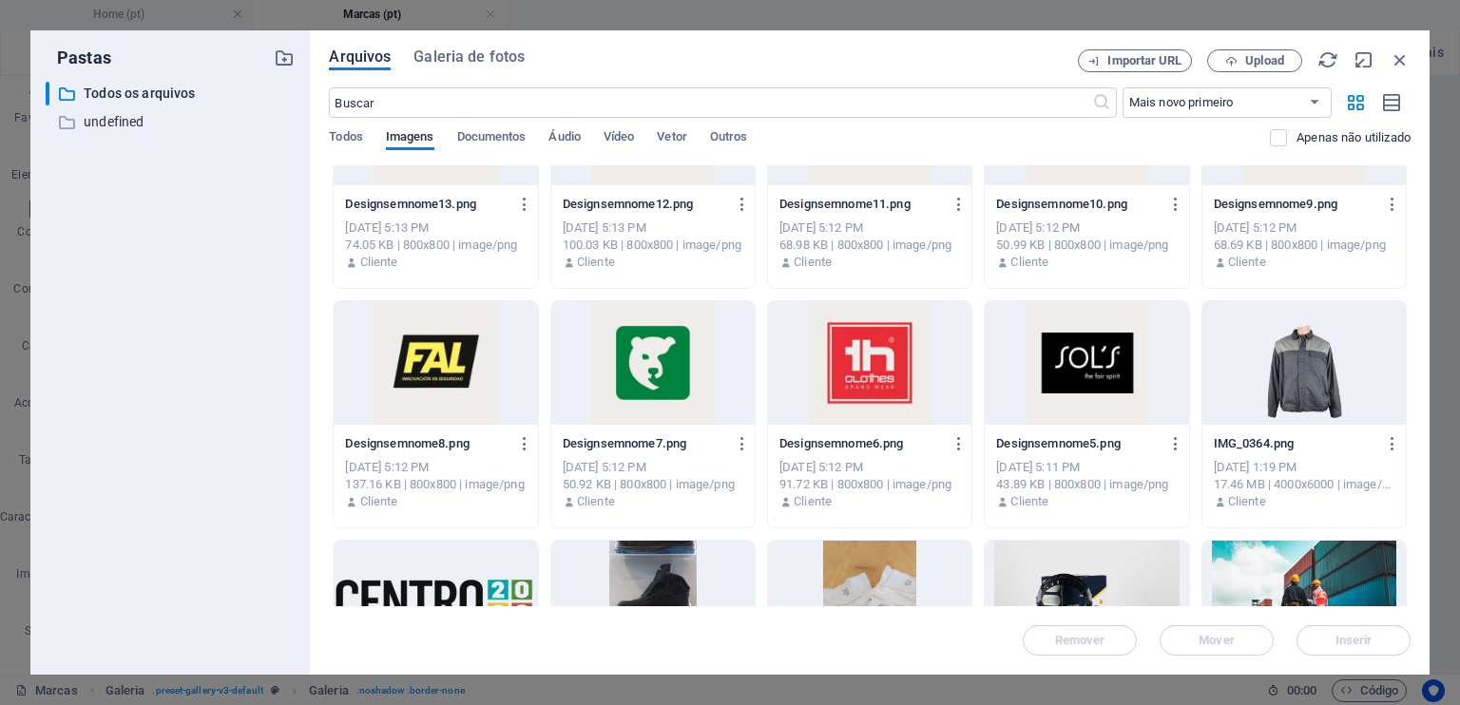
scroll to position [36020, 0]
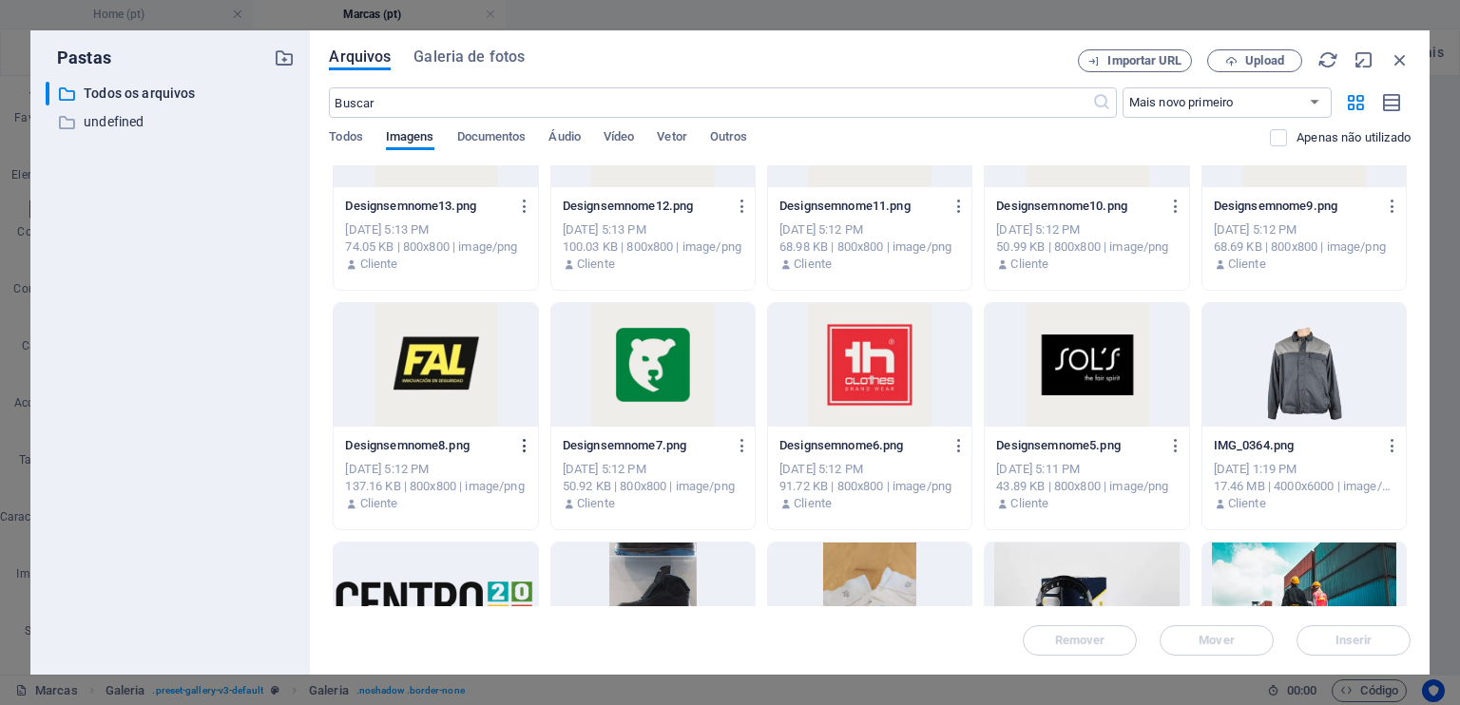
click at [525, 448] on icon "button" at bounding box center [525, 445] width 18 height 17
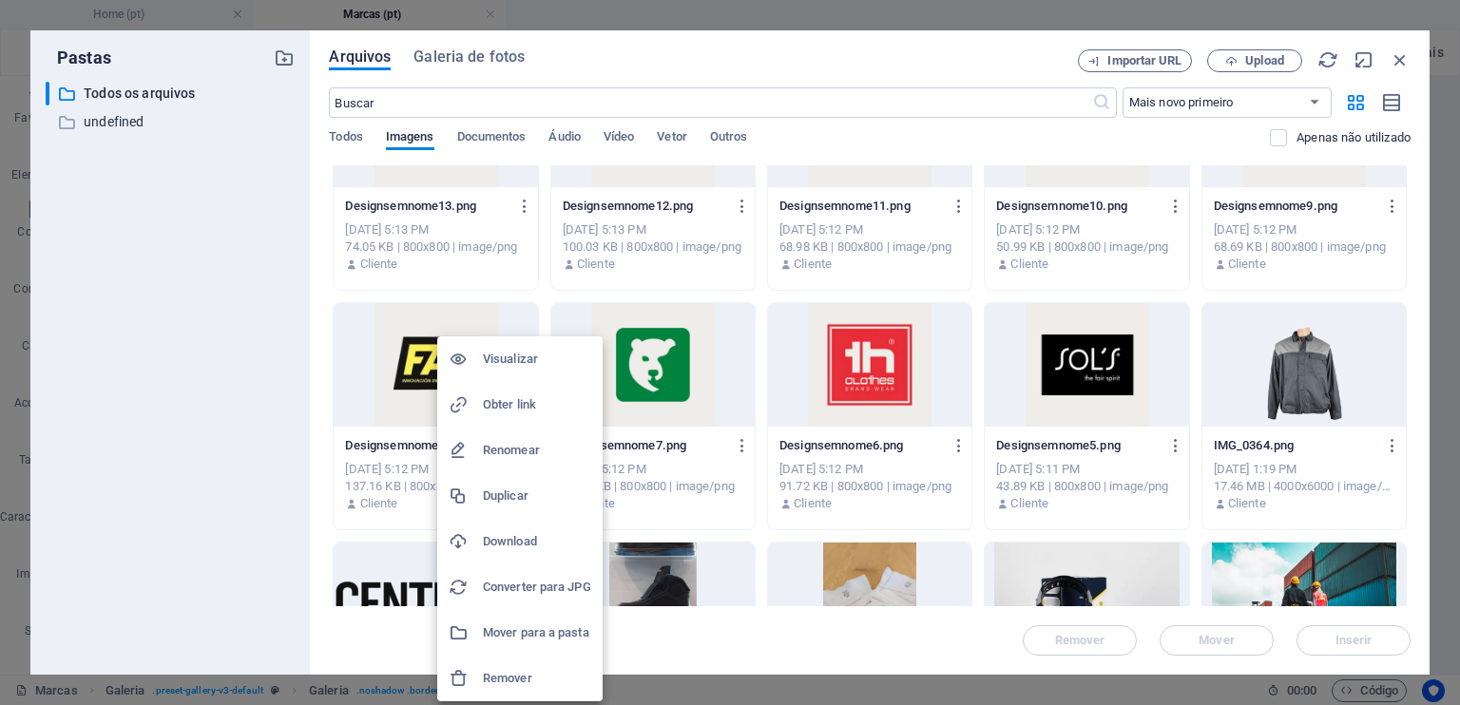
click at [532, 527] on li "Download" at bounding box center [519, 542] width 165 height 46
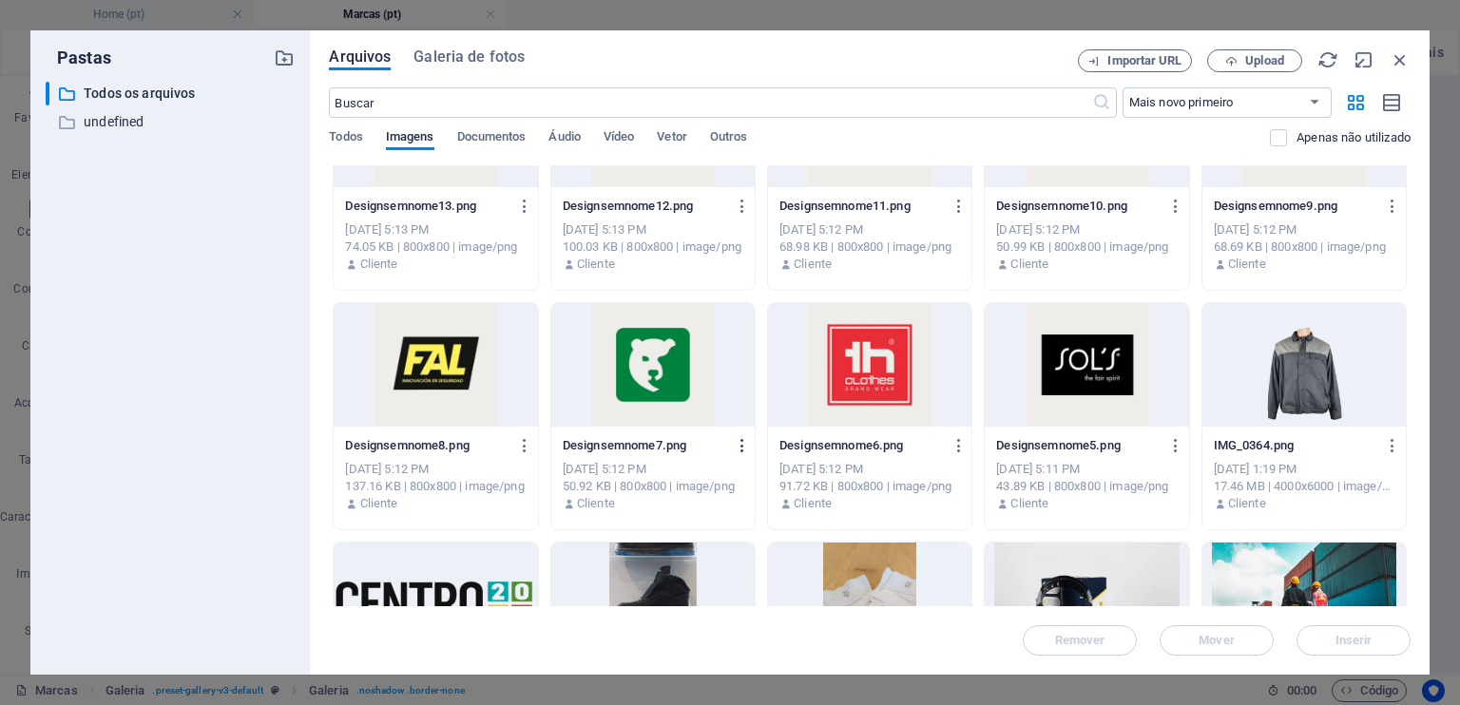
click at [741, 443] on icon "button" at bounding box center [743, 445] width 18 height 17
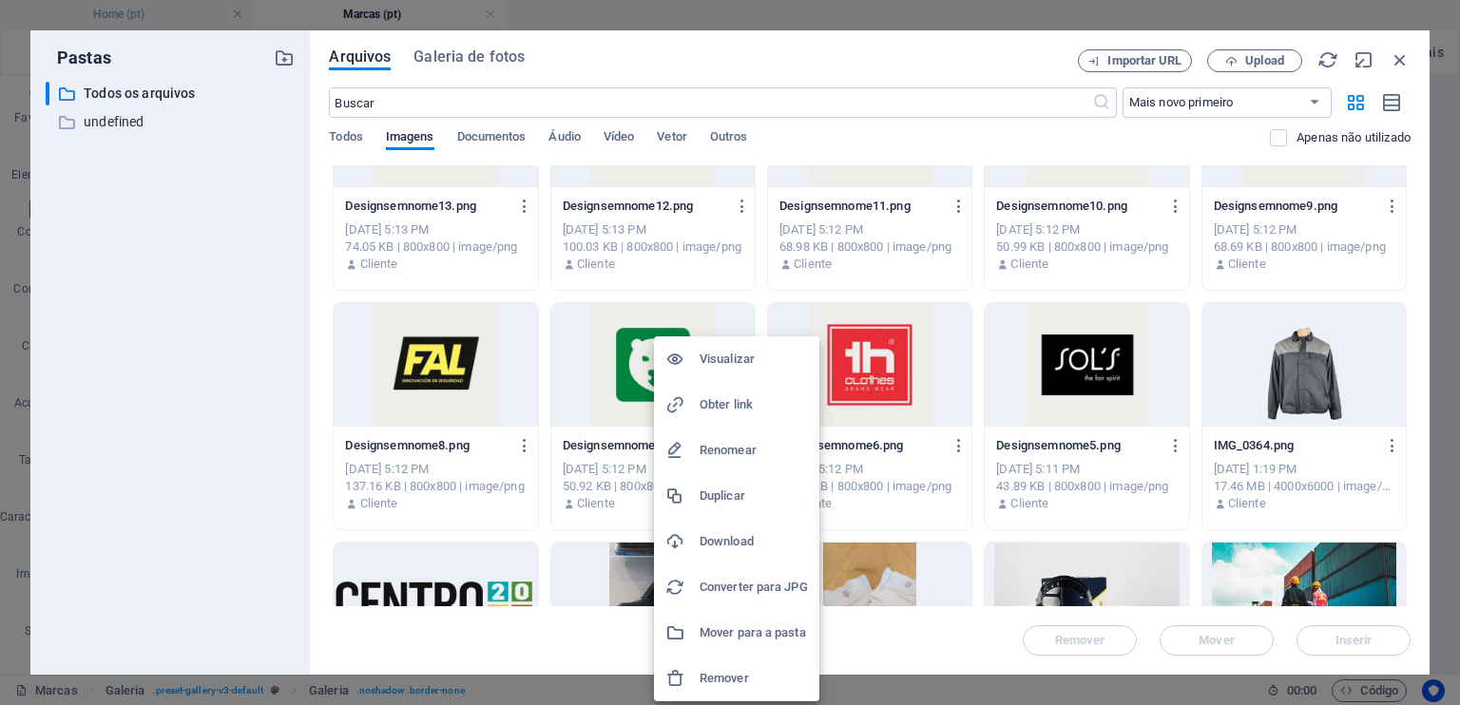
click at [746, 545] on h6 "Download" at bounding box center [753, 541] width 108 height 23
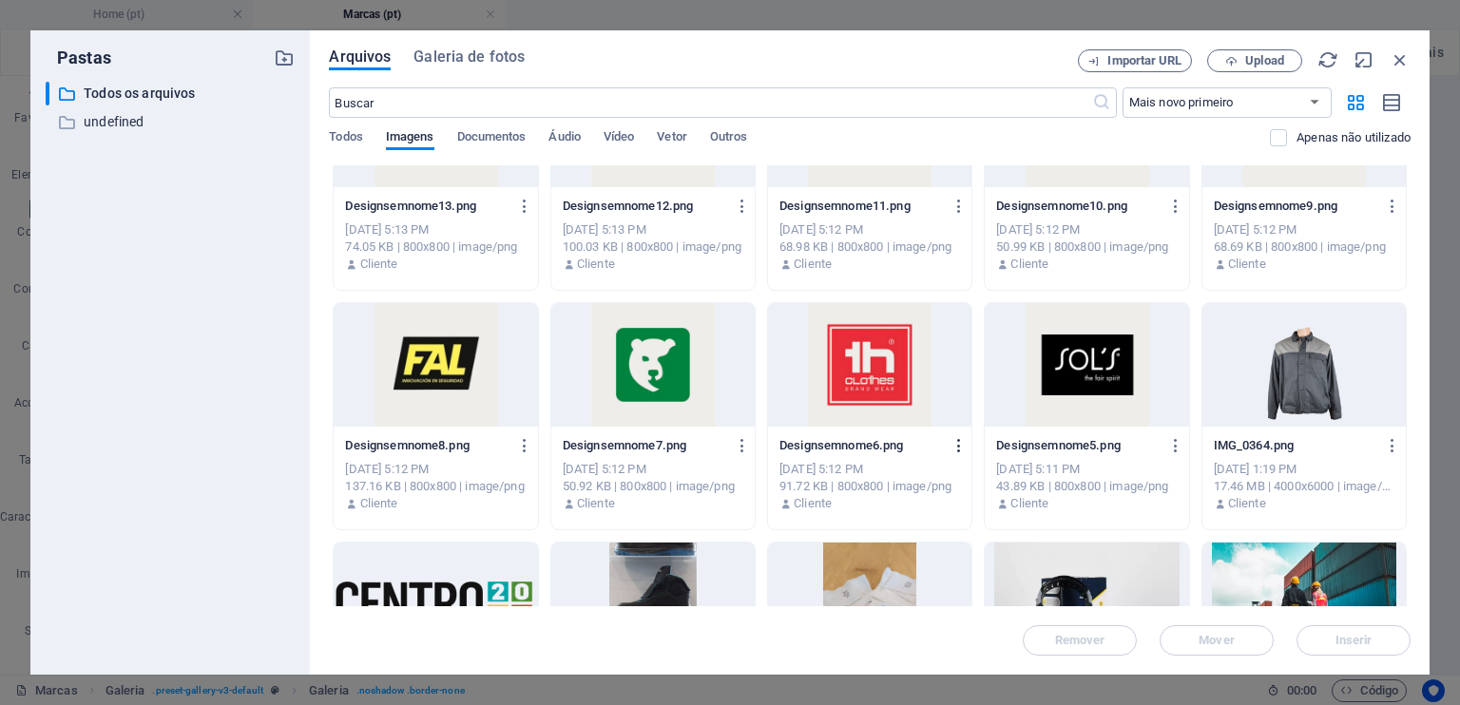
click at [954, 440] on icon "button" at bounding box center [959, 445] width 18 height 17
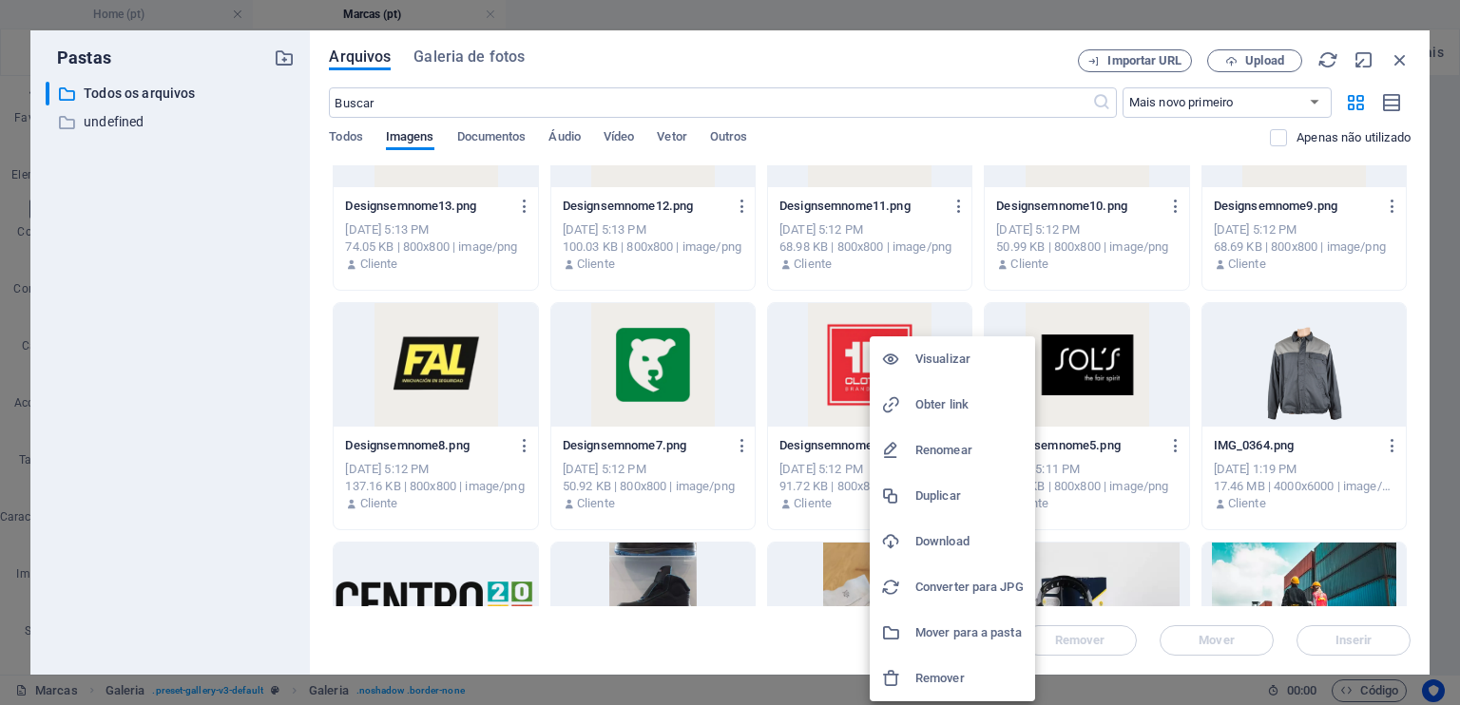
click at [942, 546] on h6 "Download" at bounding box center [969, 541] width 108 height 23
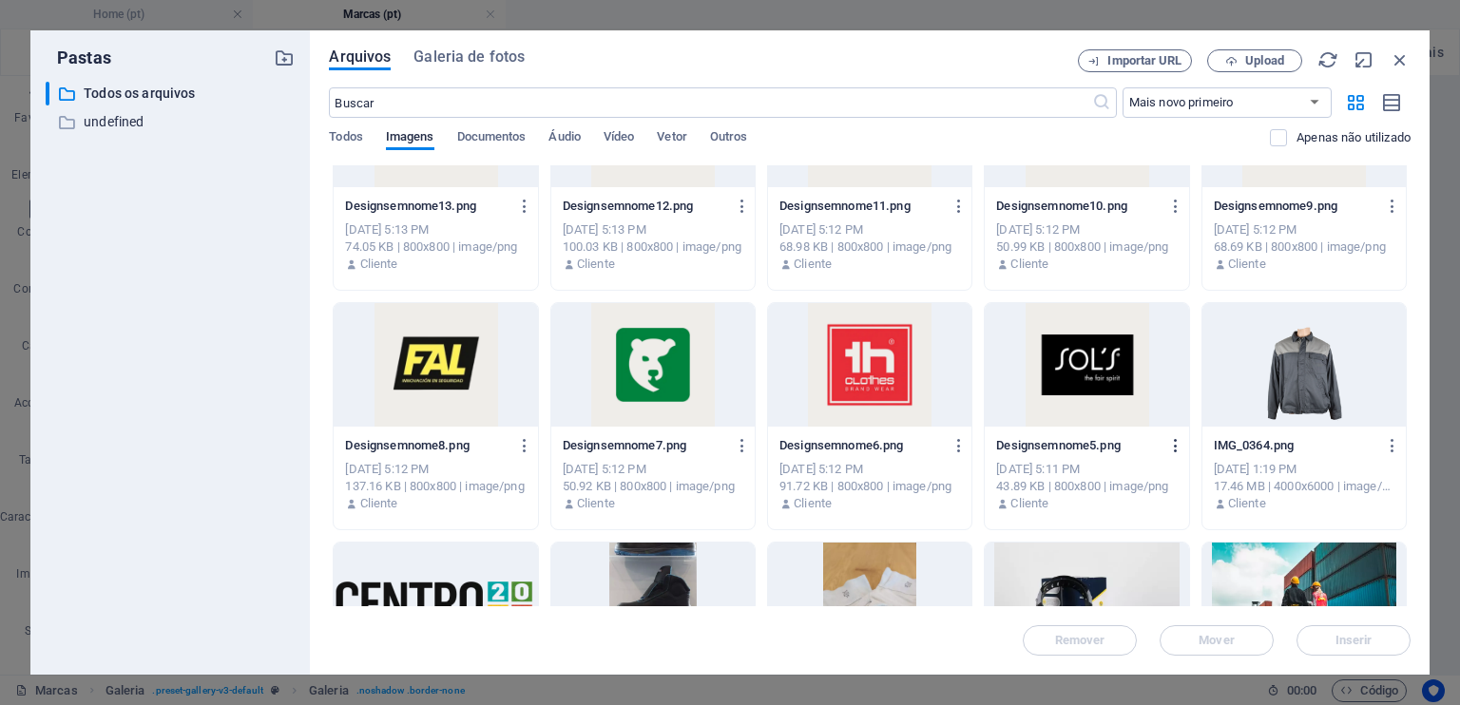
click at [1173, 448] on icon "button" at bounding box center [1176, 445] width 18 height 17
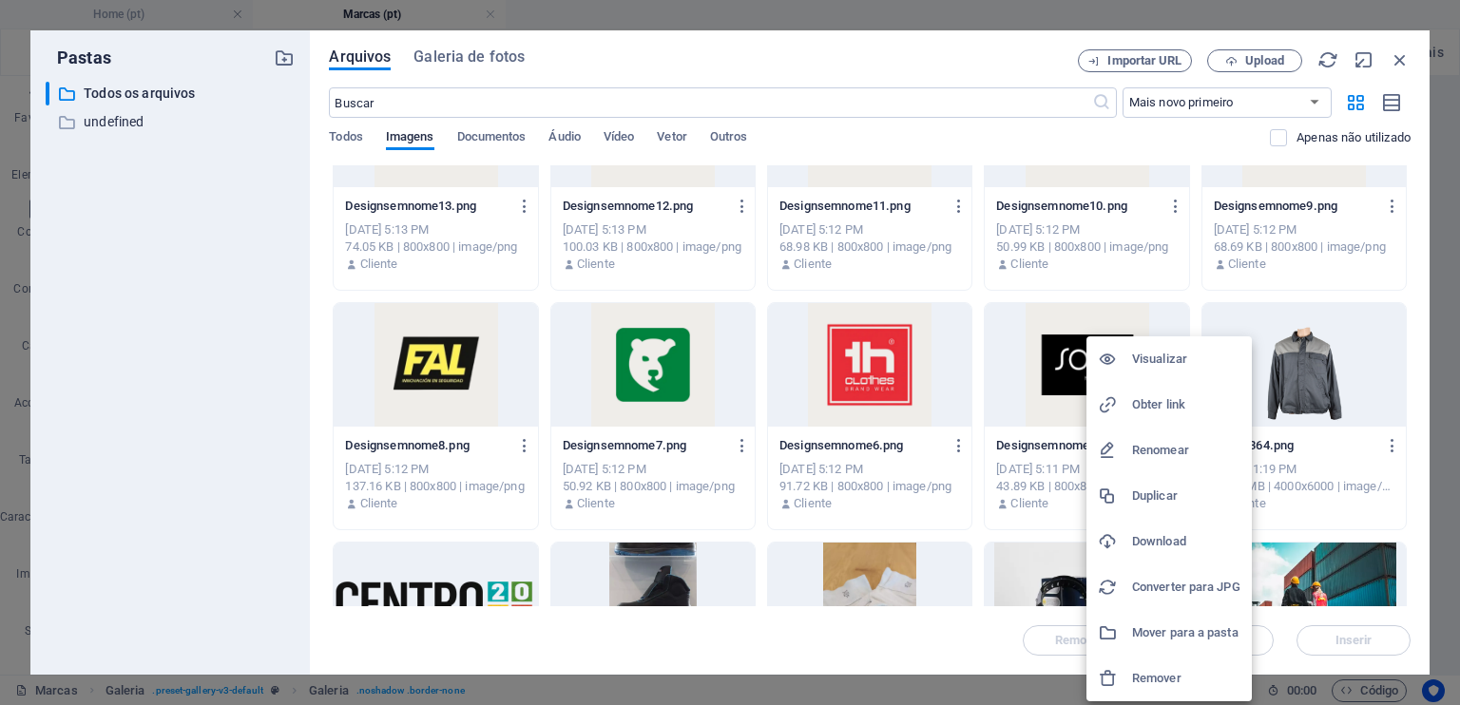
click at [1163, 530] on h6 "Download" at bounding box center [1186, 541] width 108 height 23
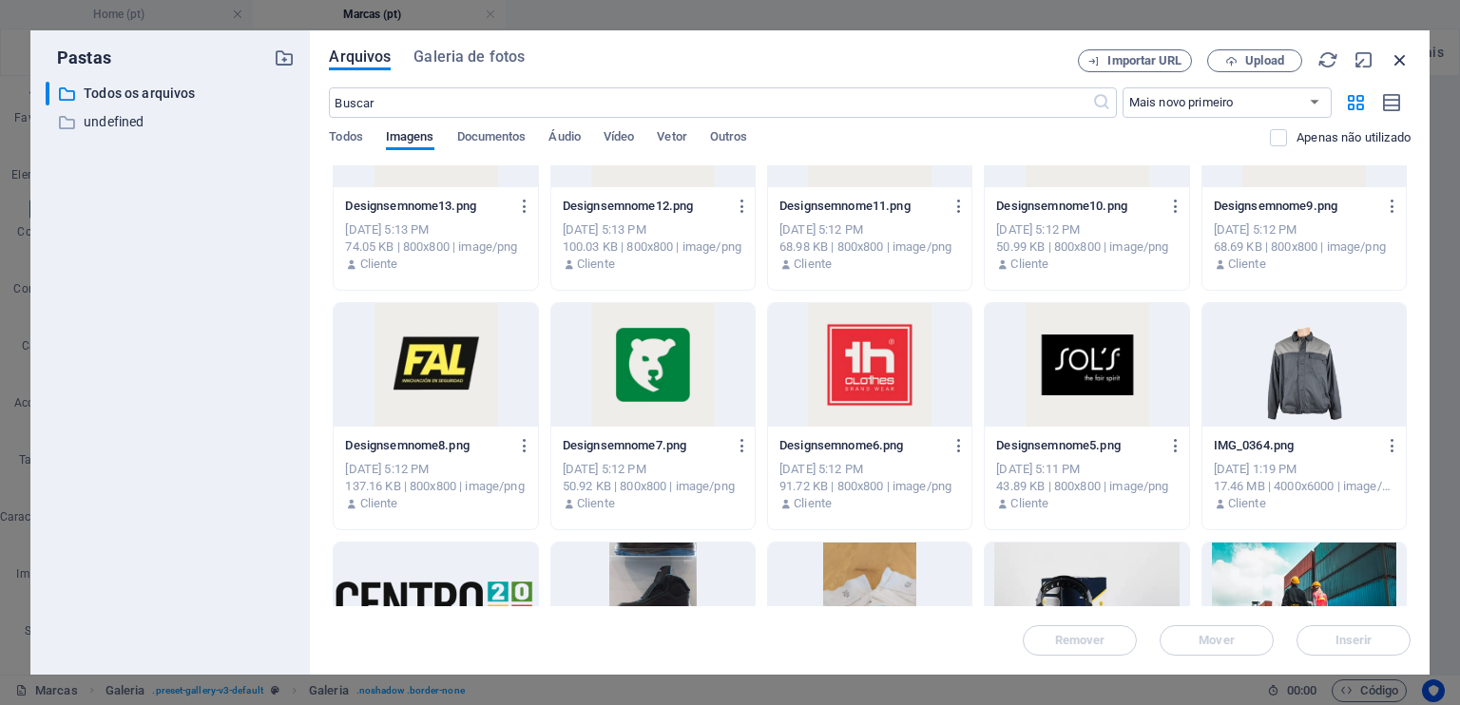
click at [1391, 53] on icon "button" at bounding box center [1399, 59] width 21 height 21
click at [1391, 53] on icon "button" at bounding box center [1394, 52] width 19 height 19
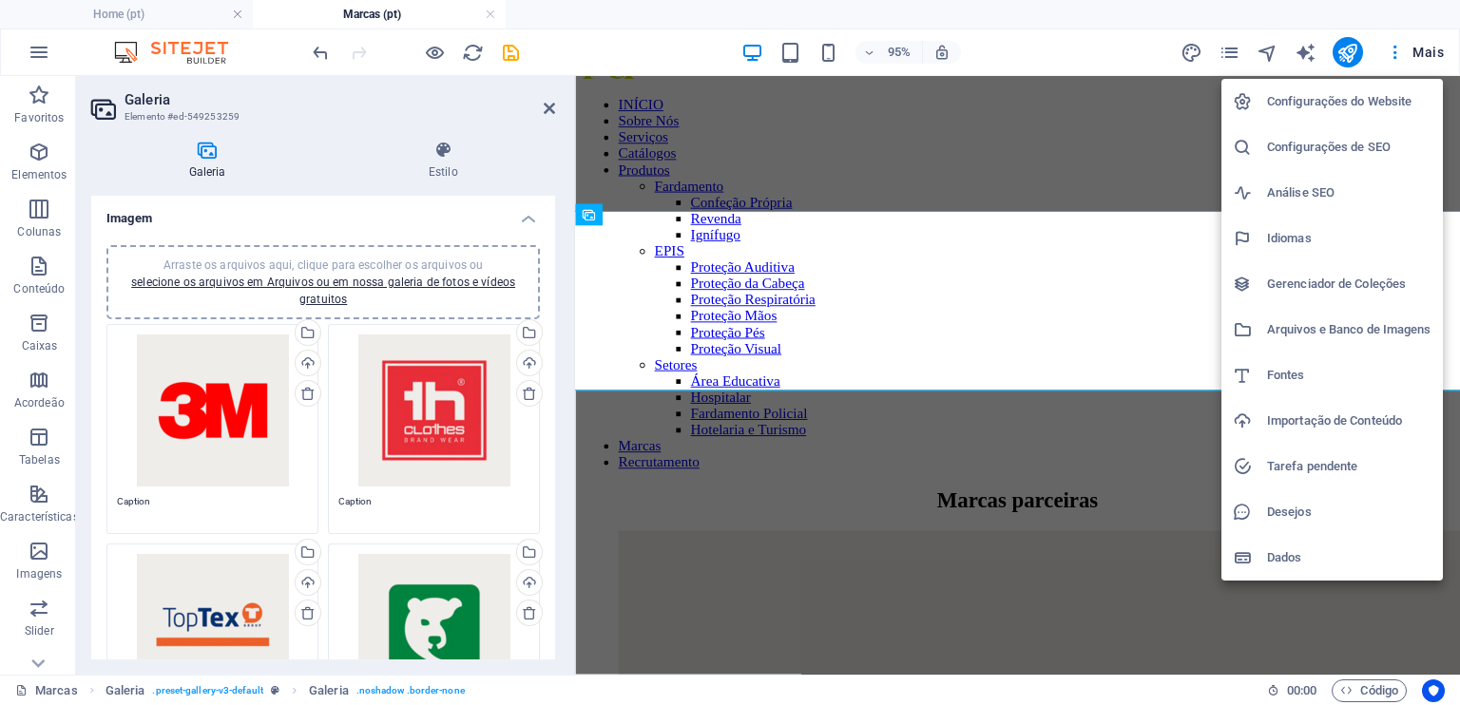
click at [549, 108] on div at bounding box center [730, 352] width 1460 height 705
